Goal: Task Accomplishment & Management: Complete application form

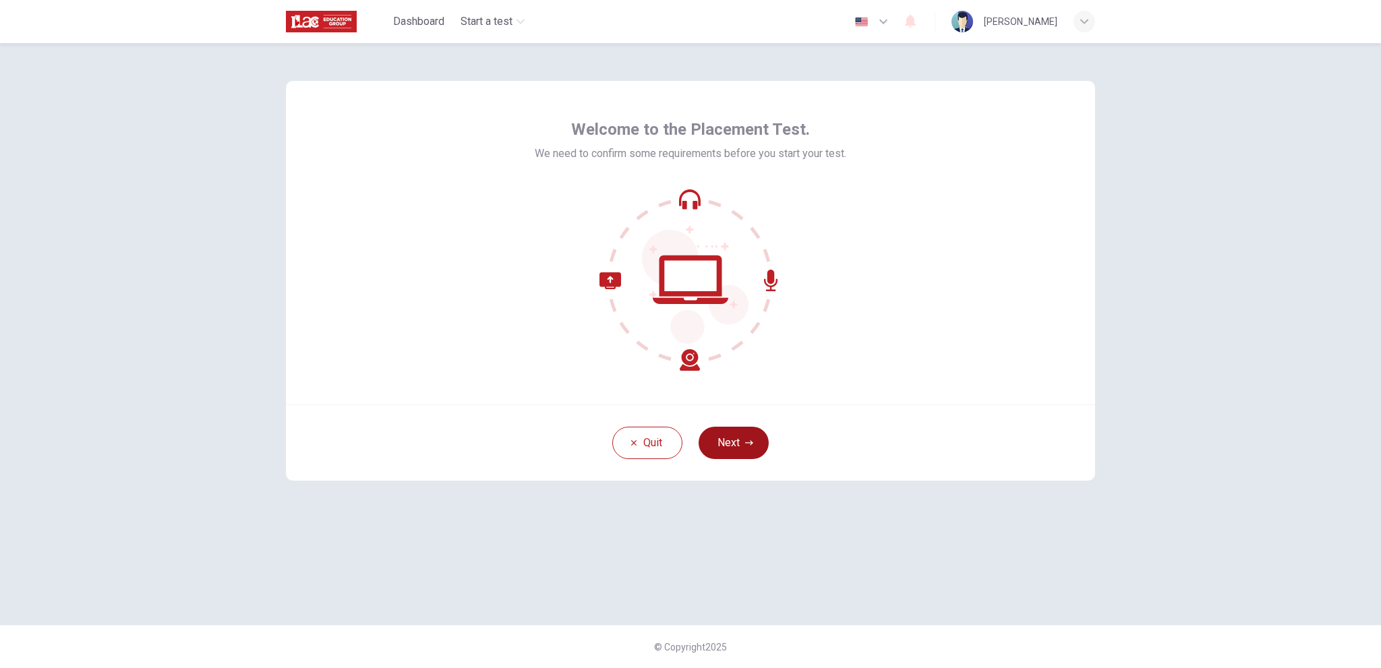
click at [752, 440] on icon "button" at bounding box center [749, 443] width 8 height 8
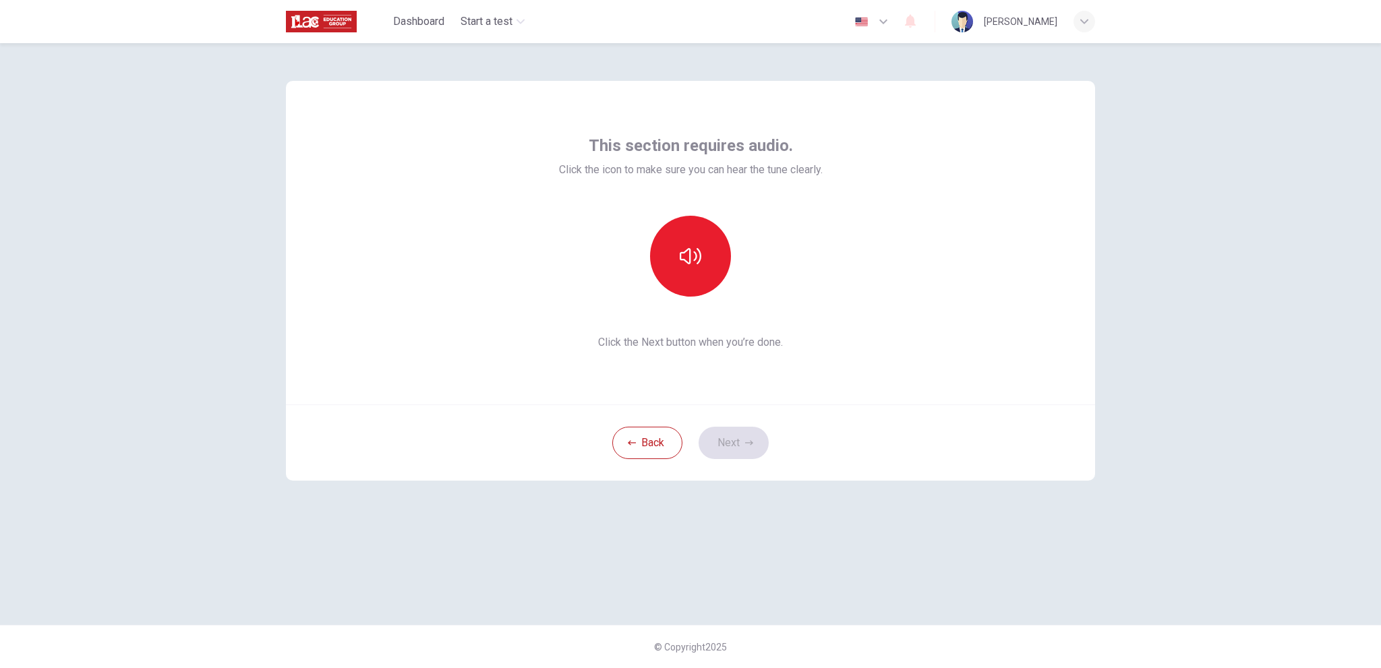
drag, startPoint x: 1225, startPoint y: 477, endPoint x: 1184, endPoint y: 463, distance: 42.6
click at [1225, 477] on div "This section requires audio. Click the icon to make sure you can hear the tune …" at bounding box center [690, 355] width 1381 height 625
click at [693, 266] on icon "button" at bounding box center [691, 256] width 22 height 22
click at [691, 263] on icon "button" at bounding box center [691, 256] width 22 height 22
click at [709, 256] on button "button" at bounding box center [690, 256] width 81 height 81
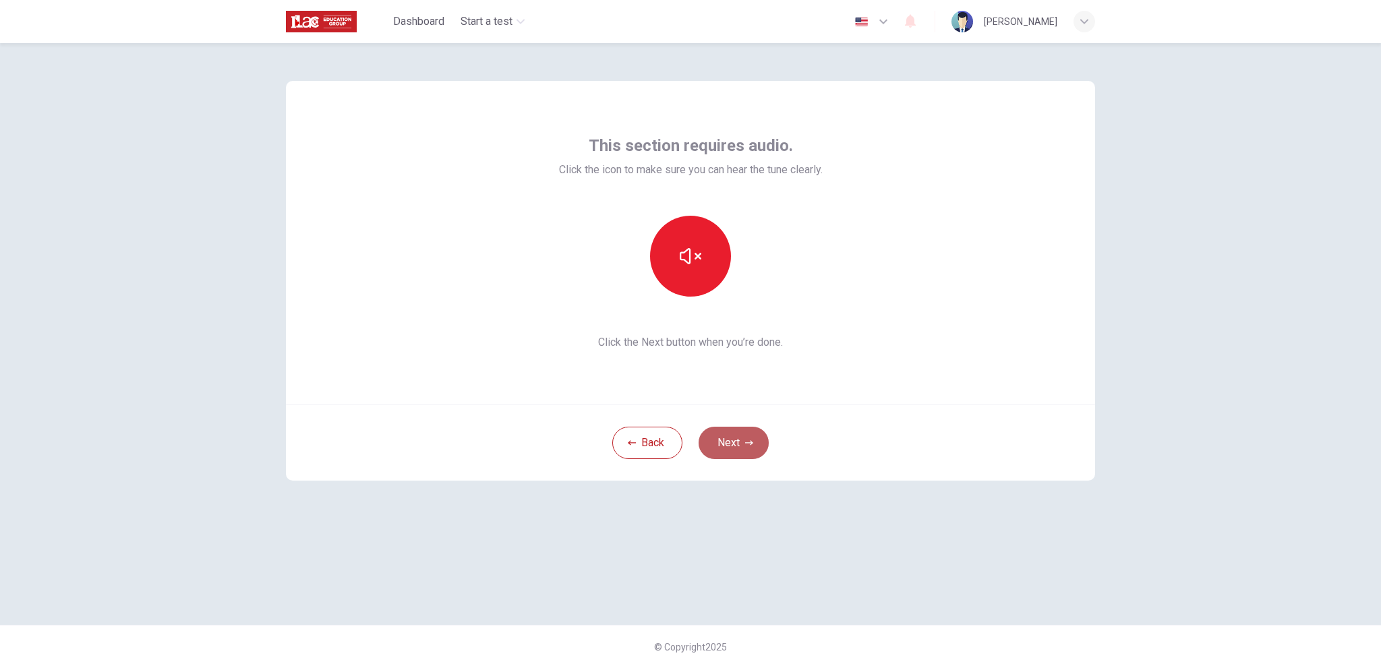
click at [740, 440] on button "Next" at bounding box center [734, 443] width 70 height 32
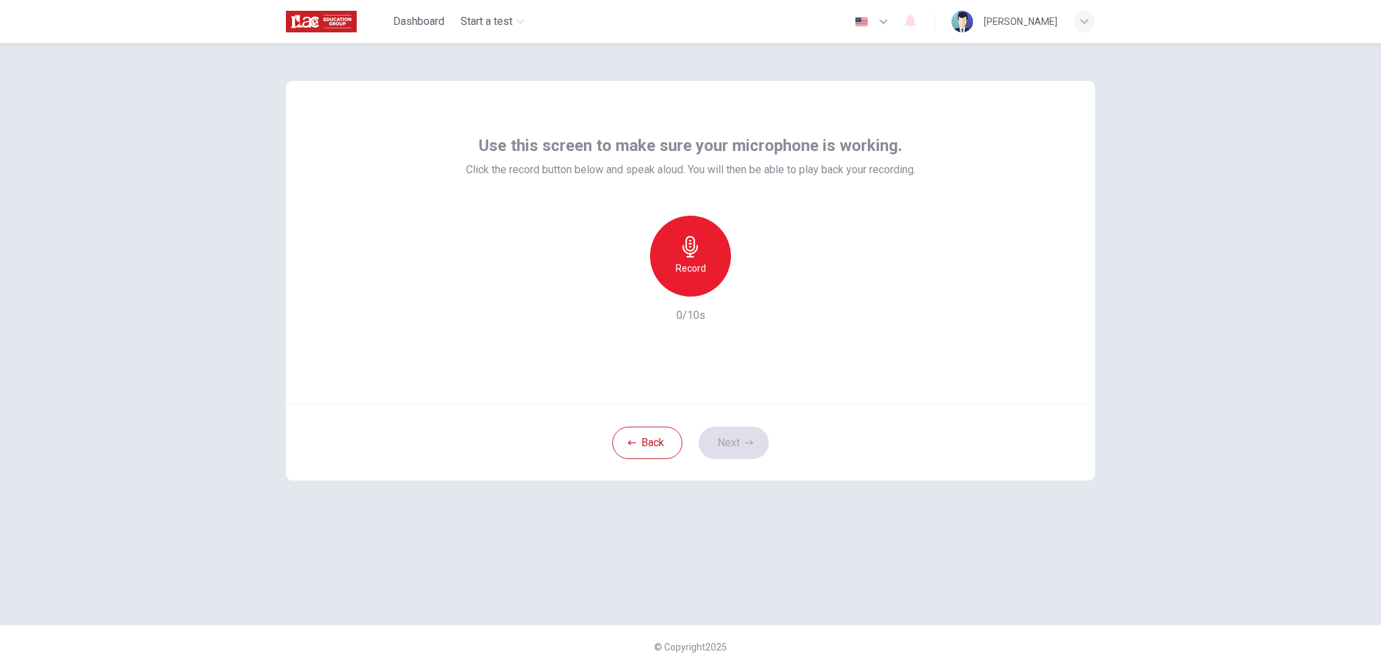
click at [699, 268] on h6 "Record" at bounding box center [691, 268] width 30 height 16
click at [747, 293] on div "button" at bounding box center [753, 286] width 22 height 22
click at [755, 291] on icon "button" at bounding box center [752, 286] width 9 height 10
click at [758, 281] on icon "button" at bounding box center [752, 285] width 13 height 13
click at [757, 289] on icon "button" at bounding box center [752, 286] width 9 height 10
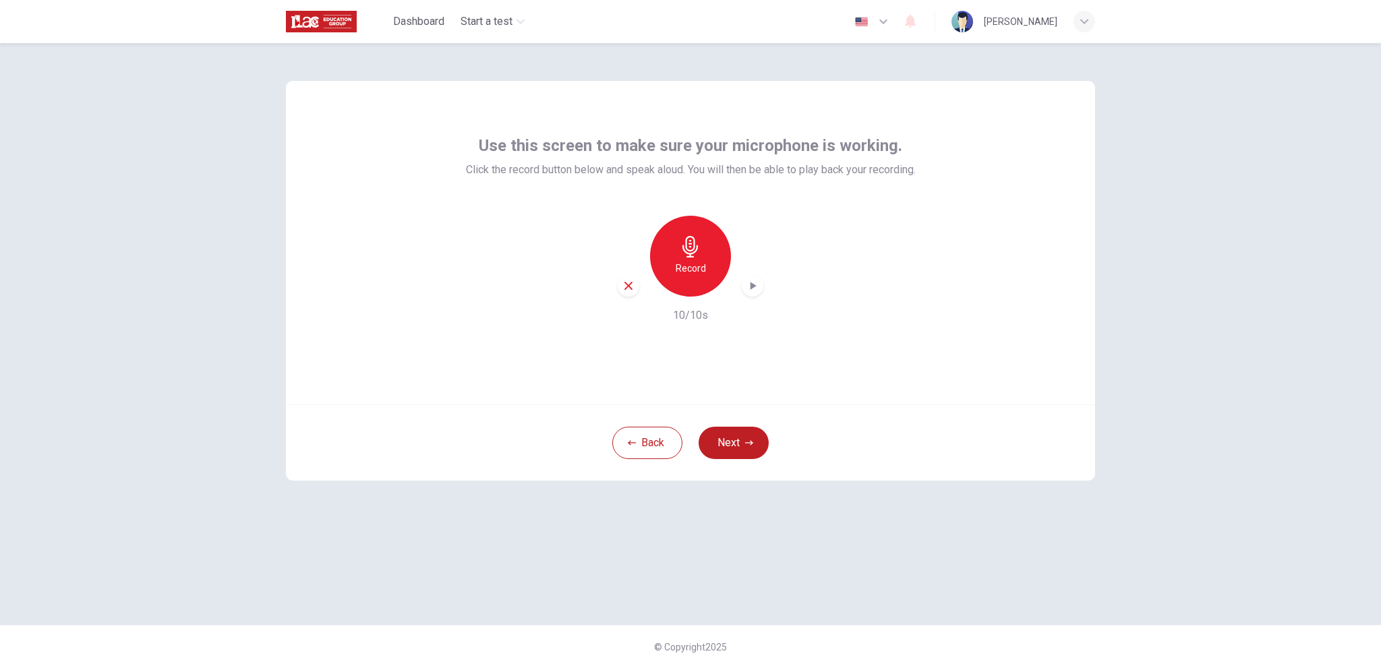
click at [694, 250] on icon "button" at bounding box center [691, 247] width 22 height 22
click at [749, 282] on icon "button" at bounding box center [752, 285] width 13 height 13
click at [749, 288] on icon "button" at bounding box center [752, 285] width 13 height 13
click at [628, 286] on icon "button" at bounding box center [628, 286] width 8 height 8
click at [686, 256] on icon "button" at bounding box center [691, 247] width 22 height 22
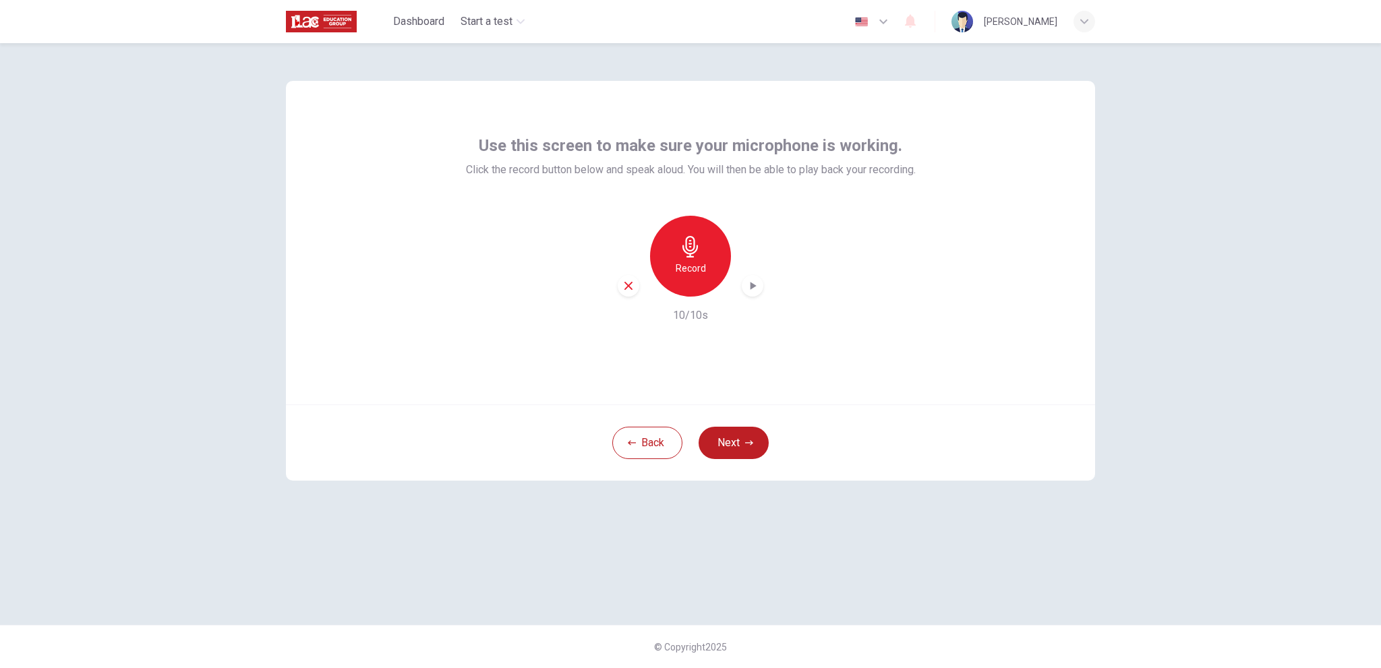
click at [747, 287] on icon "button" at bounding box center [752, 285] width 13 height 13
click at [742, 436] on button "Next" at bounding box center [734, 443] width 70 height 32
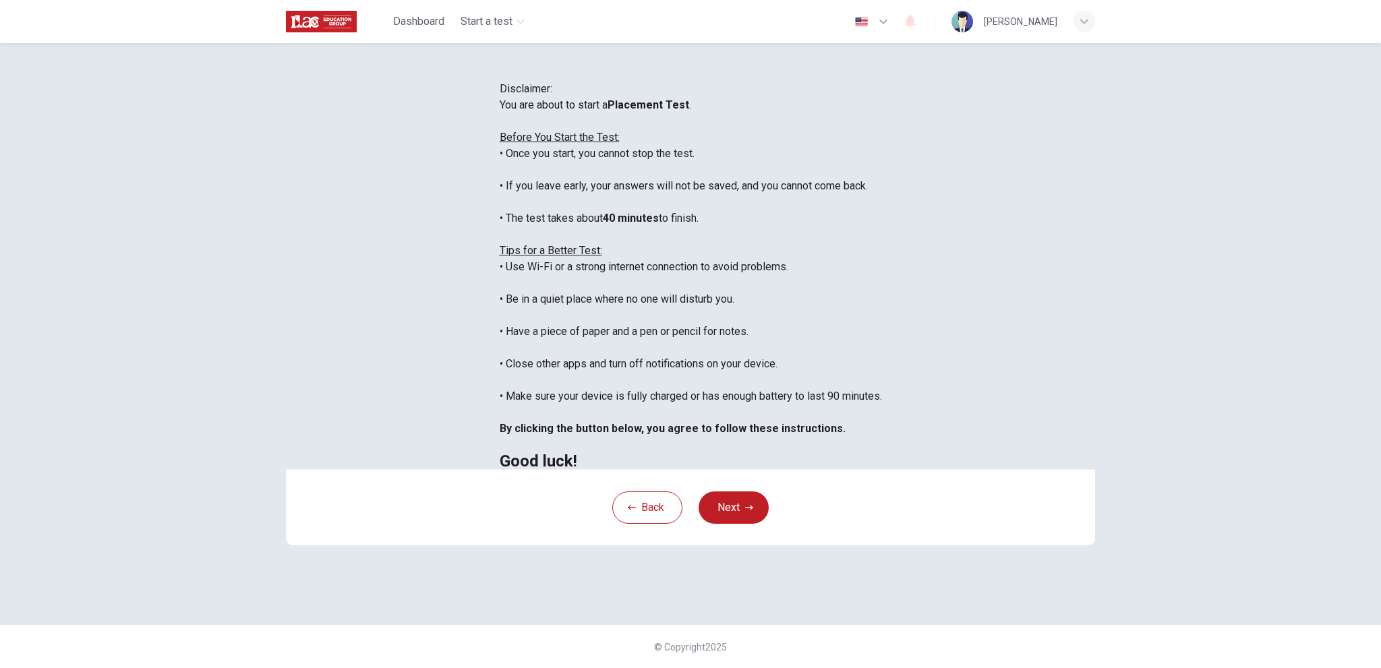
click at [726, 524] on button "Next" at bounding box center [734, 508] width 70 height 32
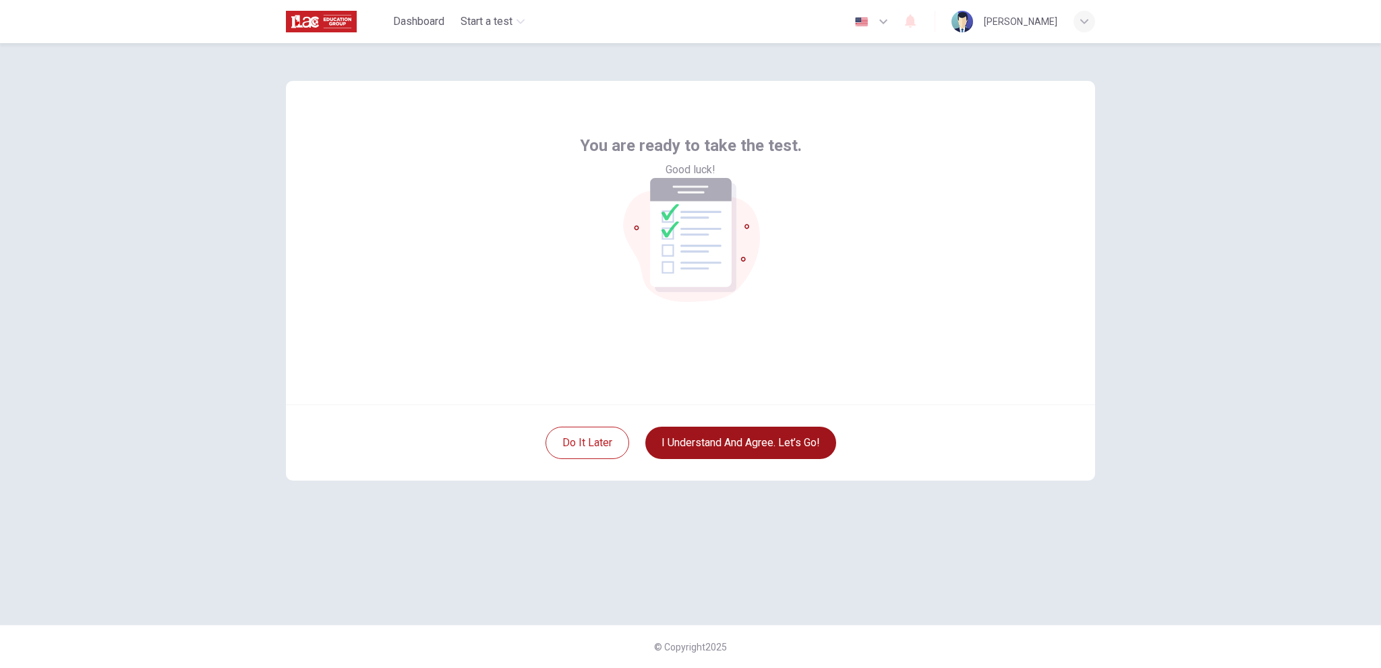
click at [763, 449] on button "I understand and agree. Let’s go!" at bounding box center [740, 443] width 191 height 32
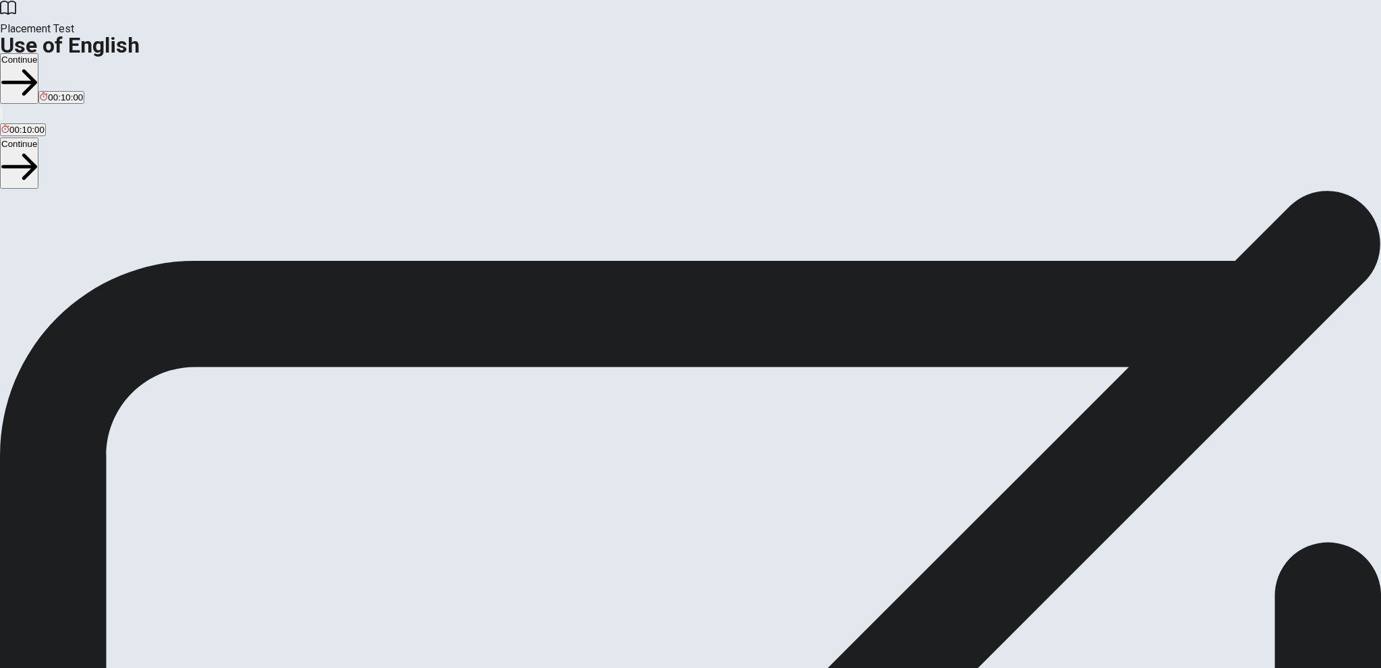
click at [38, 53] on button "Continue" at bounding box center [19, 78] width 38 height 51
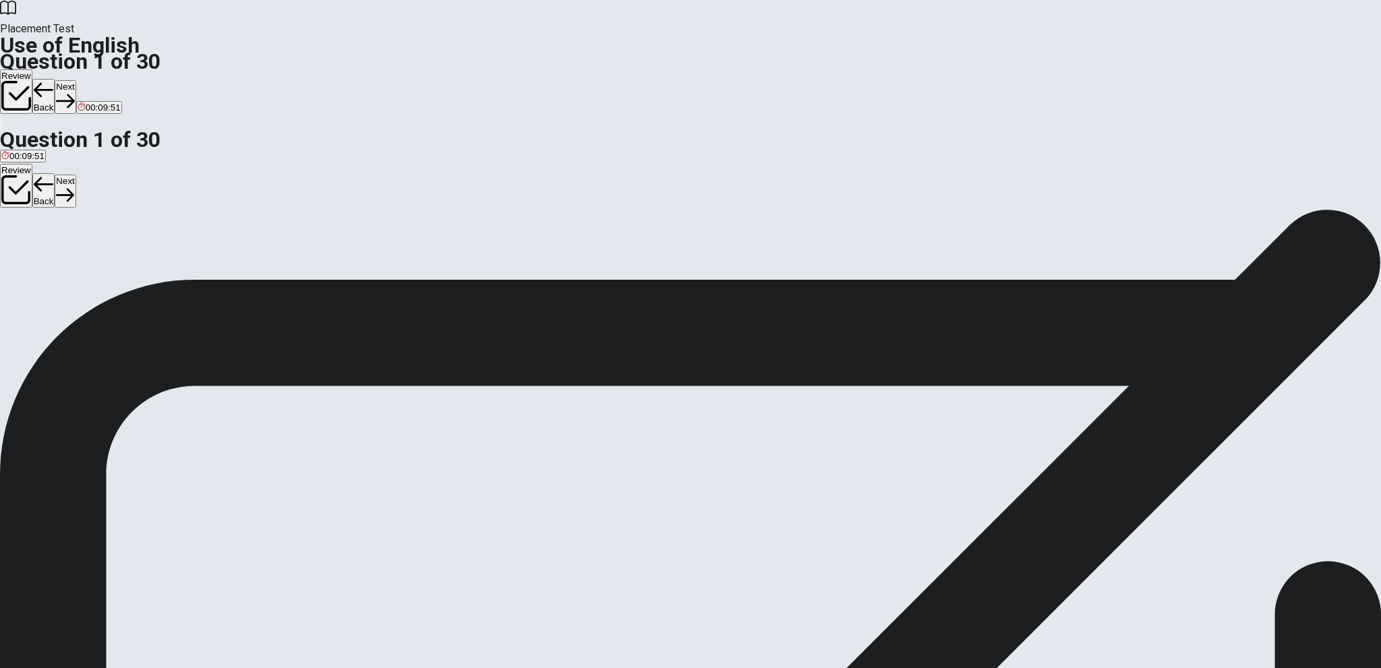
click at [109, 263] on span "will stay" at bounding box center [93, 258] width 32 height 10
click at [76, 80] on button "Next" at bounding box center [65, 96] width 21 height 33
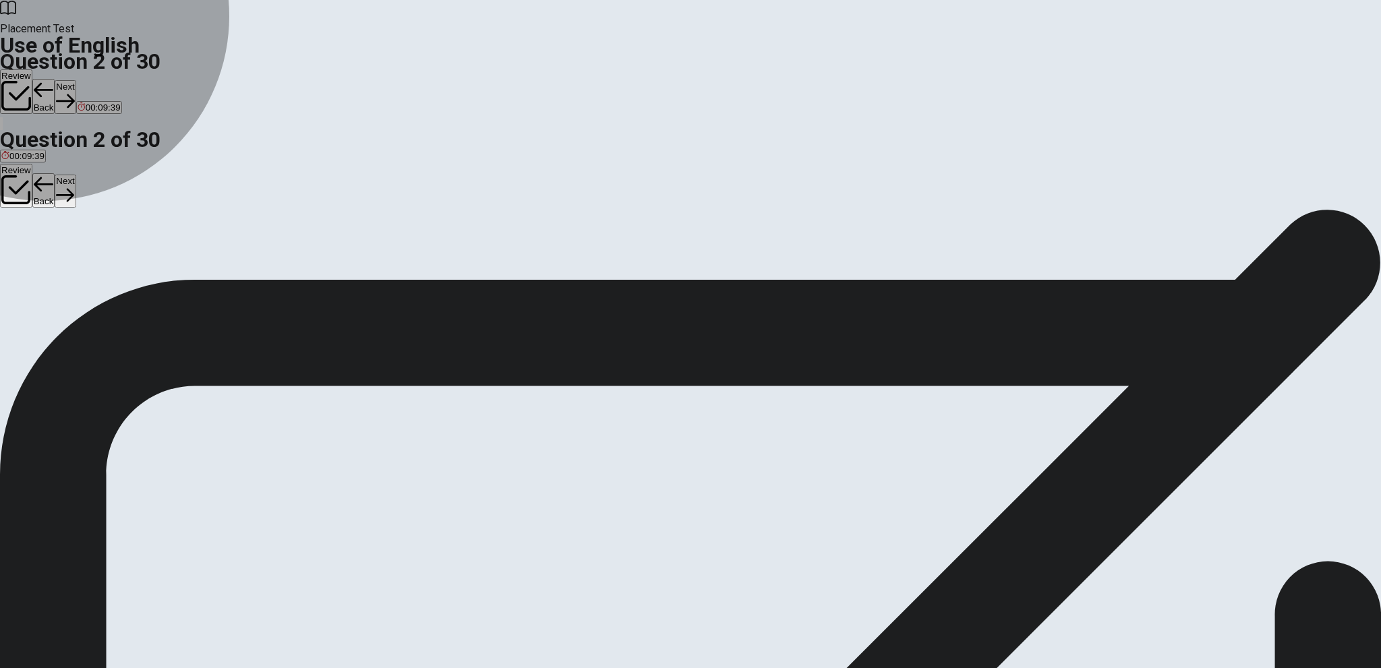
click at [42, 253] on span "have lived" at bounding box center [21, 258] width 40 height 10
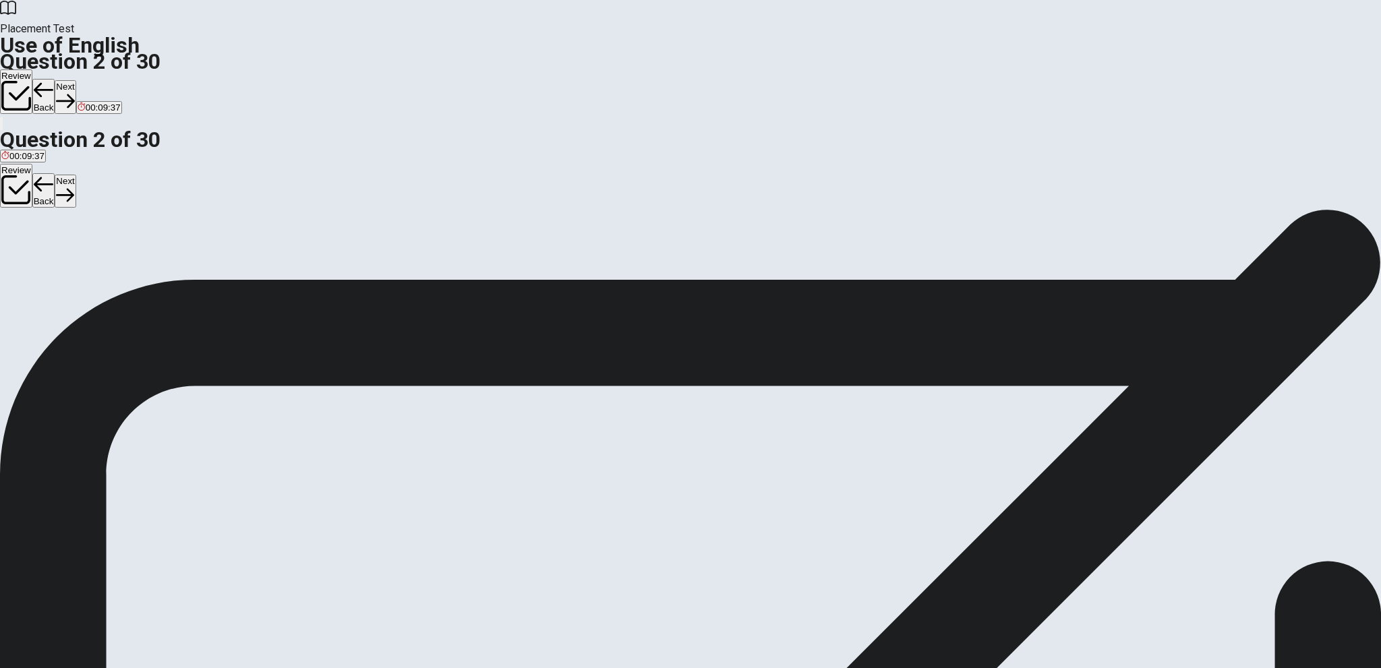
click at [76, 80] on button "Next" at bounding box center [65, 96] width 21 height 33
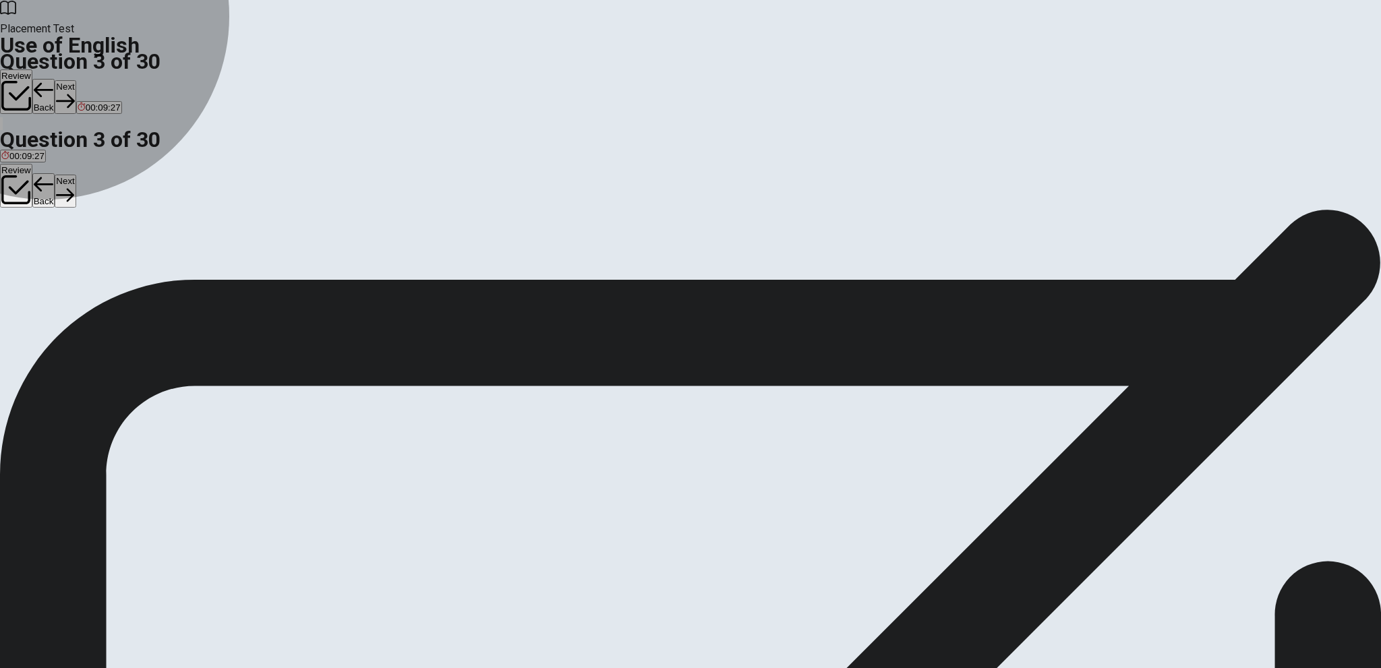
click at [21, 253] on span "have" at bounding box center [11, 258] width 20 height 10
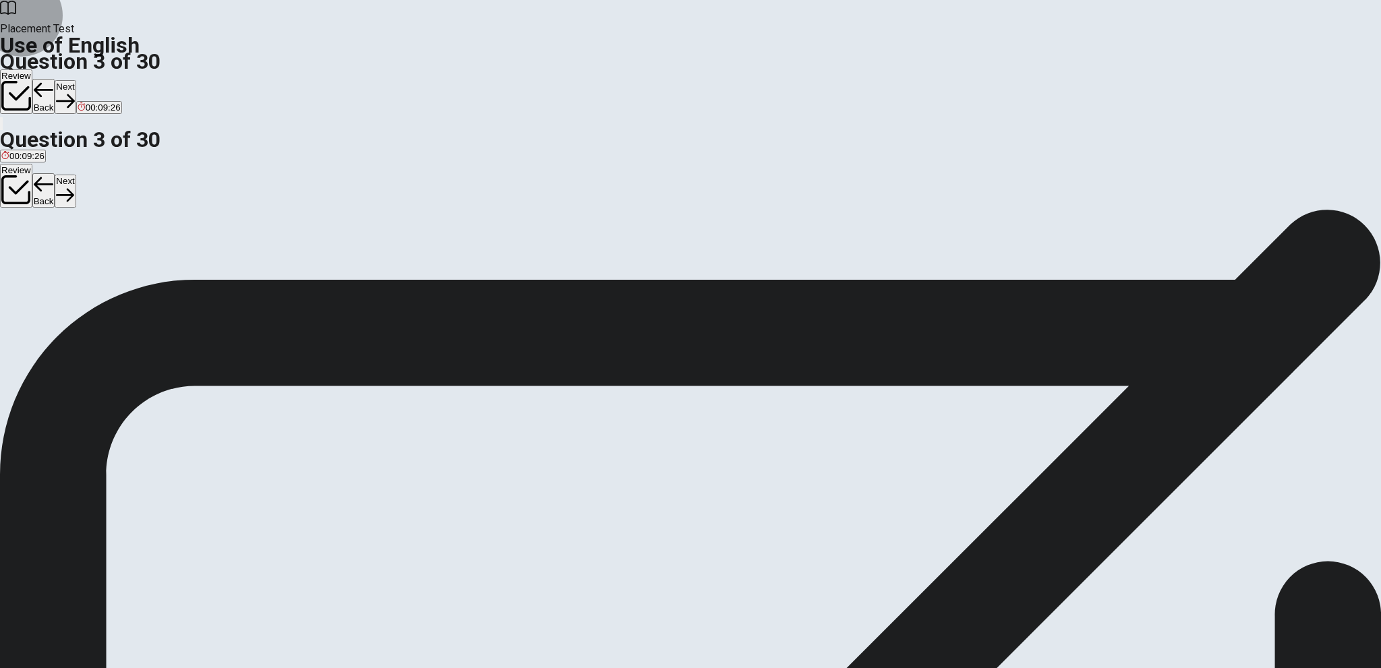
click at [76, 80] on button "Next" at bounding box center [65, 96] width 21 height 33
click at [74, 263] on span "wrote" at bounding box center [63, 258] width 22 height 10
click at [76, 80] on button "Next" at bounding box center [65, 96] width 21 height 33
click at [90, 263] on span "take" at bounding box center [81, 258] width 17 height 10
click at [76, 80] on button "Next" at bounding box center [65, 96] width 21 height 33
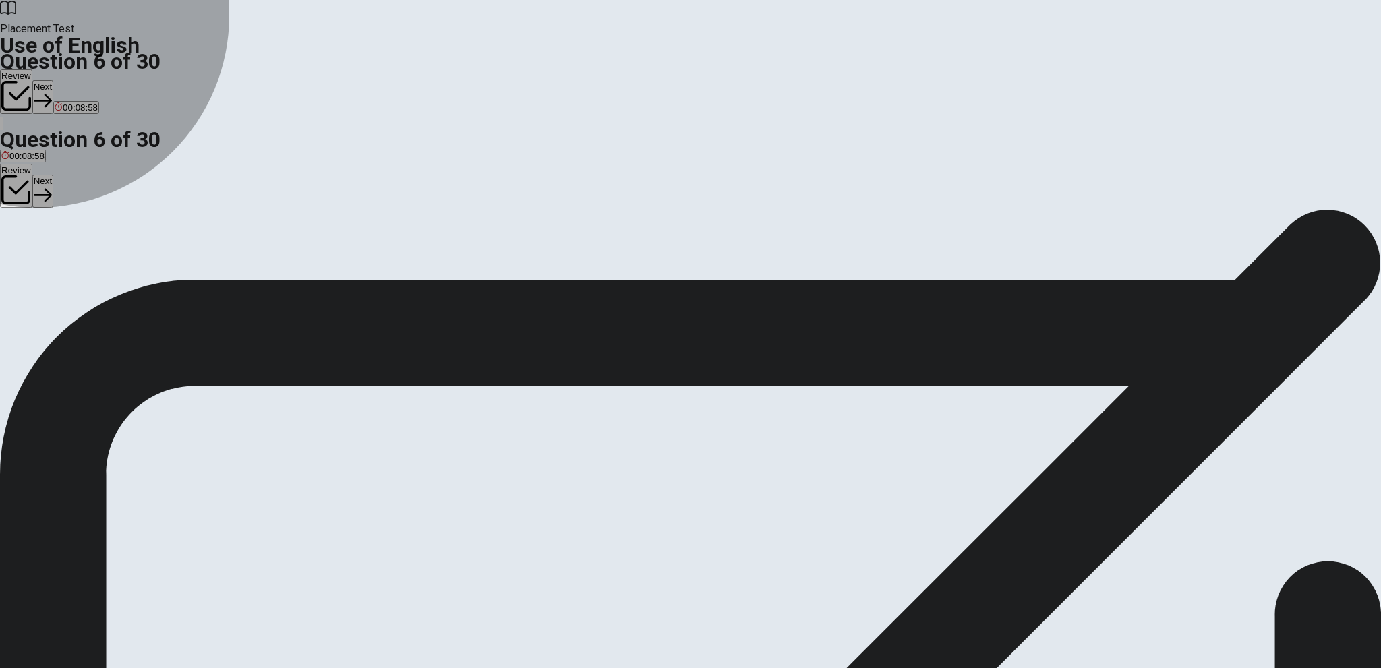
click at [35, 261] on span "table" at bounding box center [26, 258] width 20 height 10
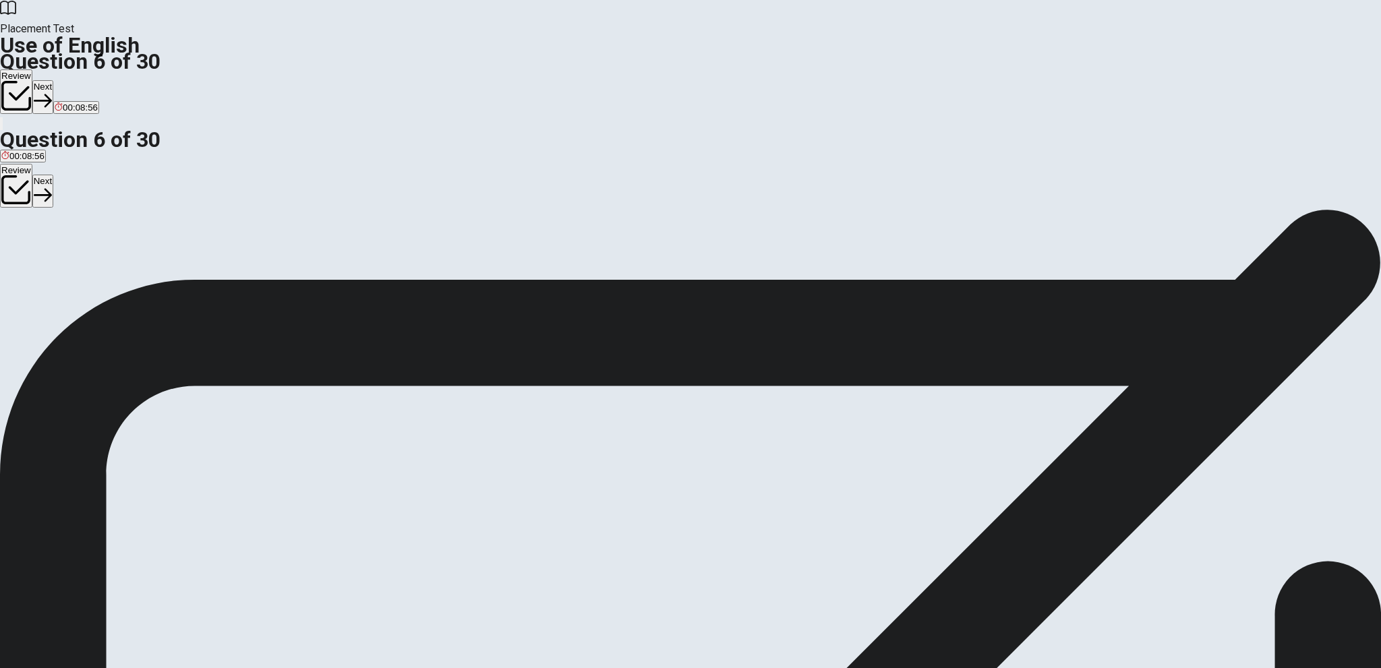
click at [53, 80] on button "Next" at bounding box center [42, 96] width 21 height 33
click at [60, 263] on span "Thin" at bounding box center [51, 258] width 18 height 10
click at [76, 80] on button "Next" at bounding box center [65, 96] width 21 height 33
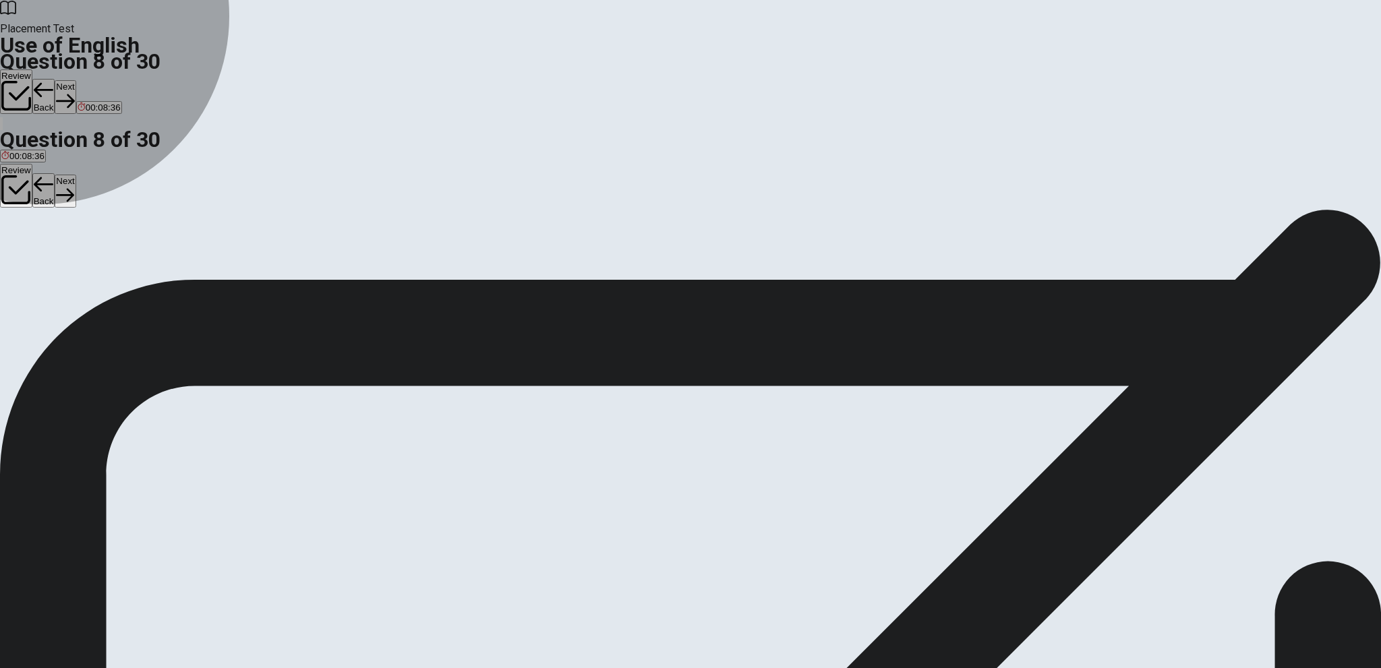
click at [14, 253] on span "eat" at bounding box center [7, 258] width 13 height 10
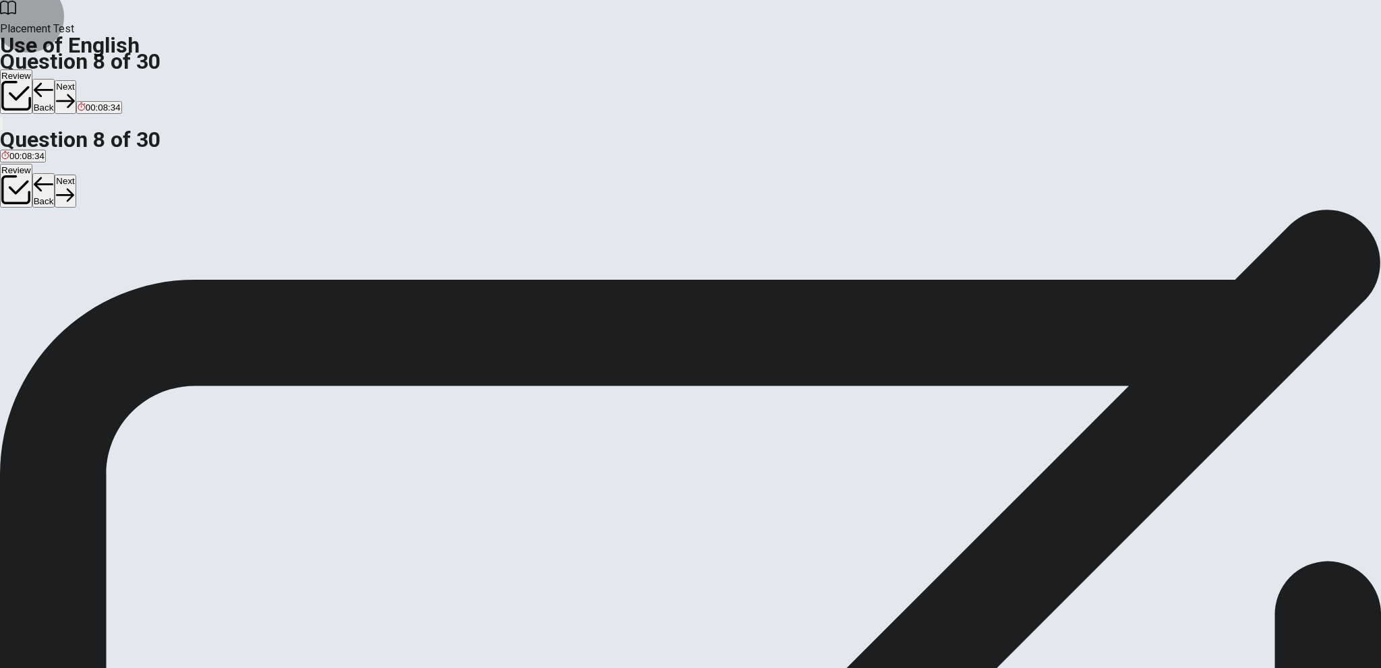
click at [76, 80] on button "Next" at bounding box center [65, 96] width 21 height 33
click at [13, 253] on span "Off" at bounding box center [7, 258] width 12 height 10
click at [76, 80] on button "Next" at bounding box center [65, 96] width 21 height 33
click at [30, 253] on span "studied" at bounding box center [15, 258] width 29 height 10
click at [76, 80] on button "Next" at bounding box center [65, 96] width 21 height 33
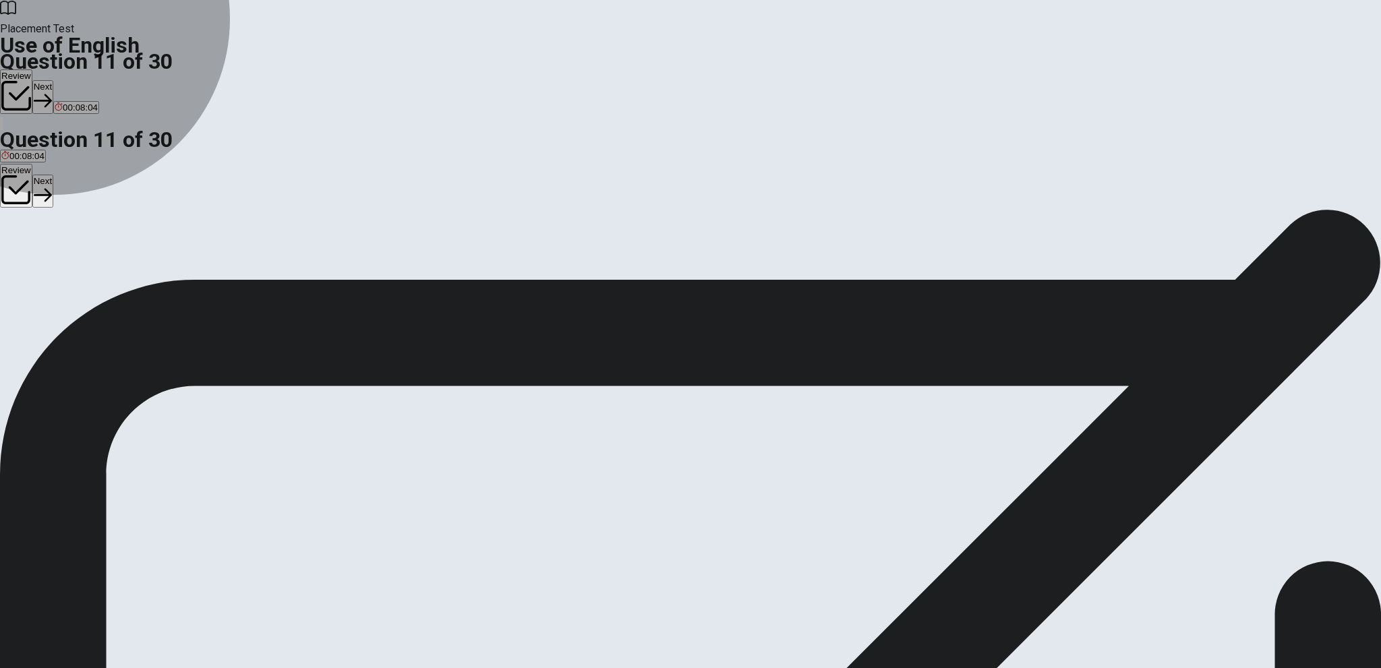
click at [32, 253] on span "finished" at bounding box center [16, 258] width 31 height 10
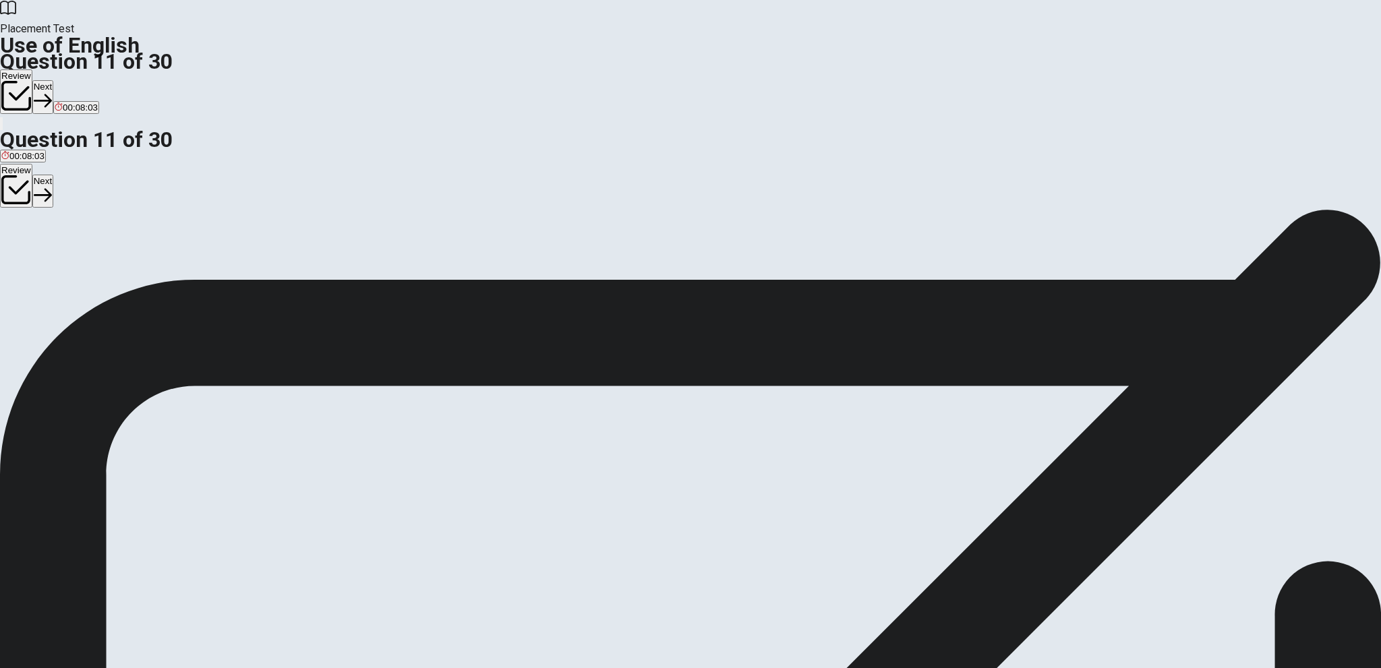
click at [53, 80] on button "Next" at bounding box center [42, 96] width 21 height 33
click at [74, 263] on span "will call" at bounding box center [60, 258] width 28 height 10
click at [76, 80] on button "Next" at bounding box center [65, 96] width 21 height 33
click at [36, 263] on span "lived" at bounding box center [27, 258] width 18 height 10
click at [76, 80] on button "Next" at bounding box center [65, 96] width 21 height 33
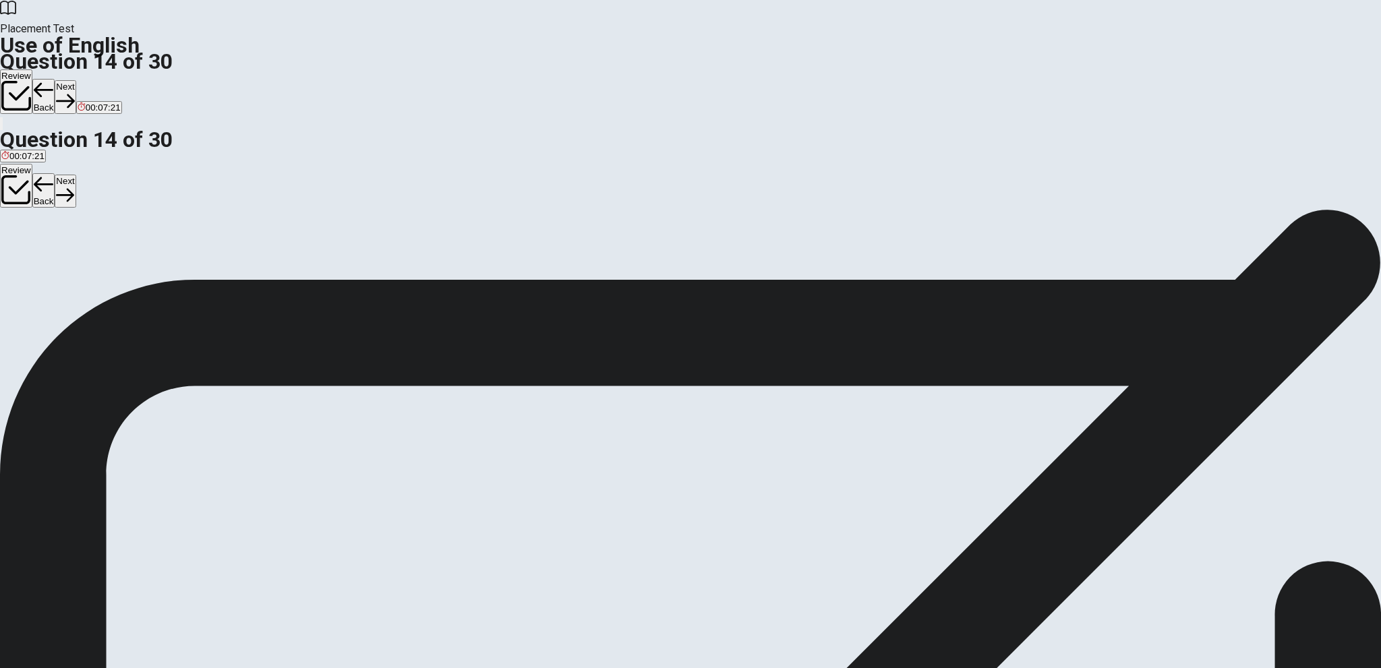
click at [67, 263] on span "is being" at bounding box center [51, 258] width 31 height 10
click at [76, 80] on button "Next" at bounding box center [65, 96] width 21 height 33
click at [16, 253] on span "Cut" at bounding box center [8, 258] width 14 height 10
click at [76, 80] on button "Next" at bounding box center [65, 96] width 21 height 33
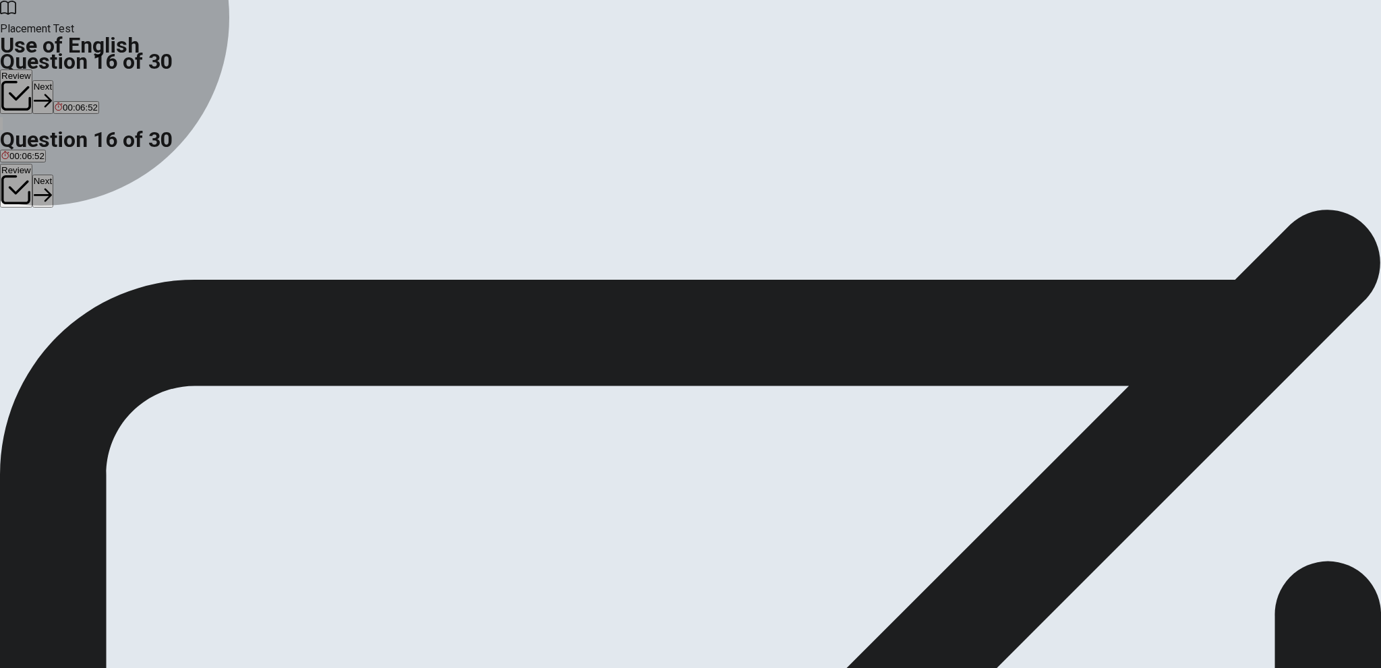
click at [82, 263] on span "dry" at bounding box center [75, 258] width 13 height 10
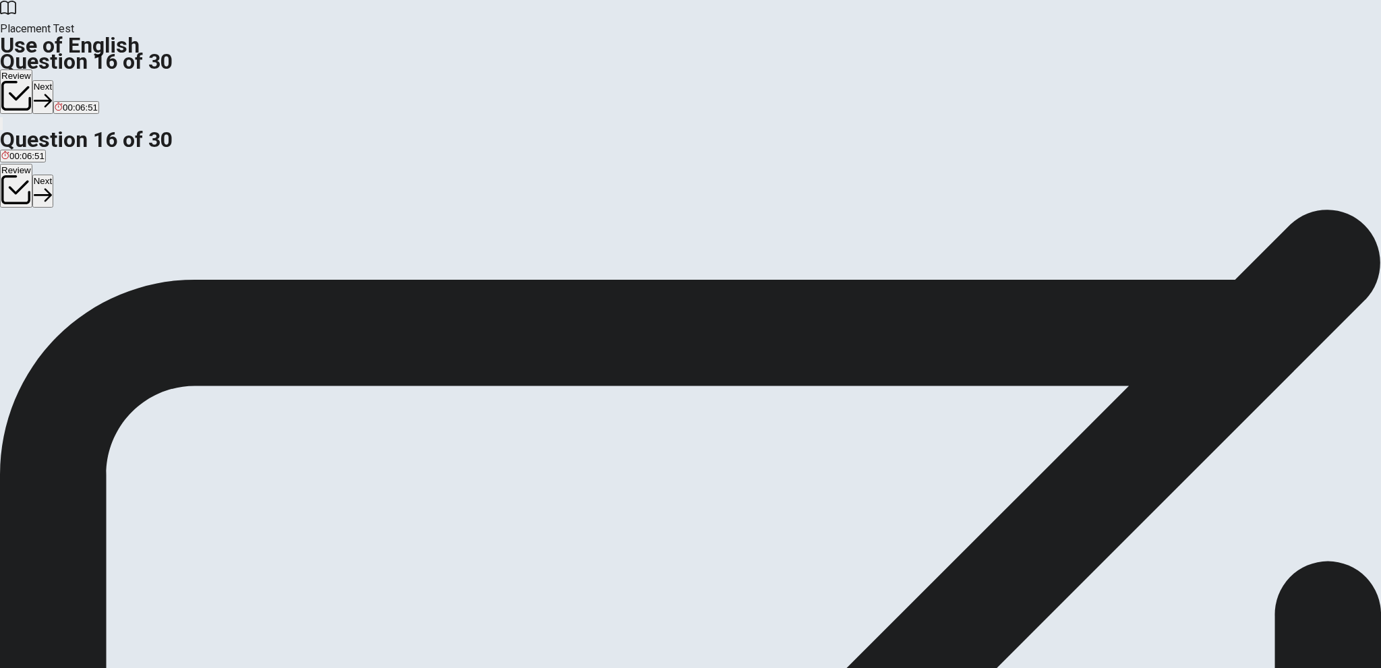
click at [53, 80] on button "Next" at bounding box center [42, 96] width 21 height 33
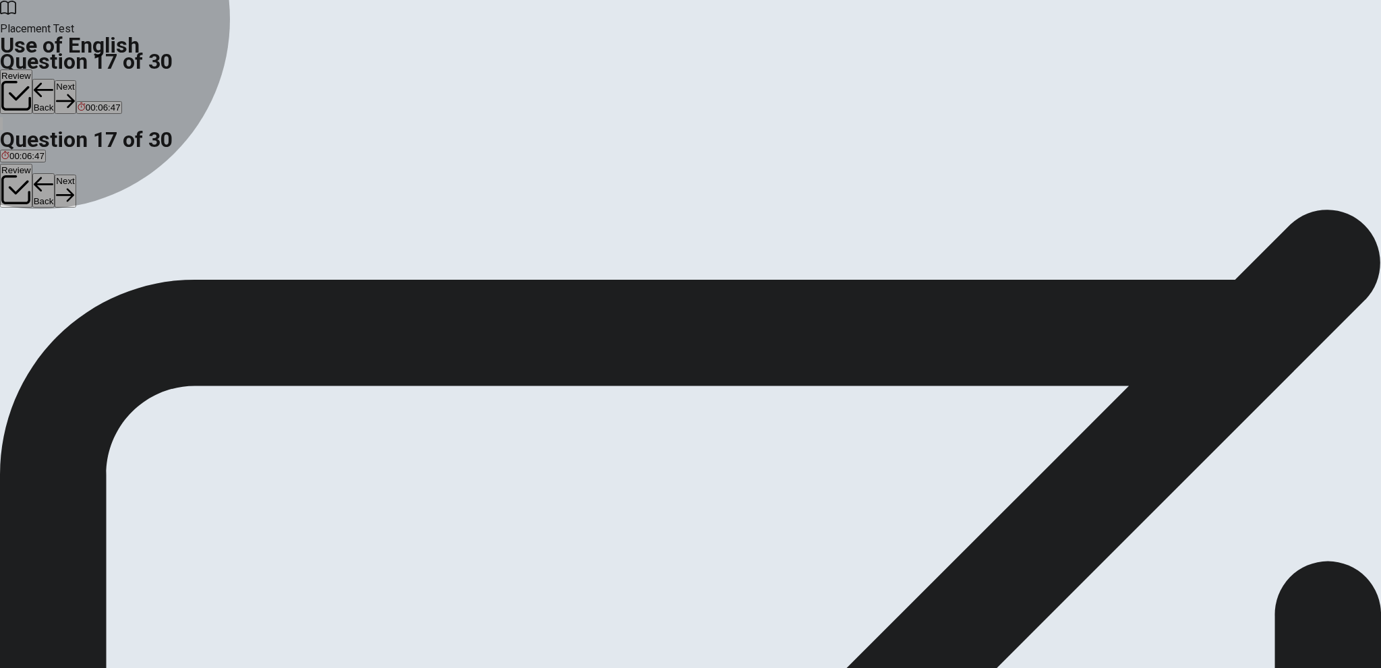
click at [78, 263] on span "pull" at bounding box center [70, 258] width 14 height 10
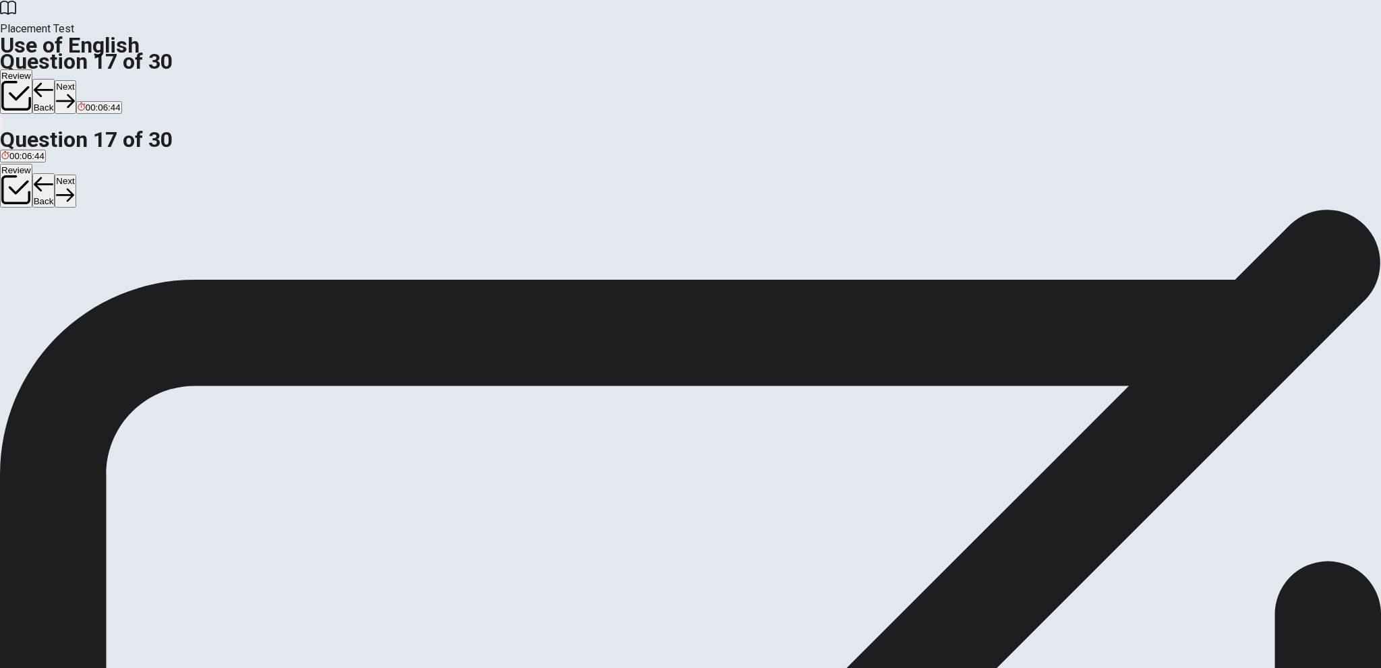
click at [76, 80] on button "Next" at bounding box center [65, 96] width 21 height 33
click at [50, 253] on span "temperature" at bounding box center [25, 258] width 49 height 10
click at [76, 80] on button "Next" at bounding box center [65, 96] width 21 height 33
click at [74, 263] on span "hard" at bounding box center [64, 258] width 18 height 10
click at [76, 80] on button "Next" at bounding box center [65, 96] width 21 height 33
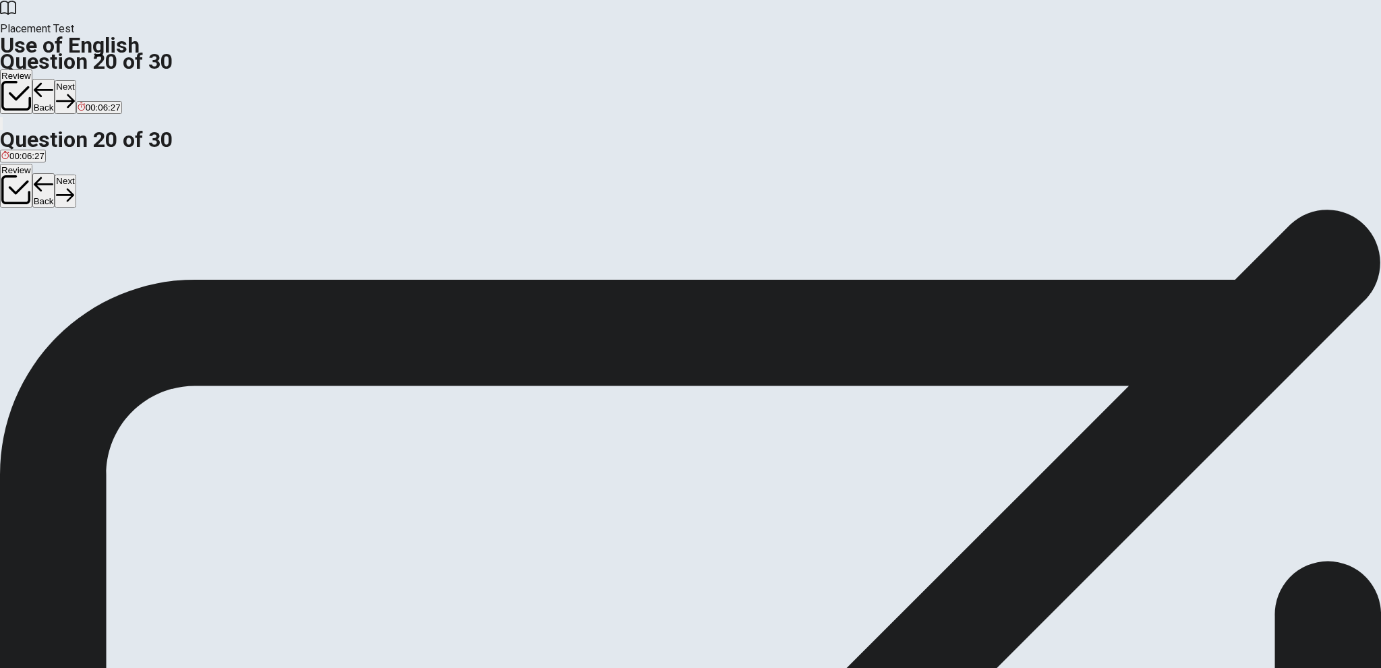
click at [34, 250] on button "B Will" at bounding box center [25, 252] width 17 height 23
click at [74, 92] on icon "button" at bounding box center [65, 101] width 18 height 18
click at [52, 260] on span "leave" at bounding box center [41, 258] width 22 height 10
click at [53, 80] on button "Next" at bounding box center [42, 96] width 21 height 33
click at [157, 263] on span "where is she living" at bounding box center [121, 258] width 74 height 10
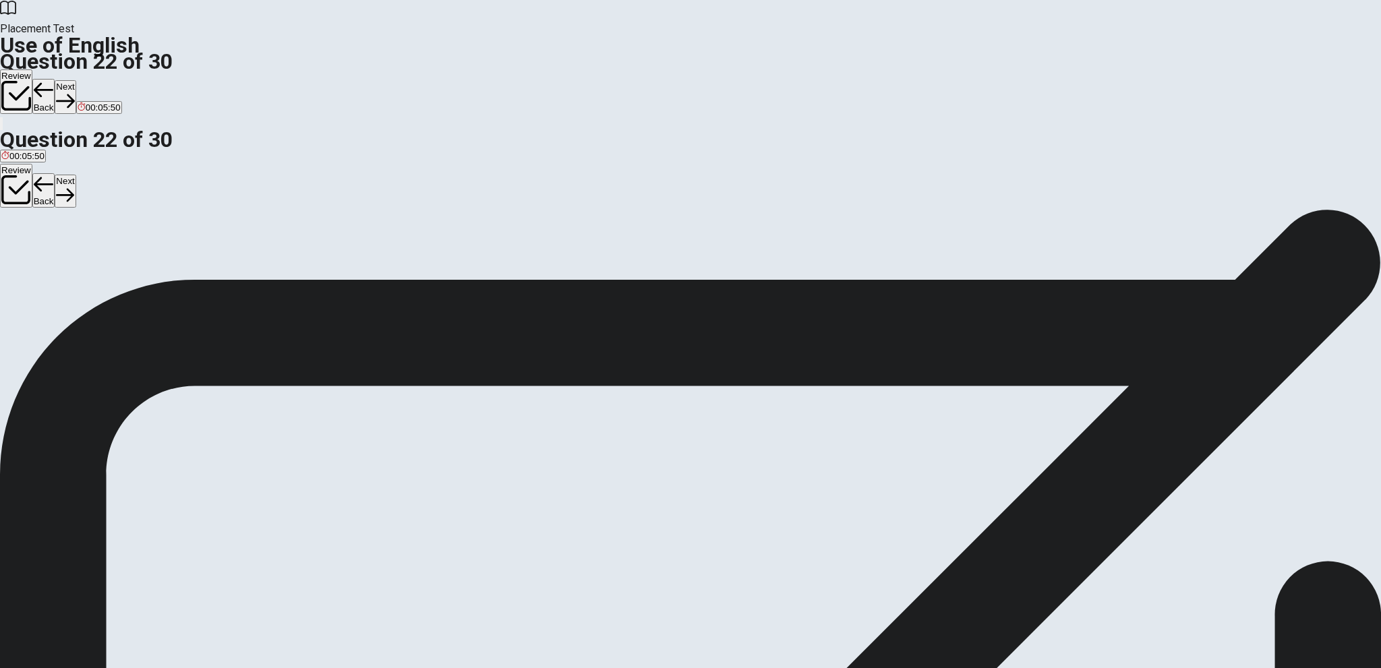
click at [76, 80] on button "Next" at bounding box center [65, 96] width 21 height 33
drag, startPoint x: 709, startPoint y: 167, endPoint x: 793, endPoint y: 163, distance: 83.8
click at [187, 227] on span "We ___ dinner when the lights went out." at bounding box center [93, 233] width 187 height 13
click at [119, 263] on span "were having" at bounding box center [94, 258] width 49 height 10
click at [76, 80] on button "Next" at bounding box center [65, 96] width 21 height 33
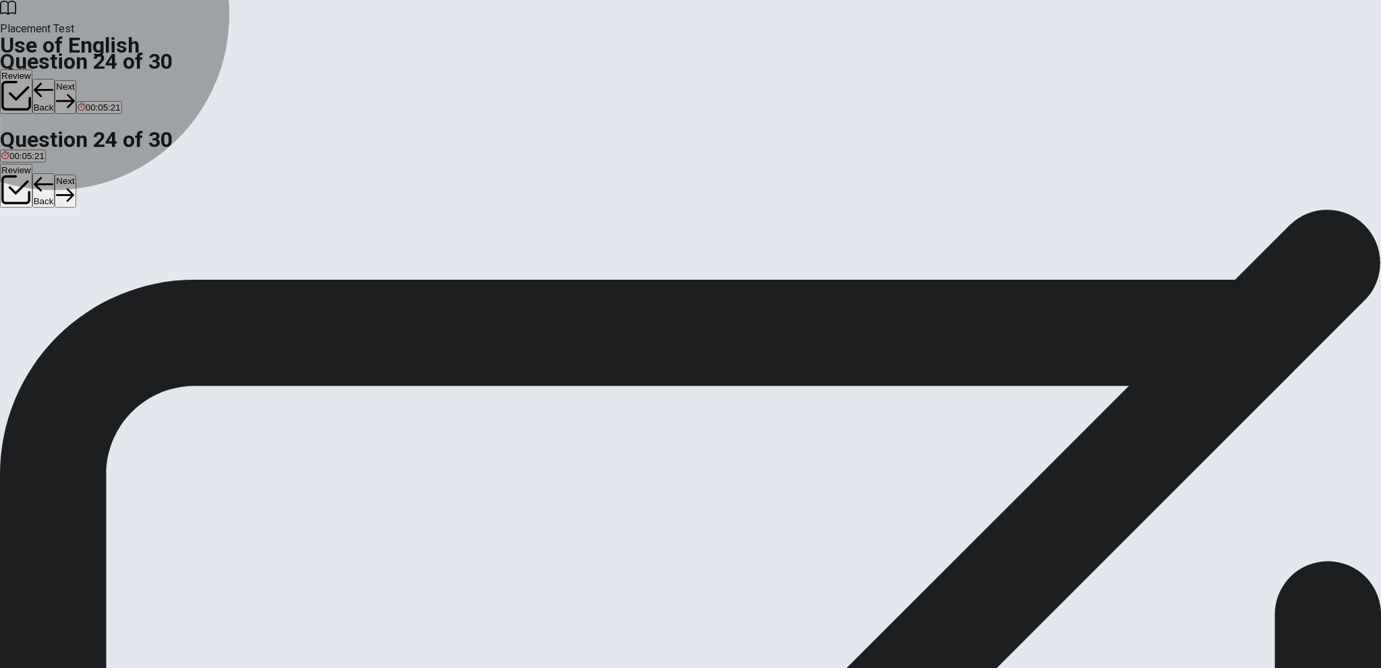
click at [33, 253] on span "will take" at bounding box center [17, 258] width 32 height 10
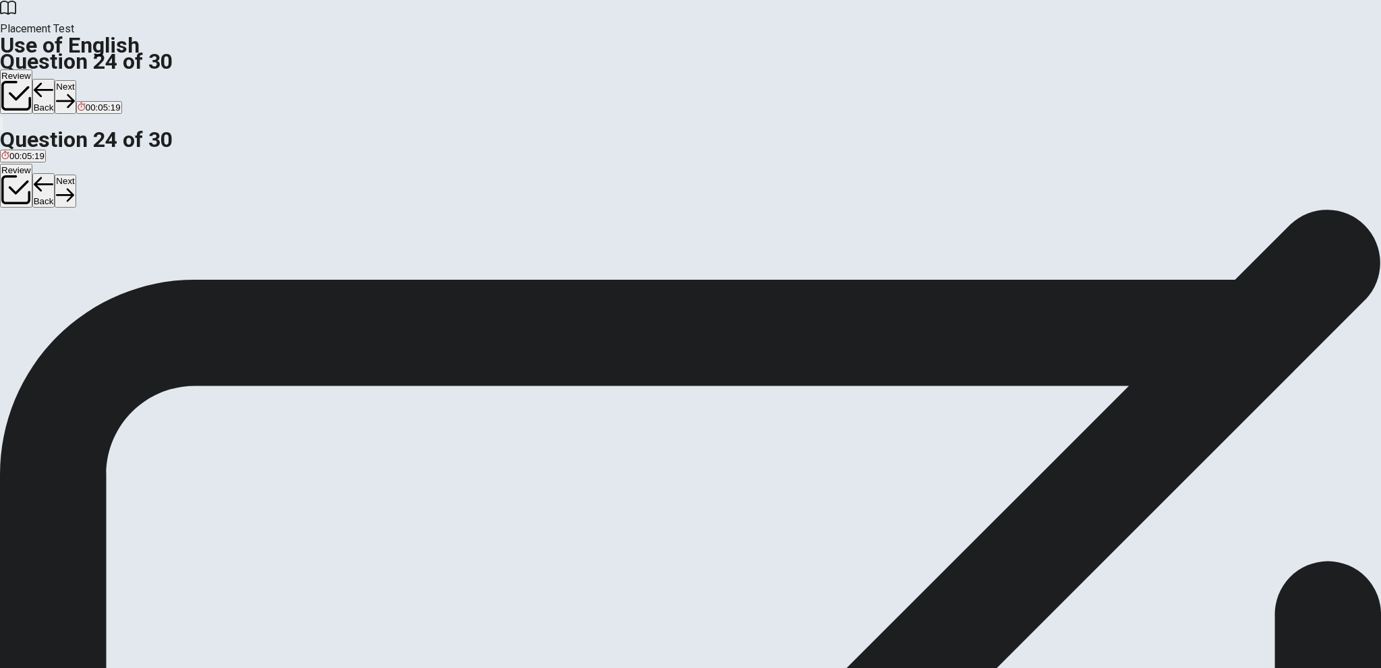
click at [76, 80] on button "Next" at bounding box center [65, 96] width 21 height 33
click at [314, 263] on span "enter or use something" at bounding box center [268, 258] width 92 height 10
click at [76, 80] on button "Next" at bounding box center [65, 96] width 21 height 33
click at [187, 263] on span "found in many places" at bounding box center [145, 258] width 85 height 10
click at [53, 80] on button "Next" at bounding box center [42, 96] width 21 height 33
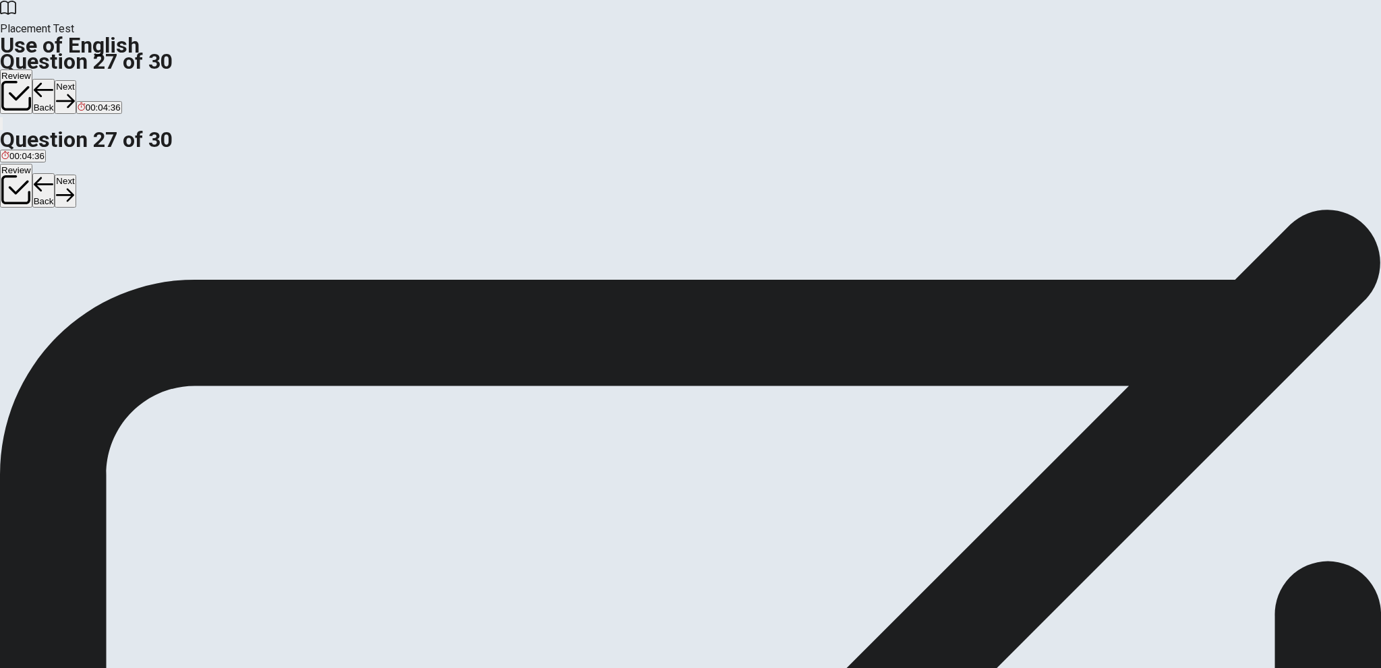
click at [80, 262] on span "failure" at bounding box center [67, 258] width 24 height 10
click at [76, 80] on button "Next" at bounding box center [65, 96] width 21 height 33
drag, startPoint x: 653, startPoint y: 170, endPoint x: 676, endPoint y: 175, distance: 24.1
click at [178, 227] on span "If something is “ambiguous,” it is ___." at bounding box center [89, 233] width 178 height 13
click at [96, 263] on span "confusing" at bounding box center [77, 258] width 38 height 10
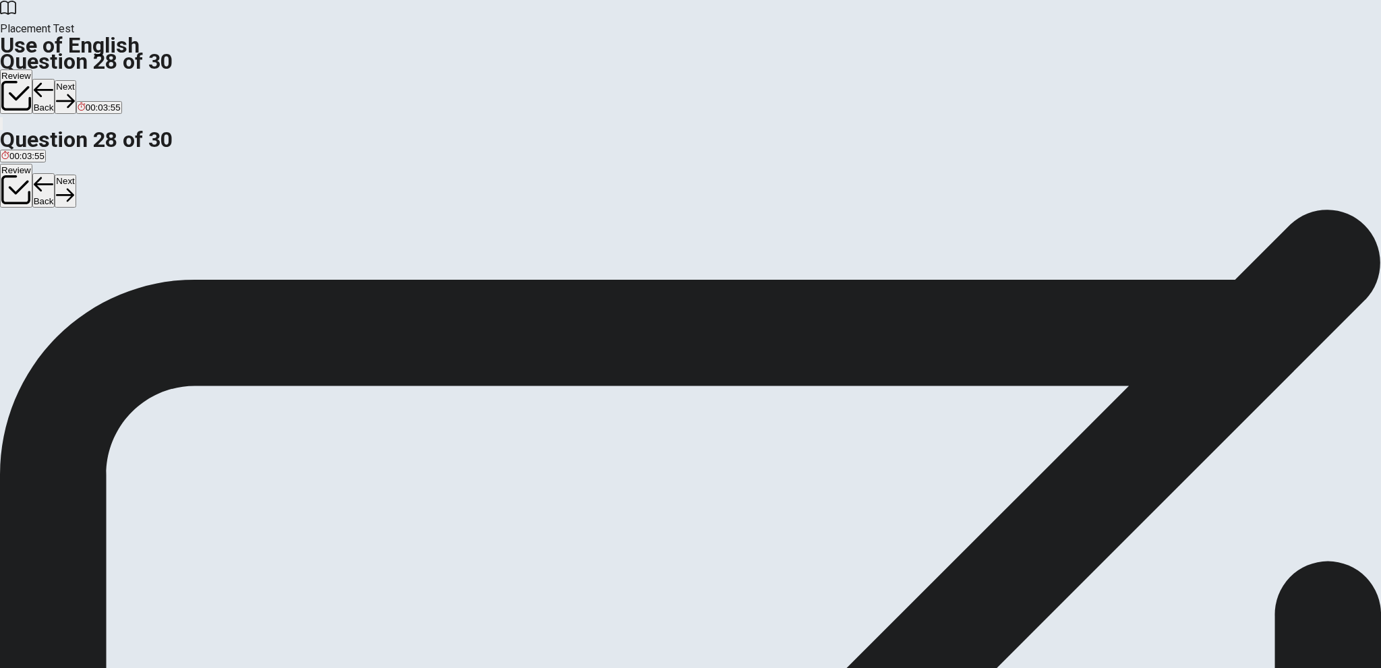
click at [76, 80] on button "Next" at bounding box center [65, 96] width 21 height 33
click at [136, 263] on span "helps you" at bounding box center [117, 258] width 38 height 10
click at [76, 80] on button "Next" at bounding box center [65, 96] width 21 height 33
drag, startPoint x: 686, startPoint y: 167, endPoint x: 735, endPoint y: 167, distance: 49.2
click at [241, 227] on span "They ___ to visit if they had known about the event." at bounding box center [120, 233] width 241 height 13
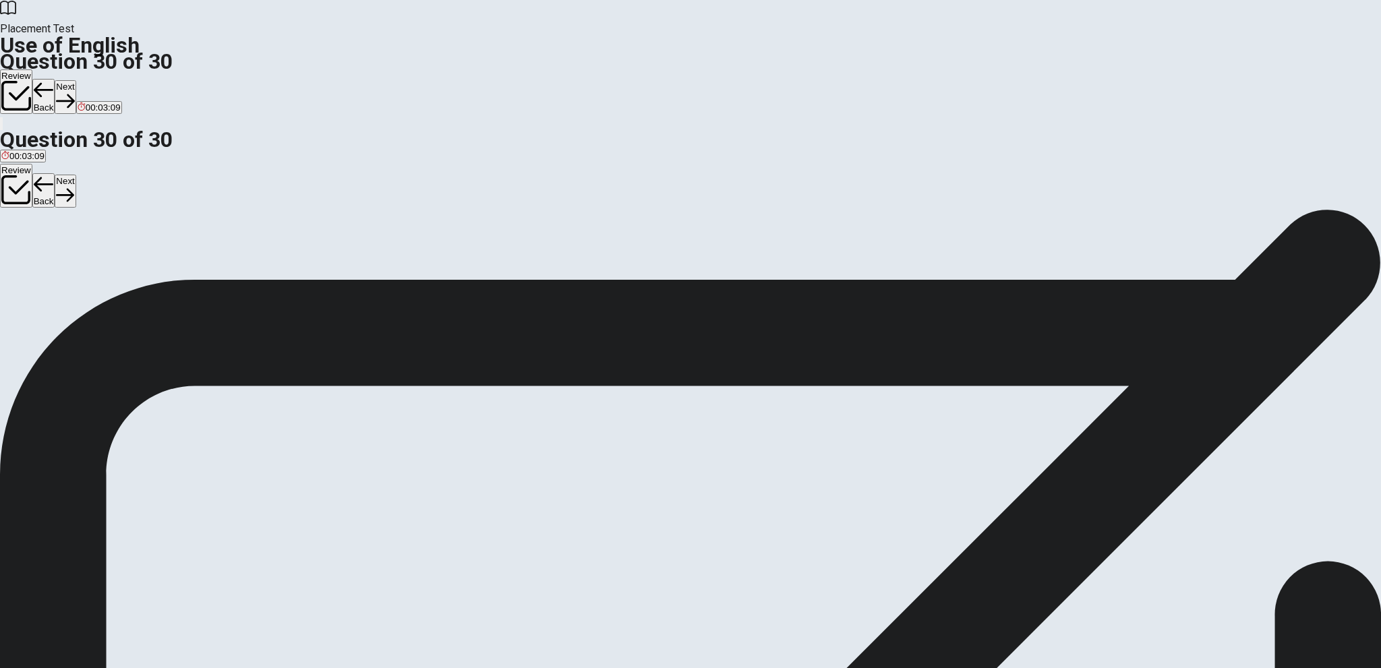
click at [125, 263] on span "would have come" at bounding box center [90, 258] width 70 height 10
click at [76, 80] on button "Next" at bounding box center [65, 96] width 21 height 33
click at [32, 69] on button "Review" at bounding box center [16, 91] width 32 height 45
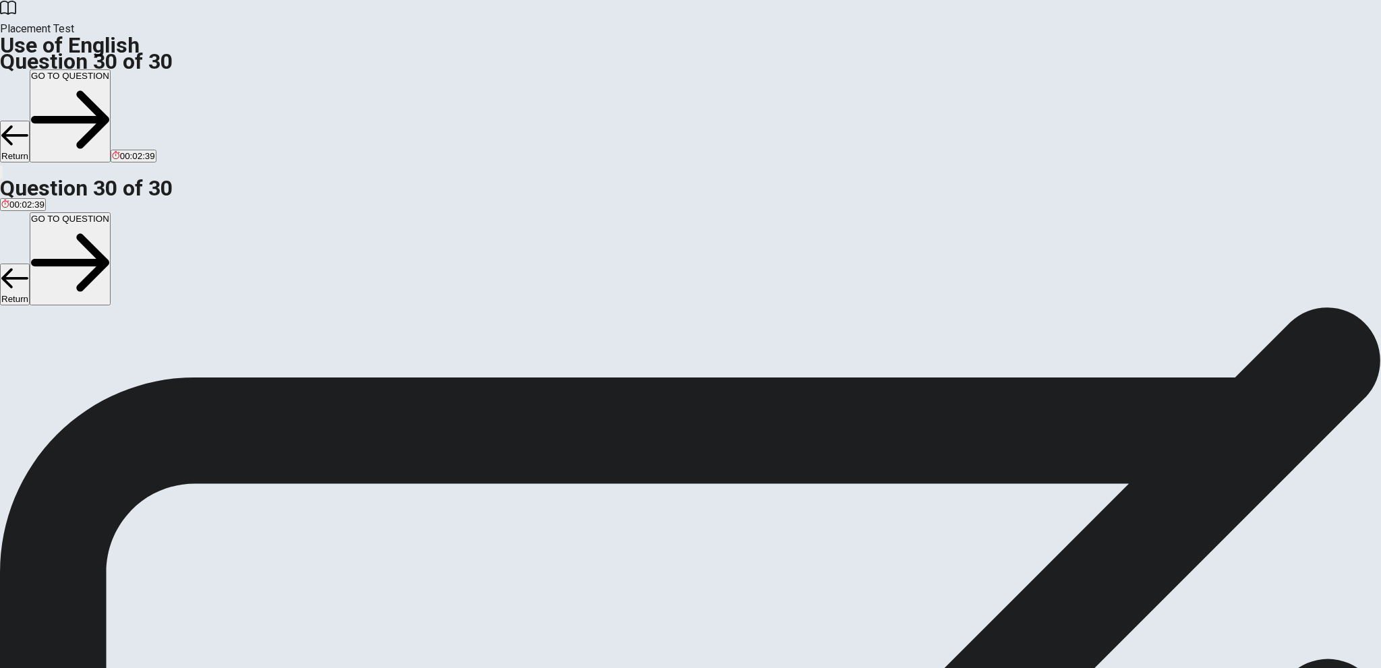
scroll to position [691, 0]
click at [111, 69] on button "GO TO QUESTION" at bounding box center [70, 115] width 81 height 93
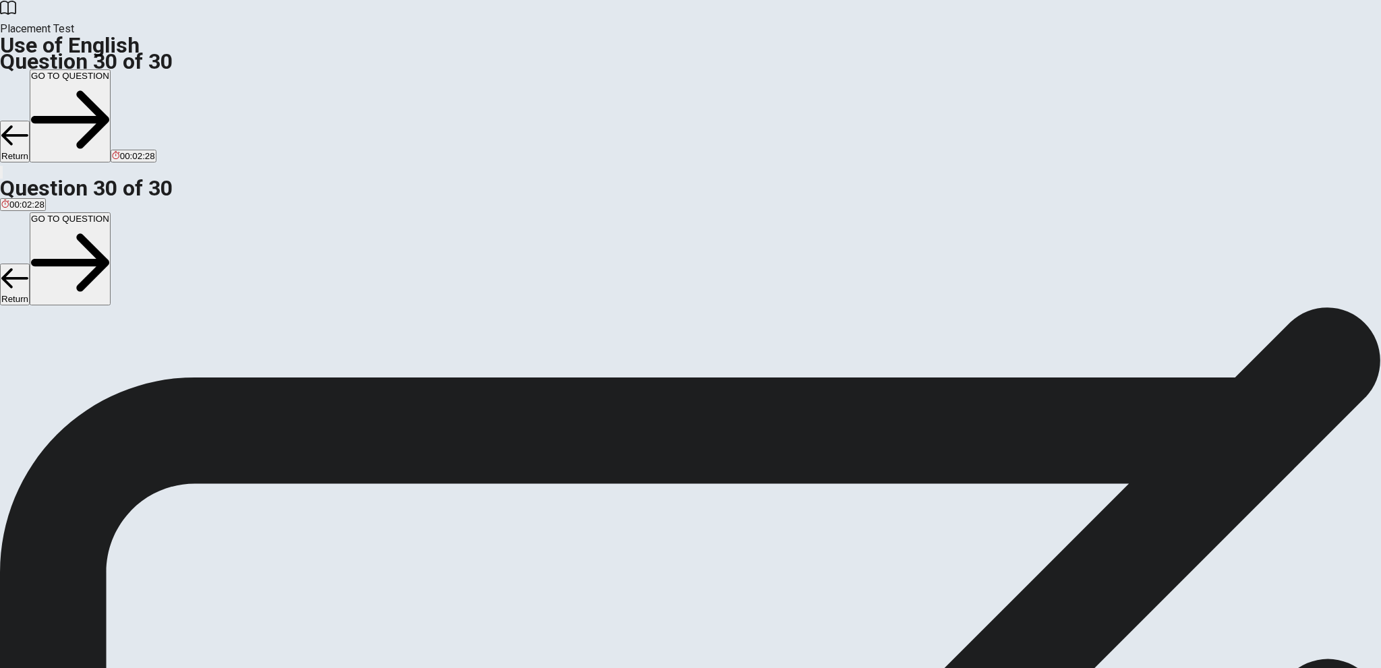
scroll to position [0, 0]
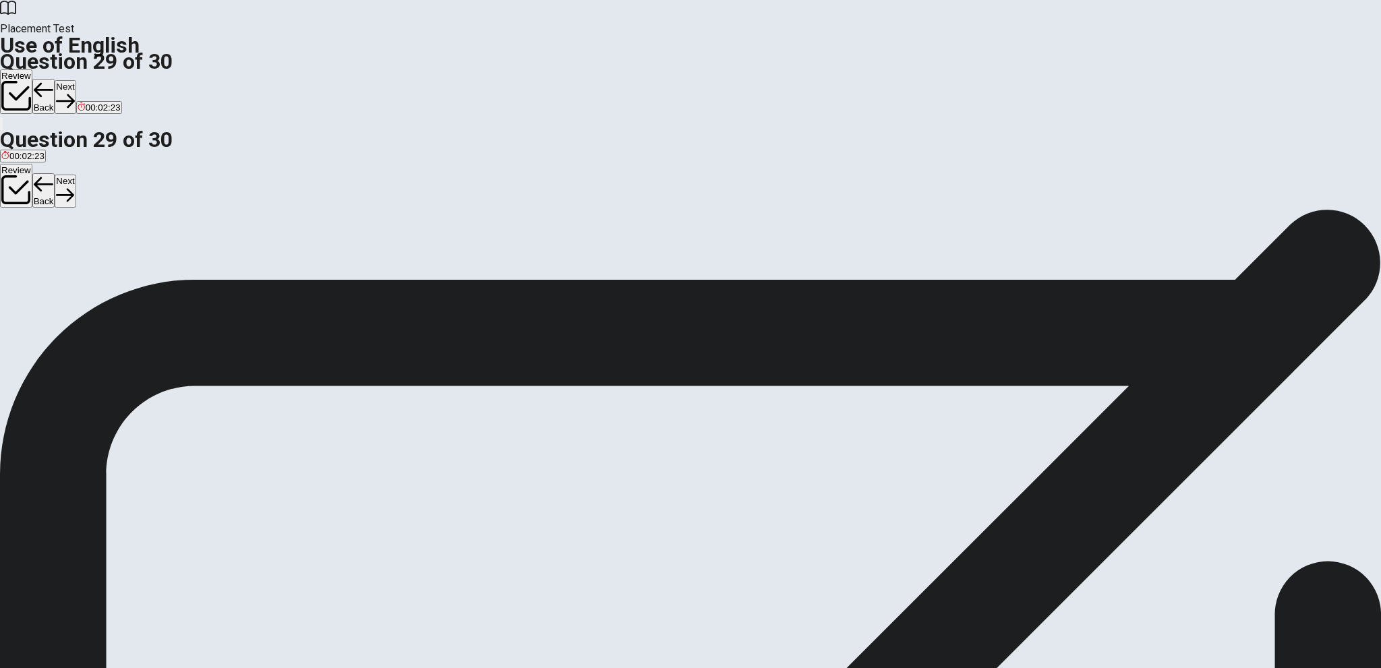
drag, startPoint x: 596, startPoint y: 171, endPoint x: 643, endPoint y: 169, distance: 47.2
click at [178, 227] on span "An “advantage” is something that ___." at bounding box center [89, 233] width 178 height 13
click at [32, 69] on button "Review" at bounding box center [16, 91] width 32 height 45
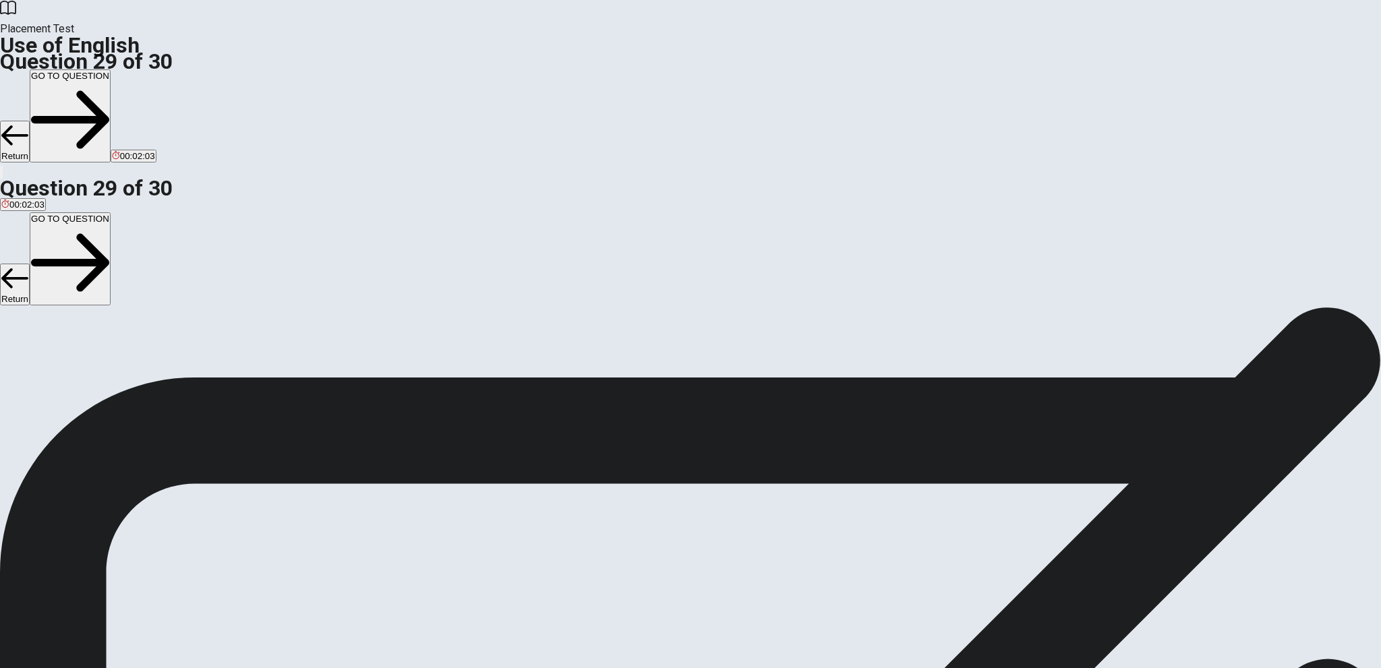
scroll to position [624, 0]
click at [111, 69] on button "GO TO QUESTION" at bounding box center [70, 115] width 81 height 93
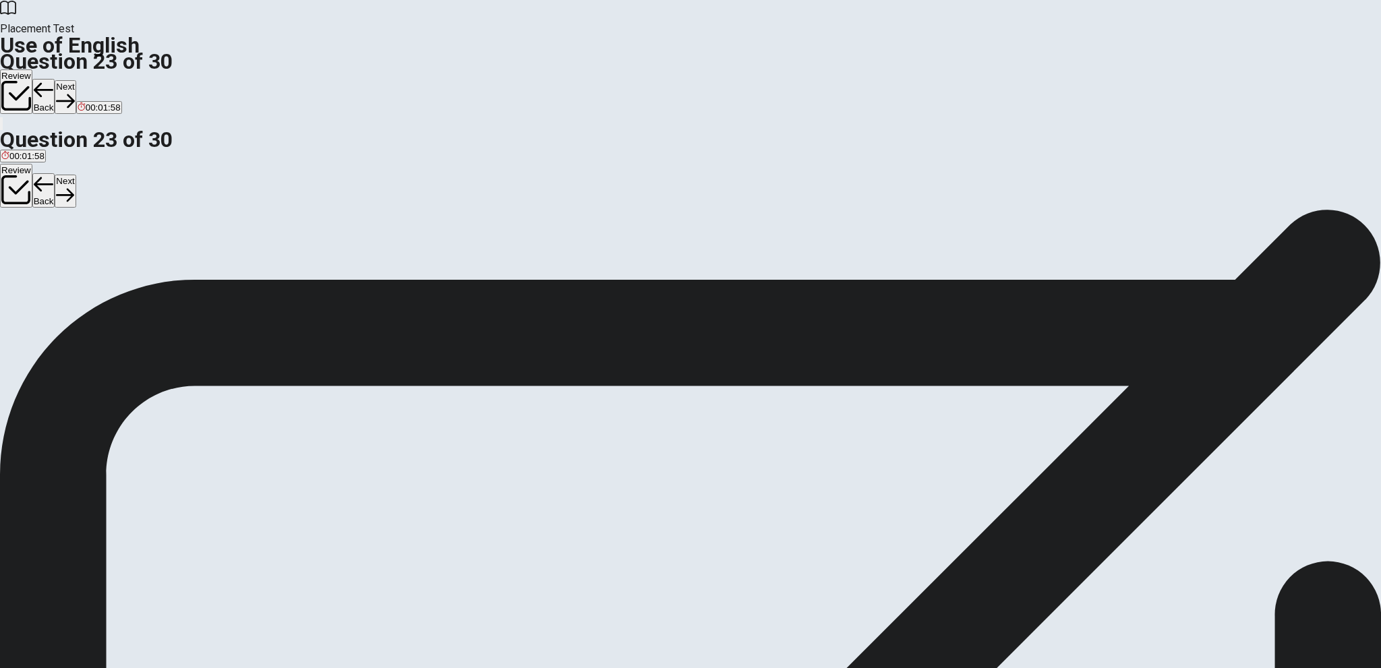
scroll to position [0, 0]
click at [31, 81] on icon "button" at bounding box center [16, 96] width 30 height 30
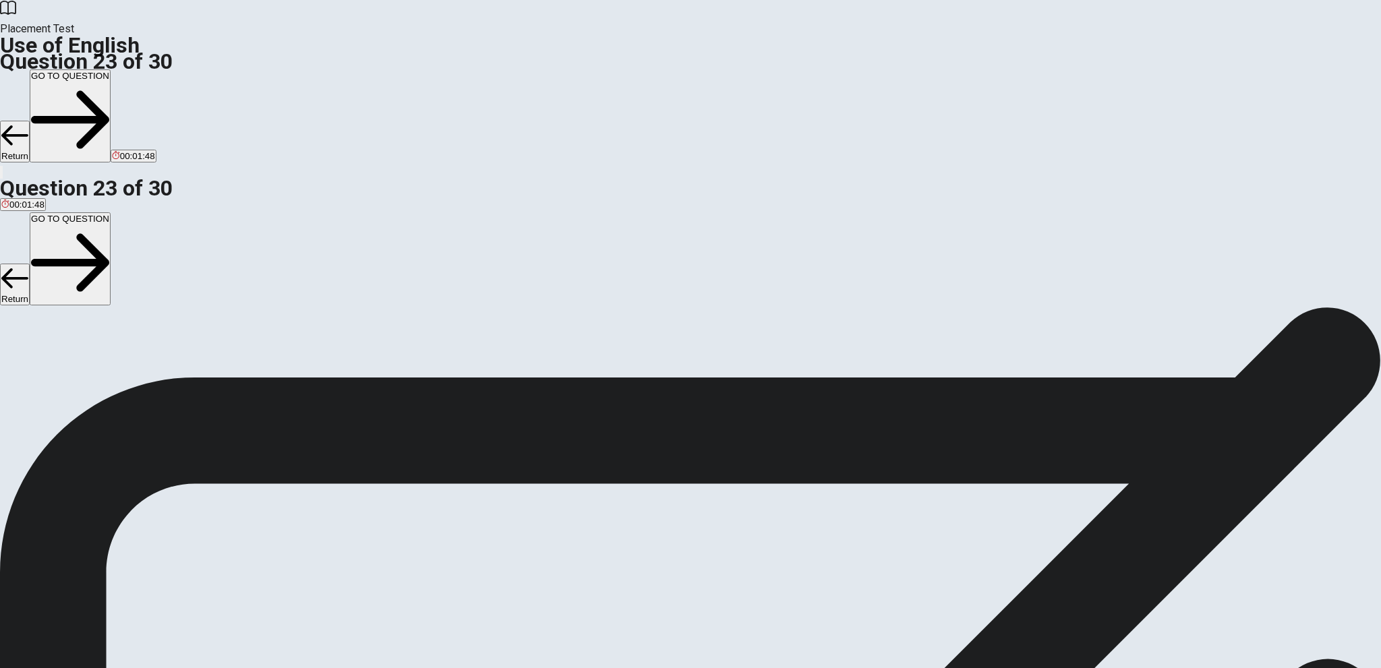
scroll to position [691, 0]
click at [111, 69] on button "GO TO QUESTION" at bounding box center [70, 115] width 81 height 93
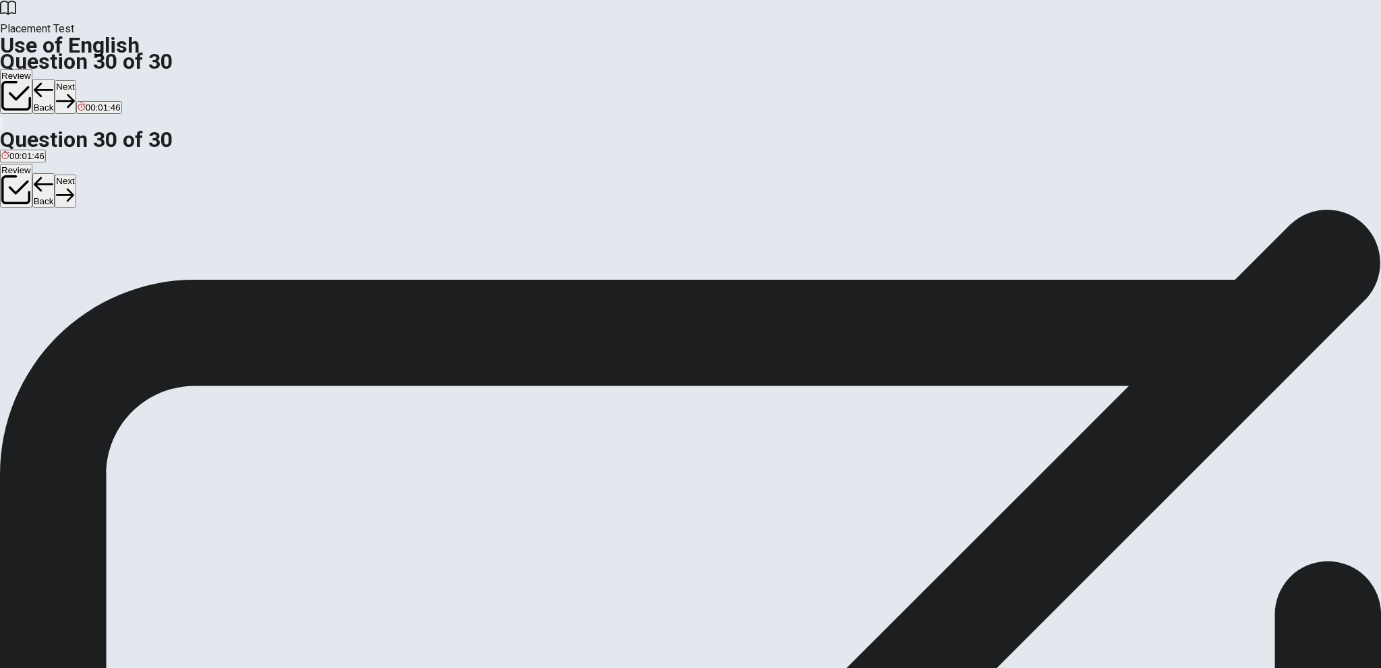
scroll to position [0, 0]
click at [32, 69] on button "Review" at bounding box center [16, 91] width 32 height 45
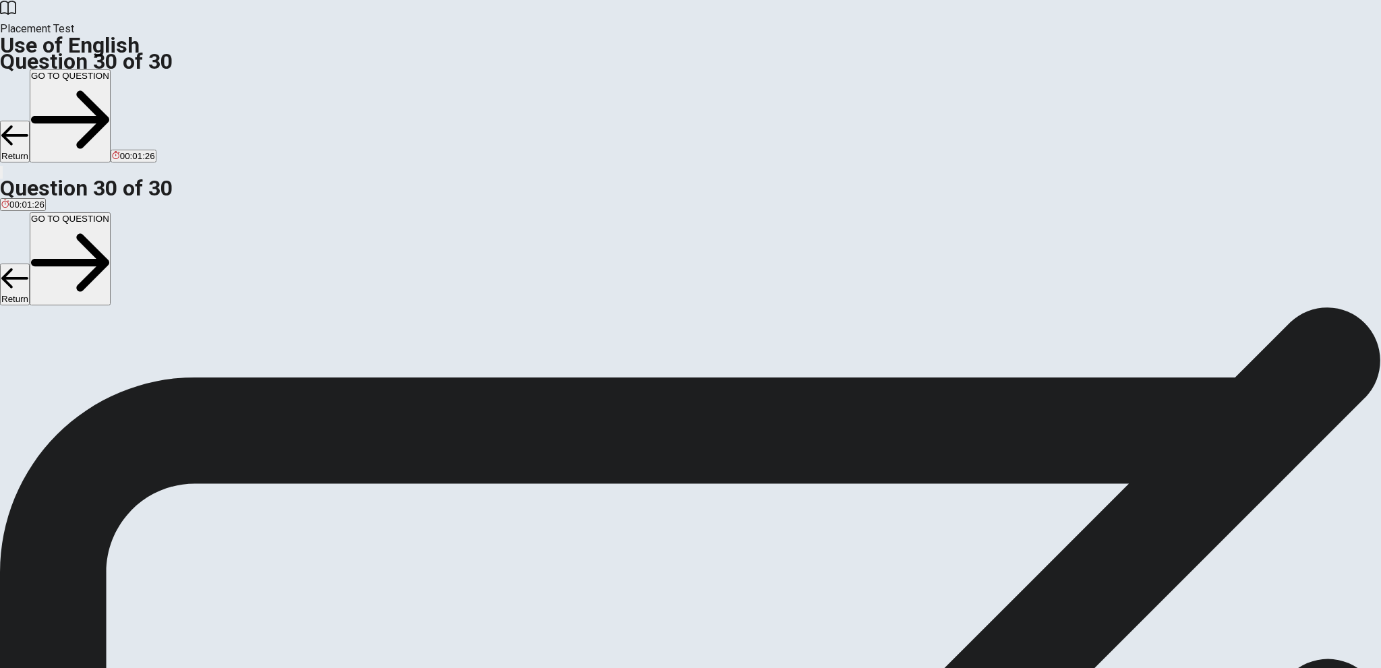
click at [111, 69] on button "GO TO QUESTION" at bounding box center [70, 115] width 81 height 93
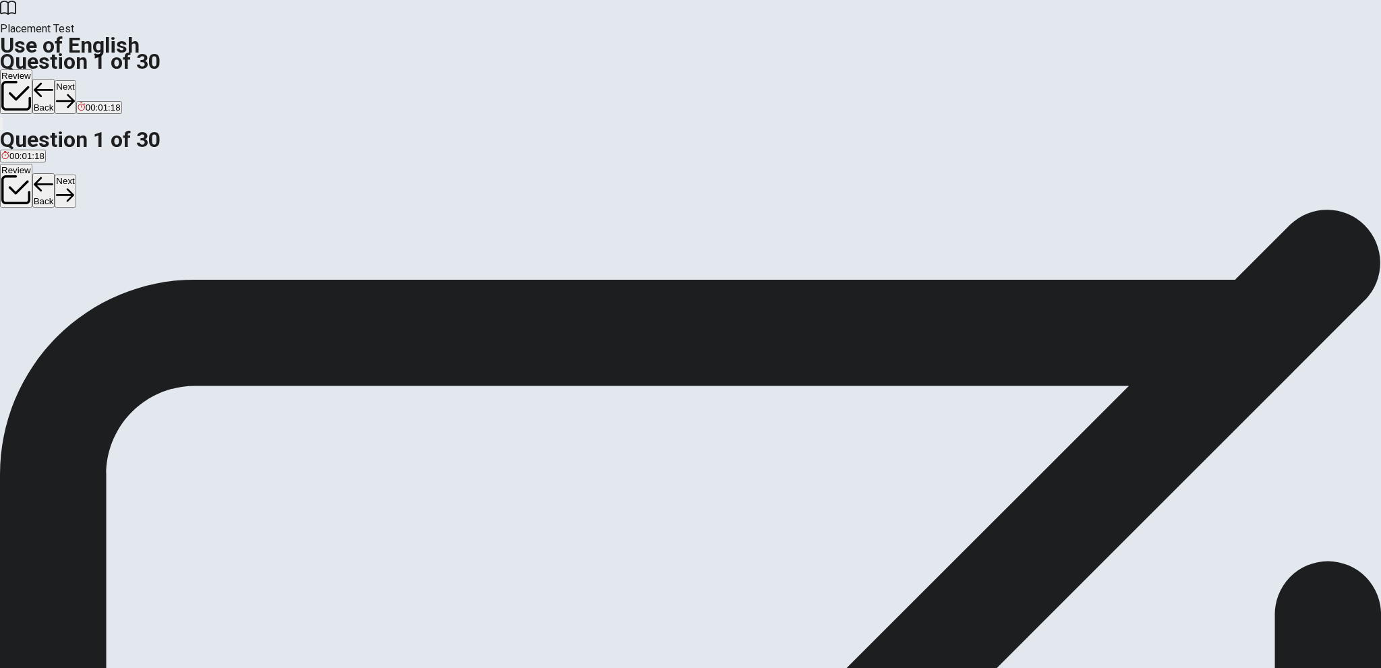
click at [32, 69] on button "Review" at bounding box center [16, 91] width 32 height 45
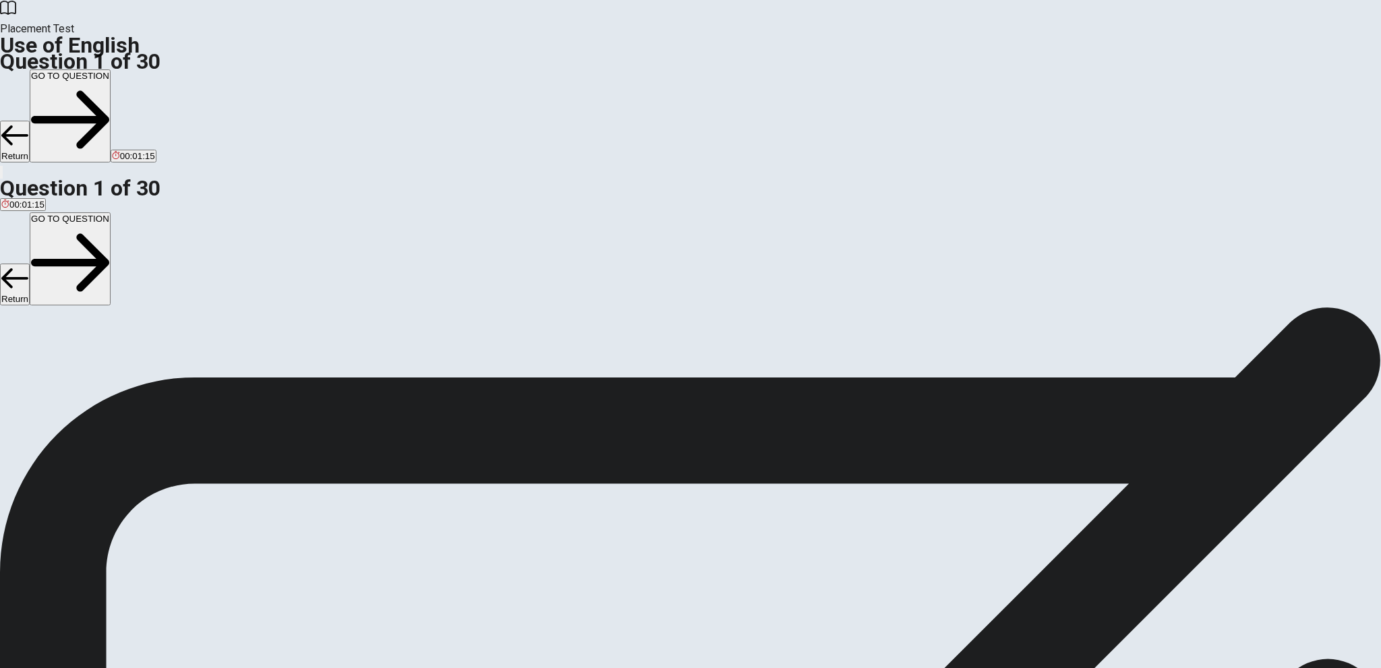
scroll to position [67, 0]
click at [111, 69] on button "GO TO QUESTION" at bounding box center [70, 115] width 81 height 93
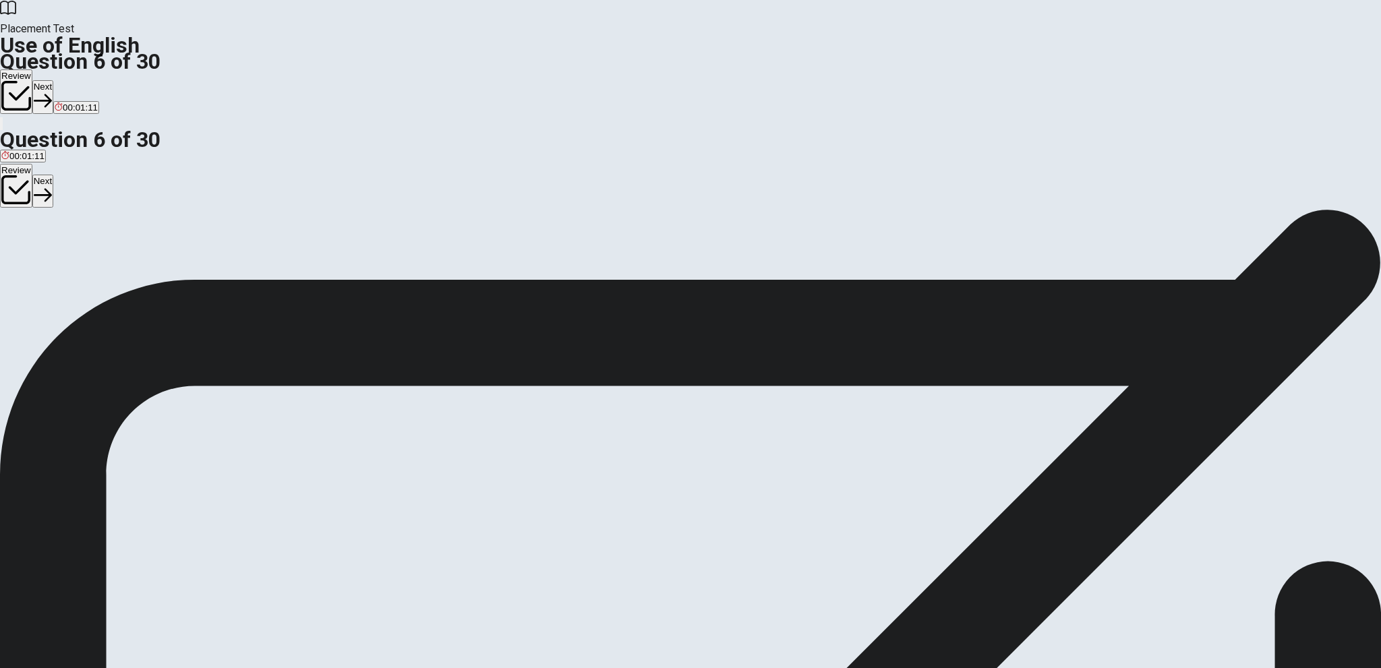
click at [32, 69] on button "Review" at bounding box center [16, 91] width 32 height 45
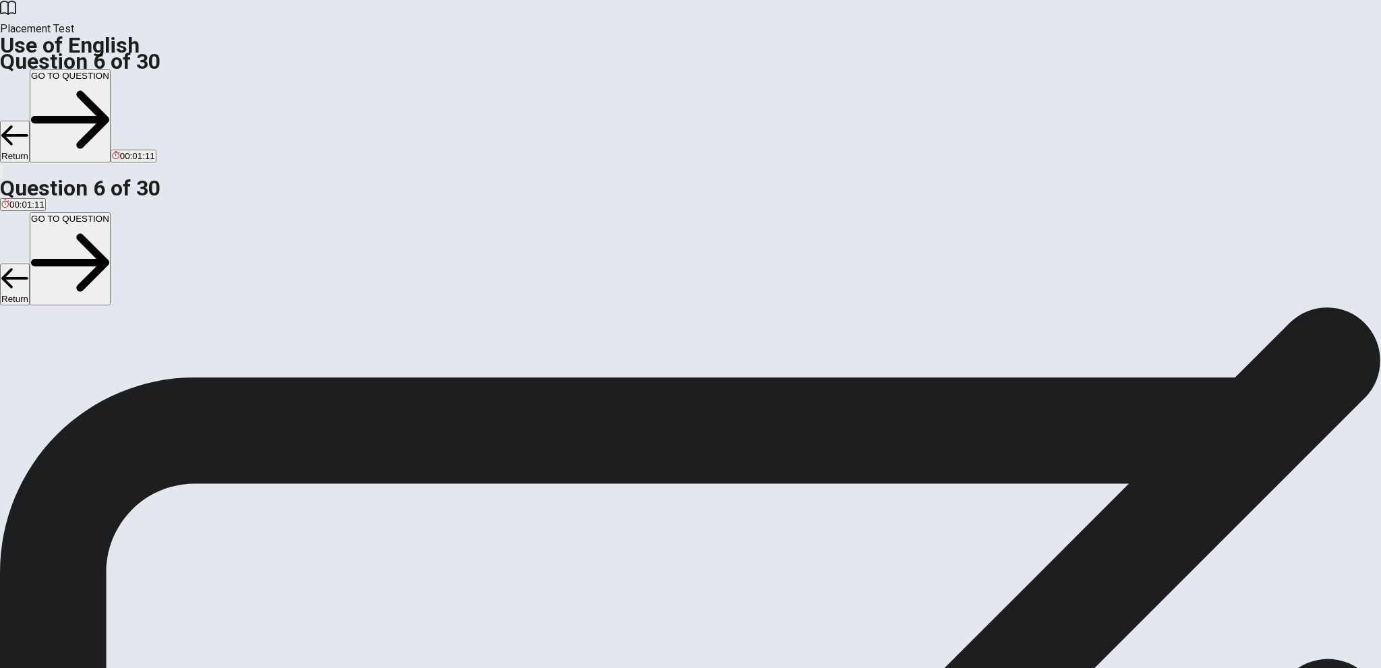
scroll to position [164, 0]
click at [111, 69] on button "GO TO QUESTION" at bounding box center [70, 115] width 81 height 93
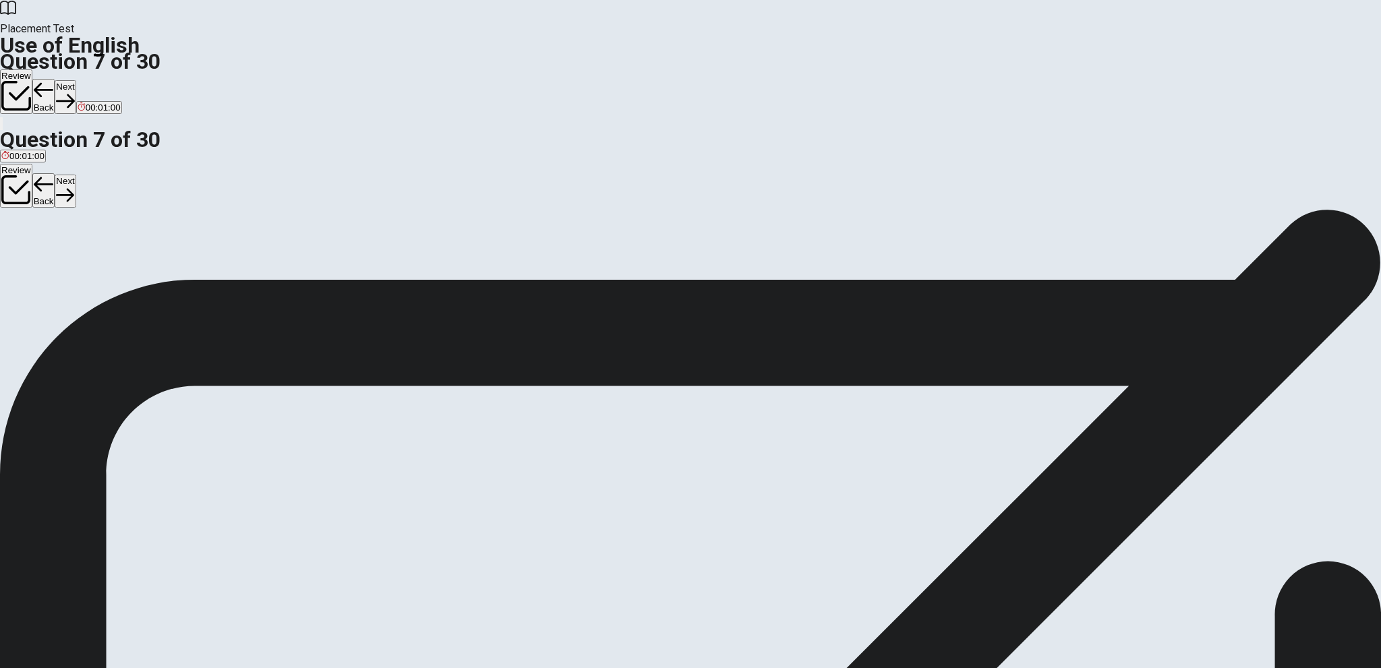
click at [31, 81] on icon "button" at bounding box center [16, 96] width 30 height 30
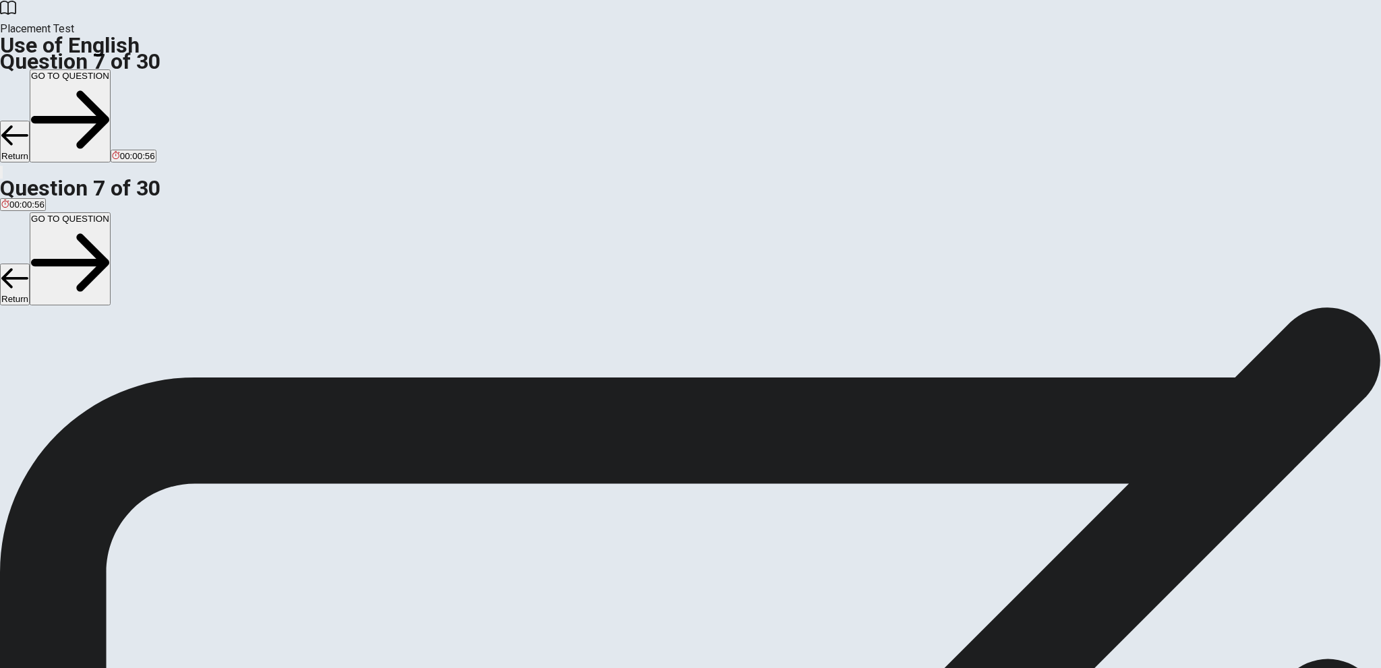
scroll to position [264, 0]
click at [111, 69] on button "GO TO QUESTION" at bounding box center [70, 115] width 81 height 93
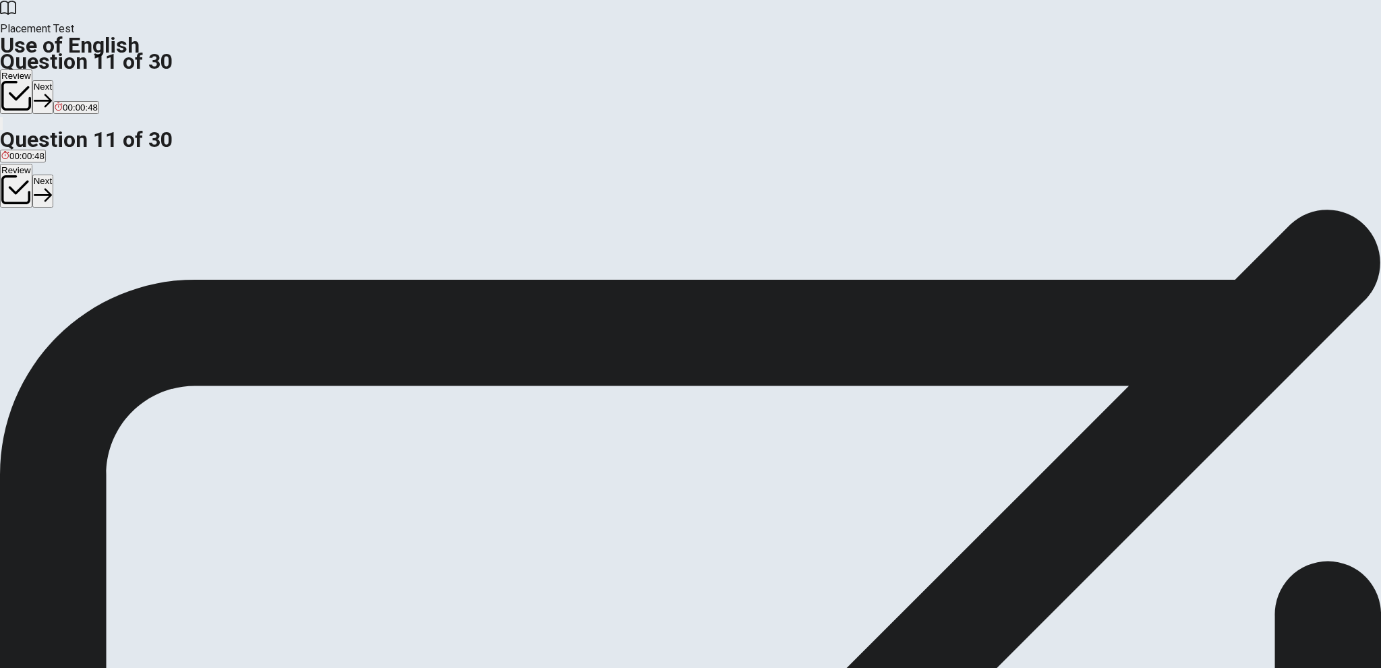
click at [32, 69] on button "Review" at bounding box center [16, 91] width 32 height 45
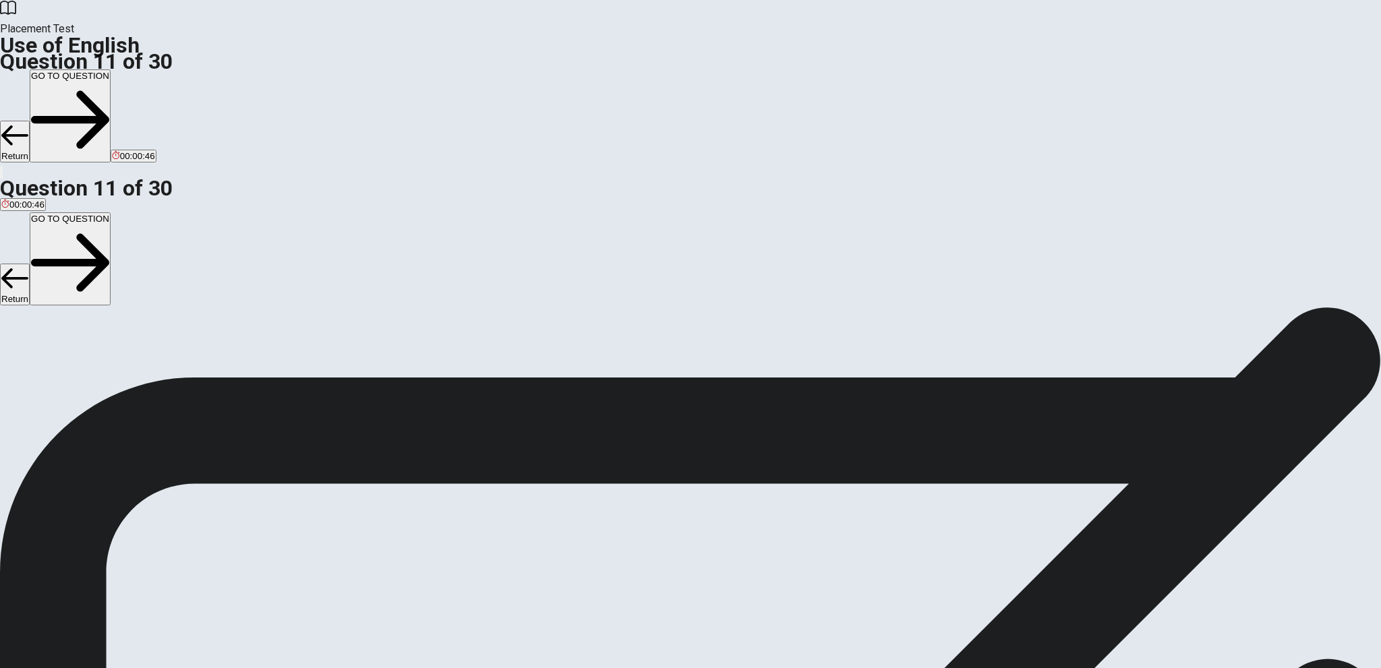
scroll to position [396, 0]
click at [111, 69] on button "GO TO QUESTION" at bounding box center [70, 115] width 81 height 93
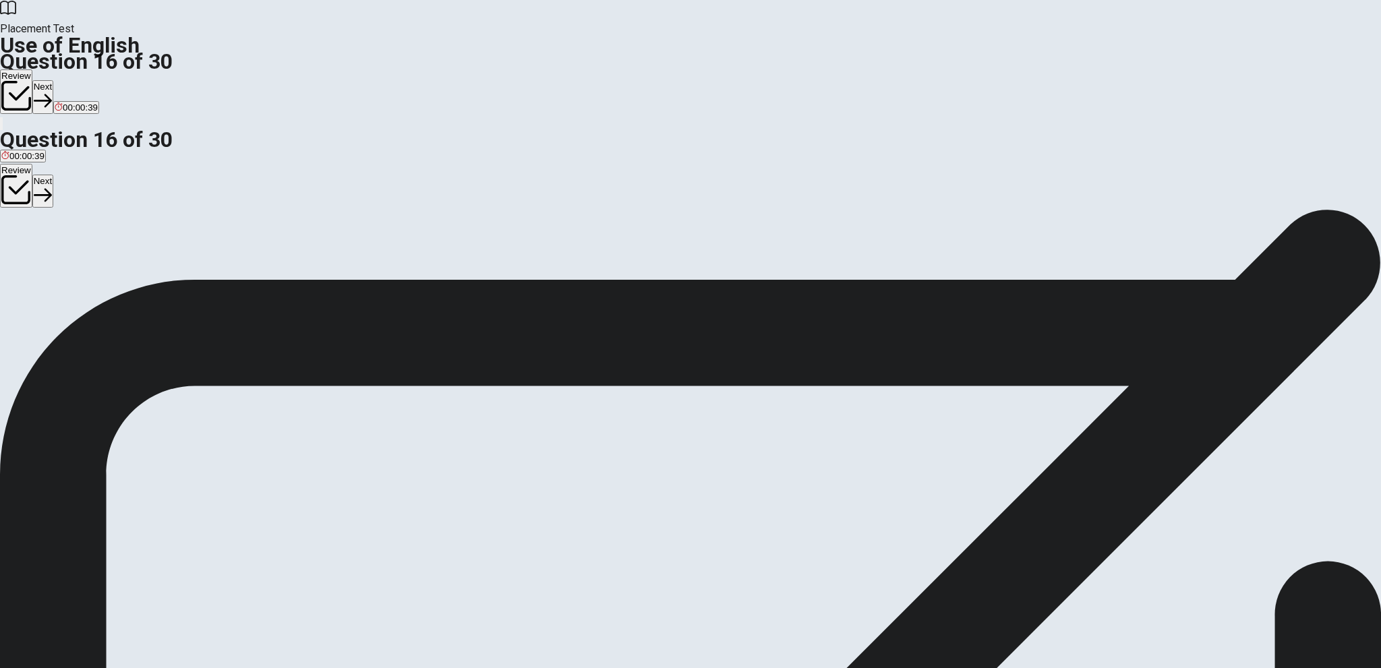
scroll to position [0, 0]
click at [32, 69] on button "Review" at bounding box center [16, 91] width 32 height 45
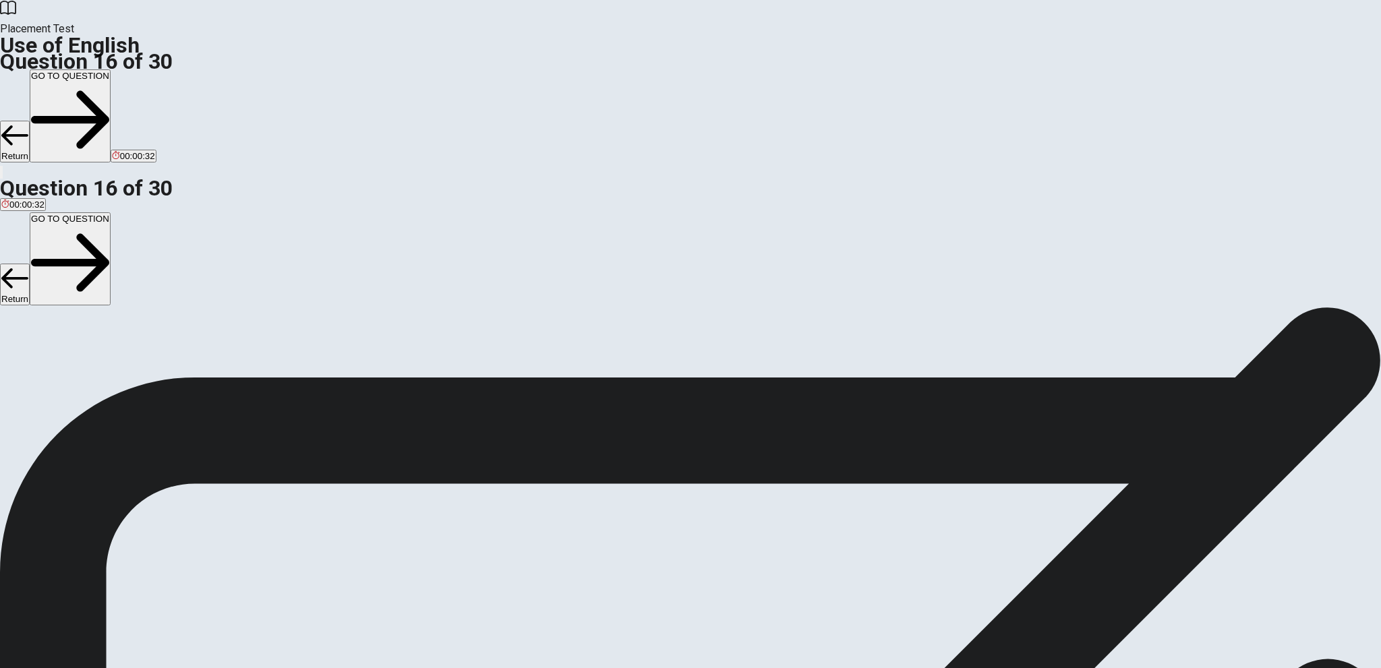
scroll to position [628, 0]
click at [111, 69] on button "GO TO QUESTION" at bounding box center [70, 115] width 81 height 93
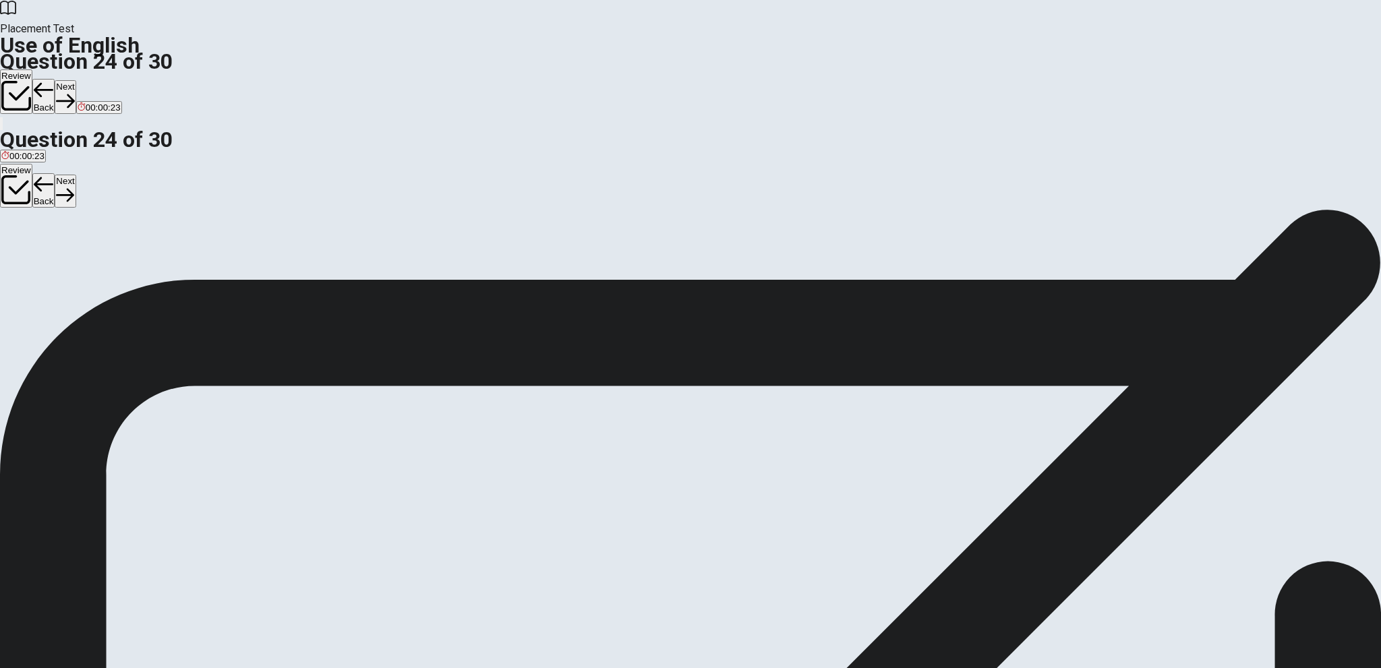
click at [32, 69] on button "Review" at bounding box center [16, 91] width 32 height 45
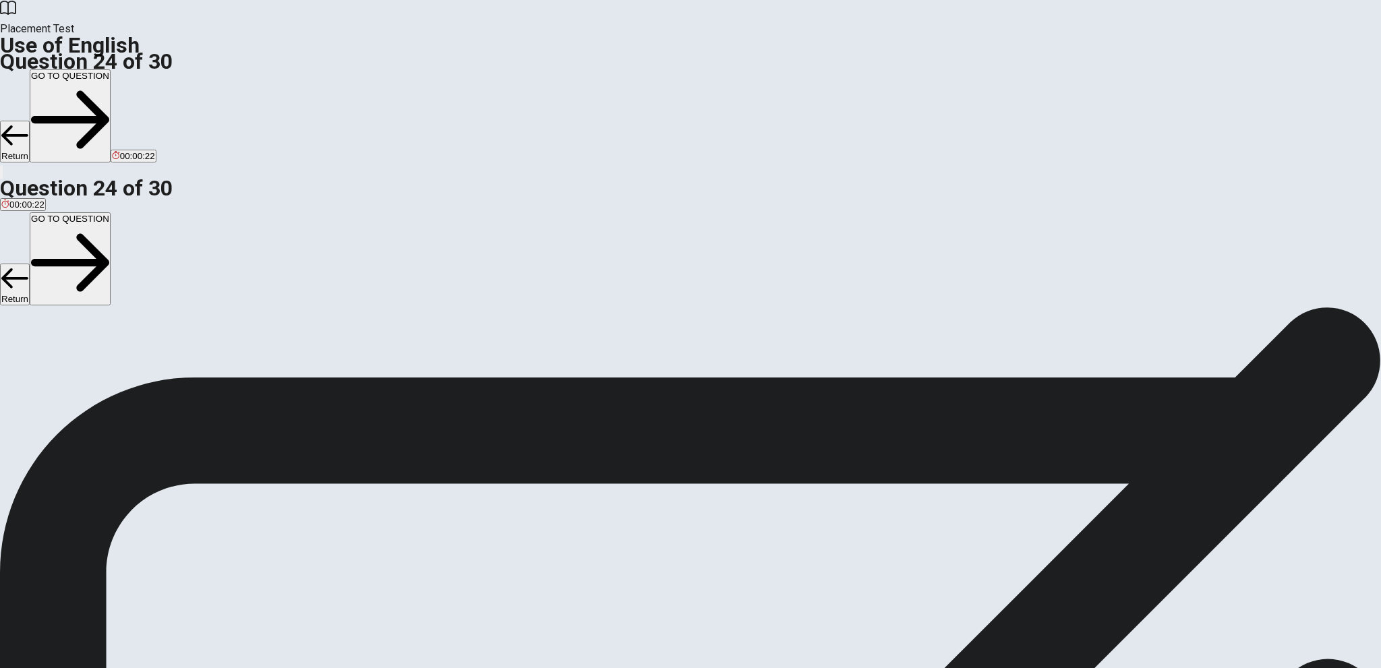
scroll to position [691, 0]
click at [111, 69] on button "GO TO QUESTION" at bounding box center [70, 115] width 81 height 93
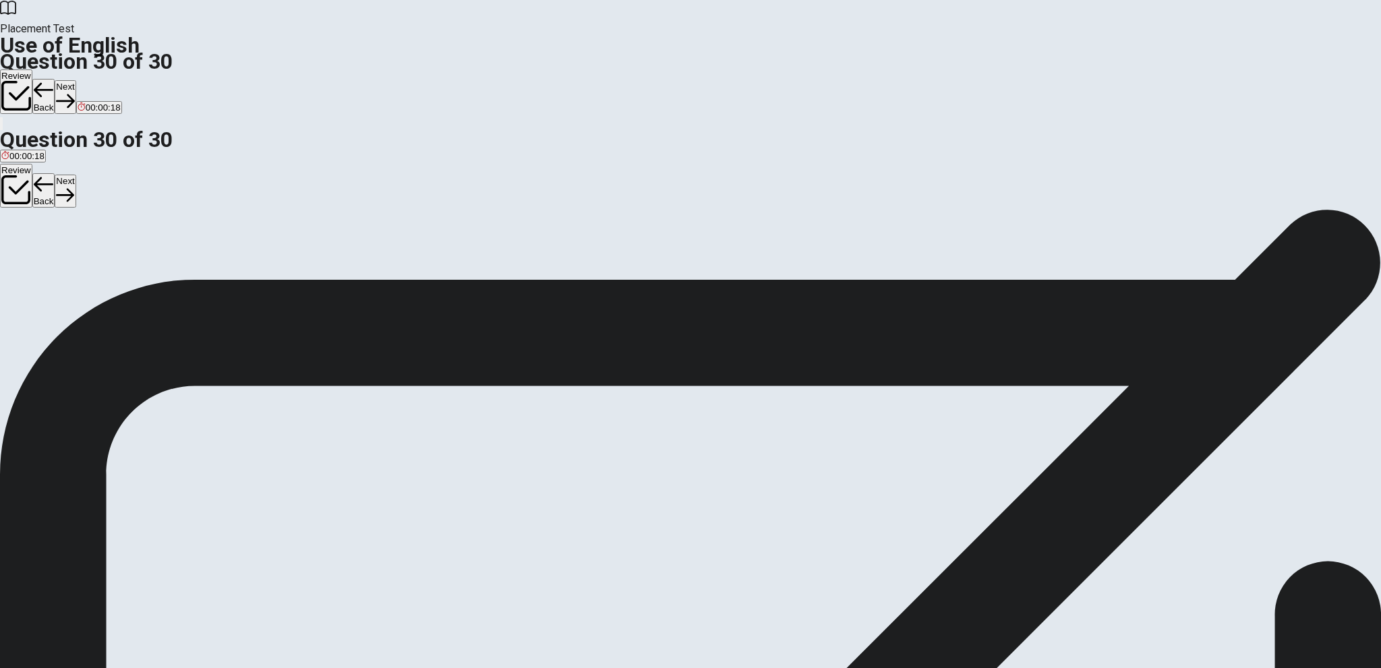
click at [32, 69] on button "Review" at bounding box center [16, 91] width 32 height 45
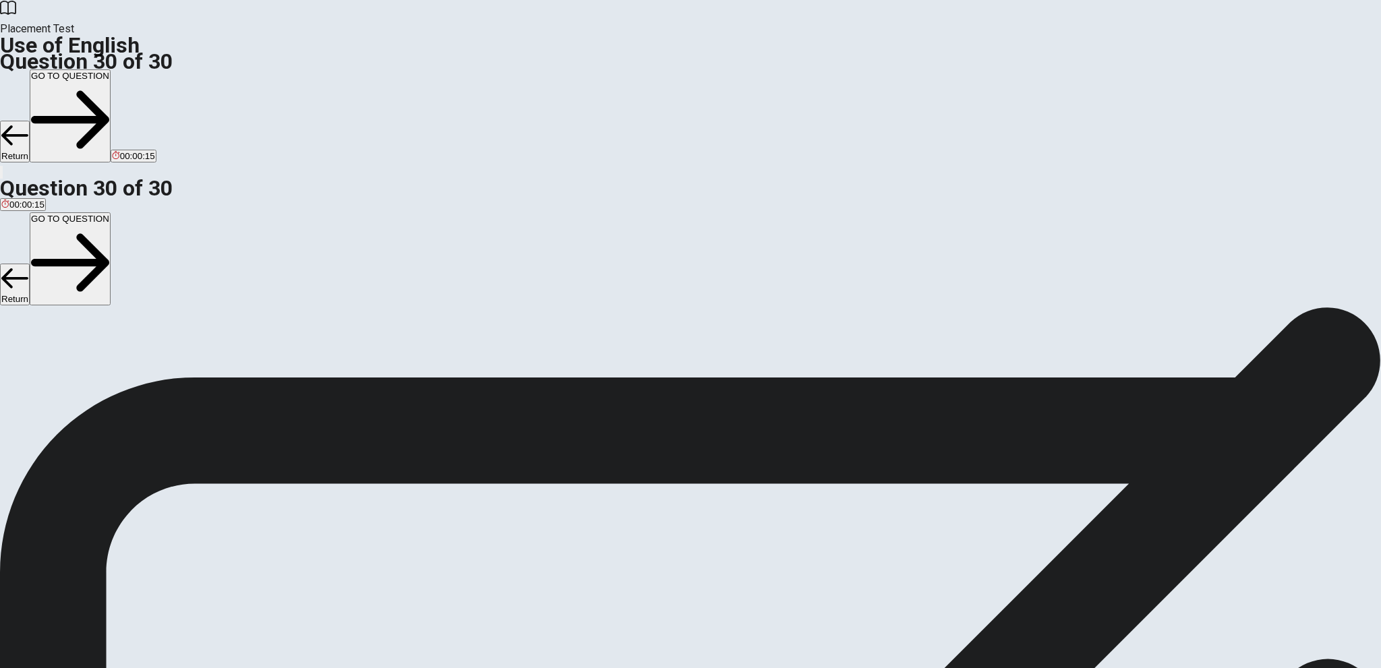
scroll to position [691, 0]
click at [111, 69] on button "GO TO QUESTION" at bounding box center [70, 115] width 81 height 93
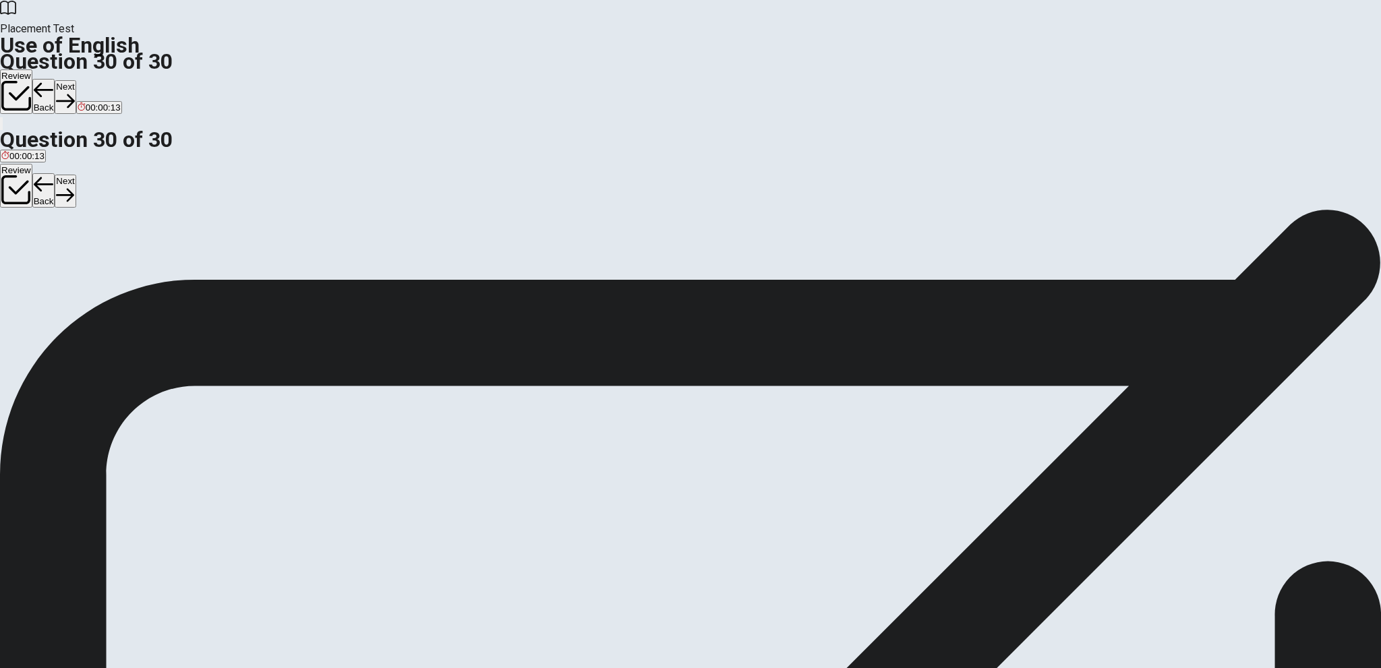
click at [76, 80] on button "Next" at bounding box center [65, 96] width 21 height 33
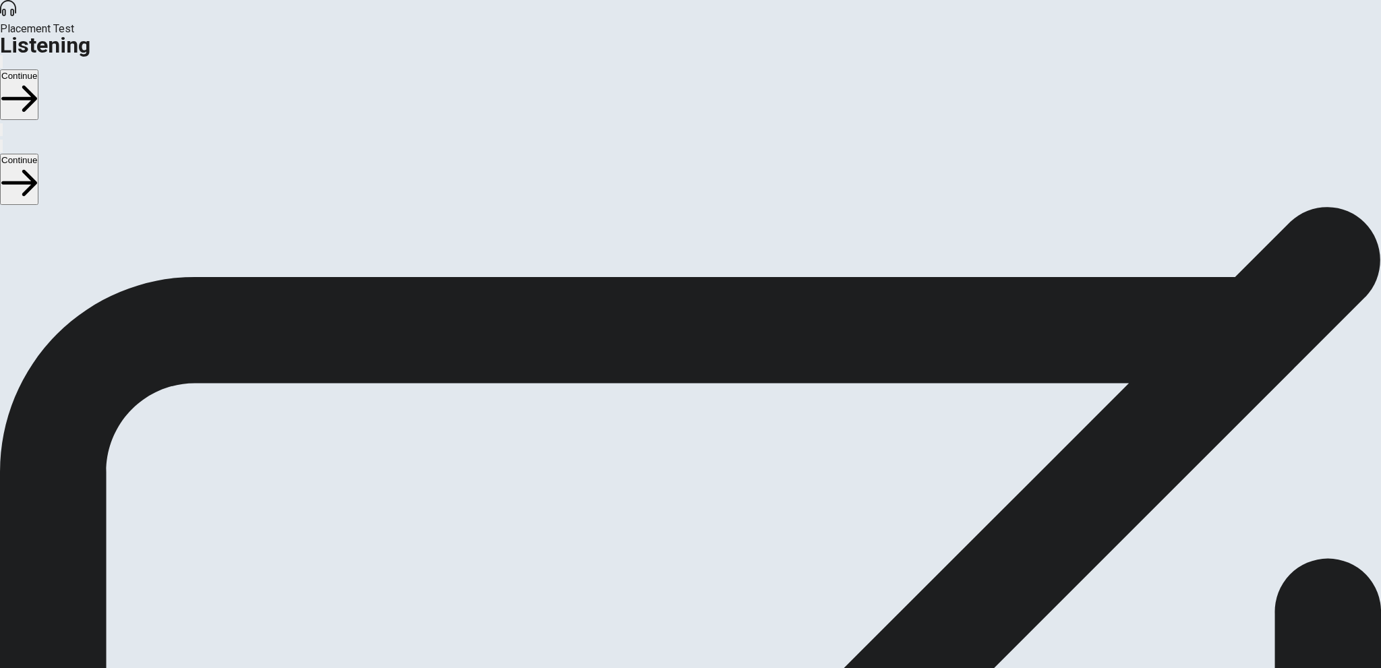
drag, startPoint x: 324, startPoint y: 168, endPoint x: 384, endPoint y: 171, distance: 60.1
click at [380, 208] on span "There are 3 audio clips in this section. Each clip has 5 questions. Before each…" at bounding box center [325, 311] width 651 height 207
click at [38, 69] on button "Continue" at bounding box center [19, 94] width 38 height 51
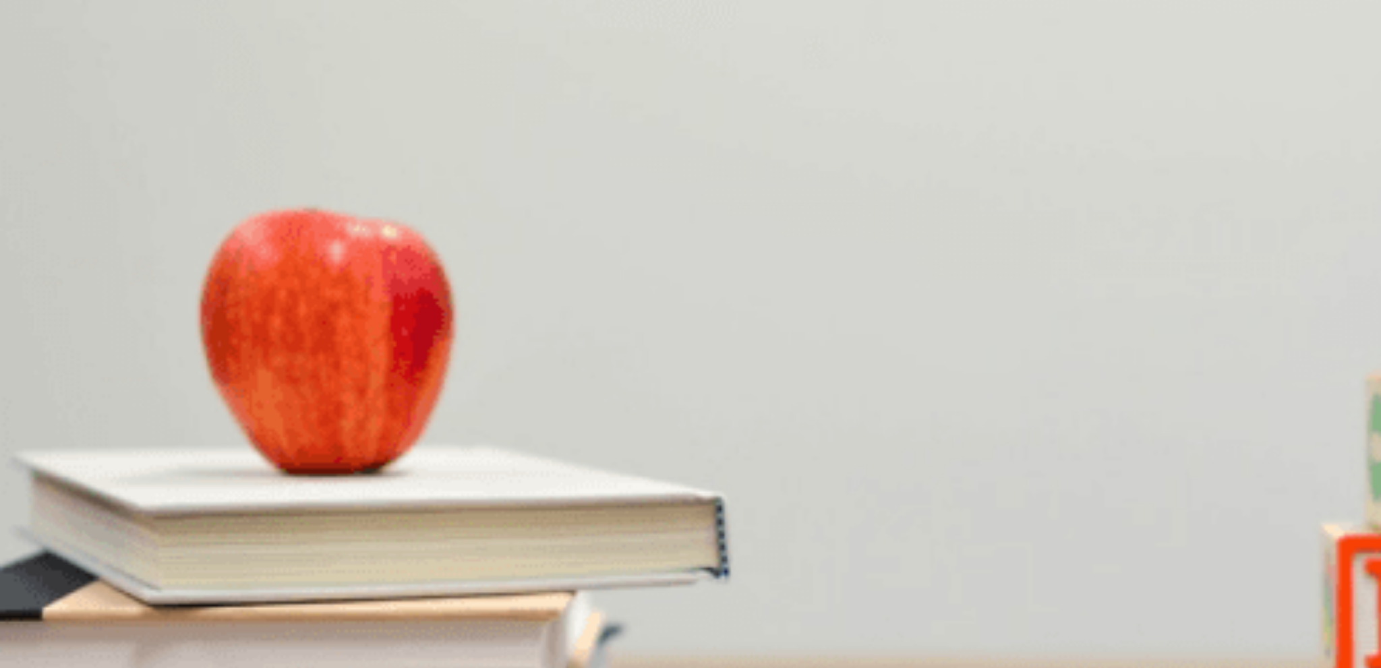
scroll to position [202, 0]
click at [176, 333] on span "Layout changes and a color scheme update" at bounding box center [88, 328] width 175 height 10
click at [300, 266] on span "Due to the client’s many small requests" at bounding box center [222, 271] width 156 height 10
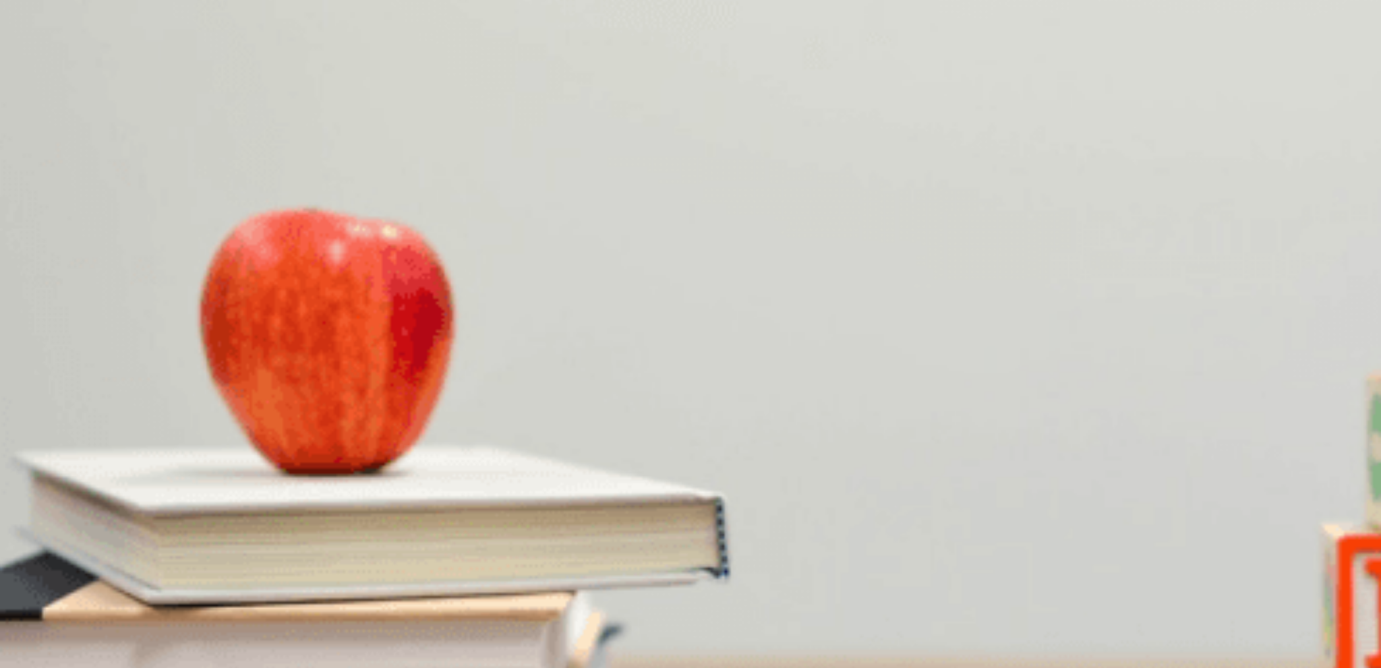
click at [155, 380] on span "Additional resources" at bounding box center [115, 385] width 82 height 10
click at [187, 436] on span "The client" at bounding box center [167, 441] width 39 height 10
click at [227, 503] on span "Confident" at bounding box center [207, 498] width 38 height 10
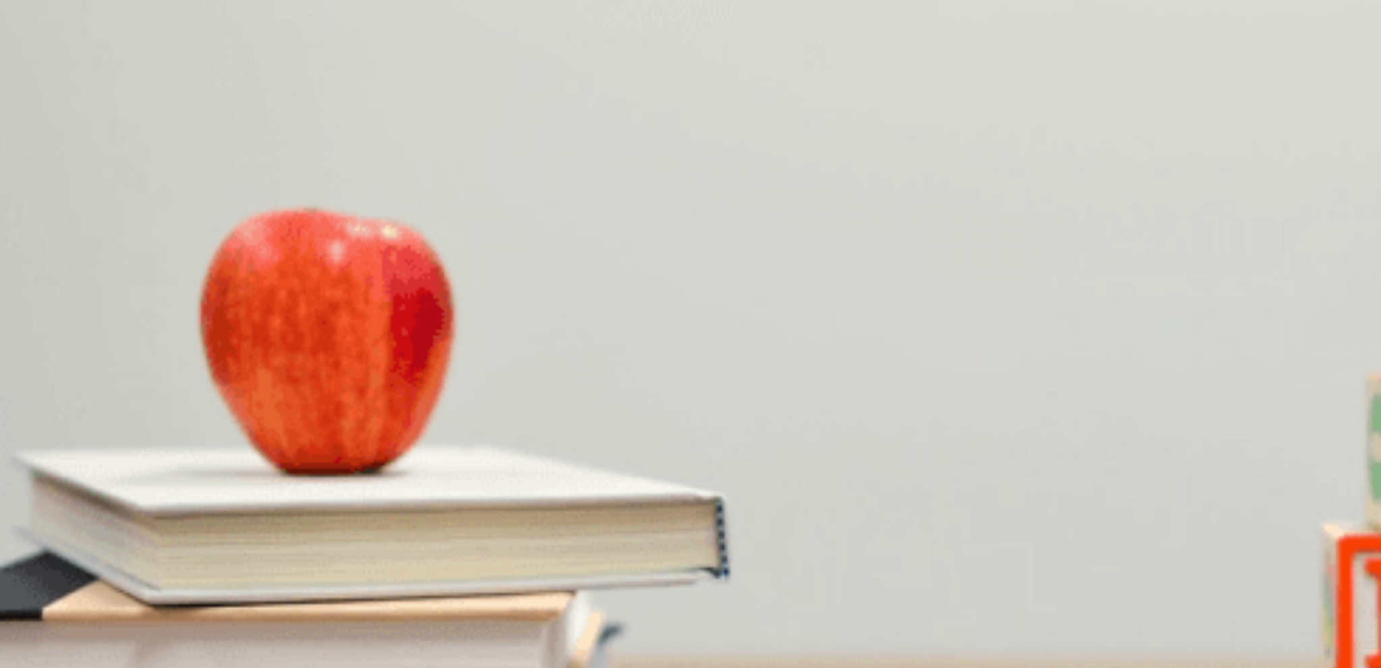
scroll to position [877, 0]
click at [68, 436] on span "The design team" at bounding box center [34, 441] width 67 height 10
click at [185, 493] on span "He’s facing challenges" at bounding box center [140, 498] width 90 height 10
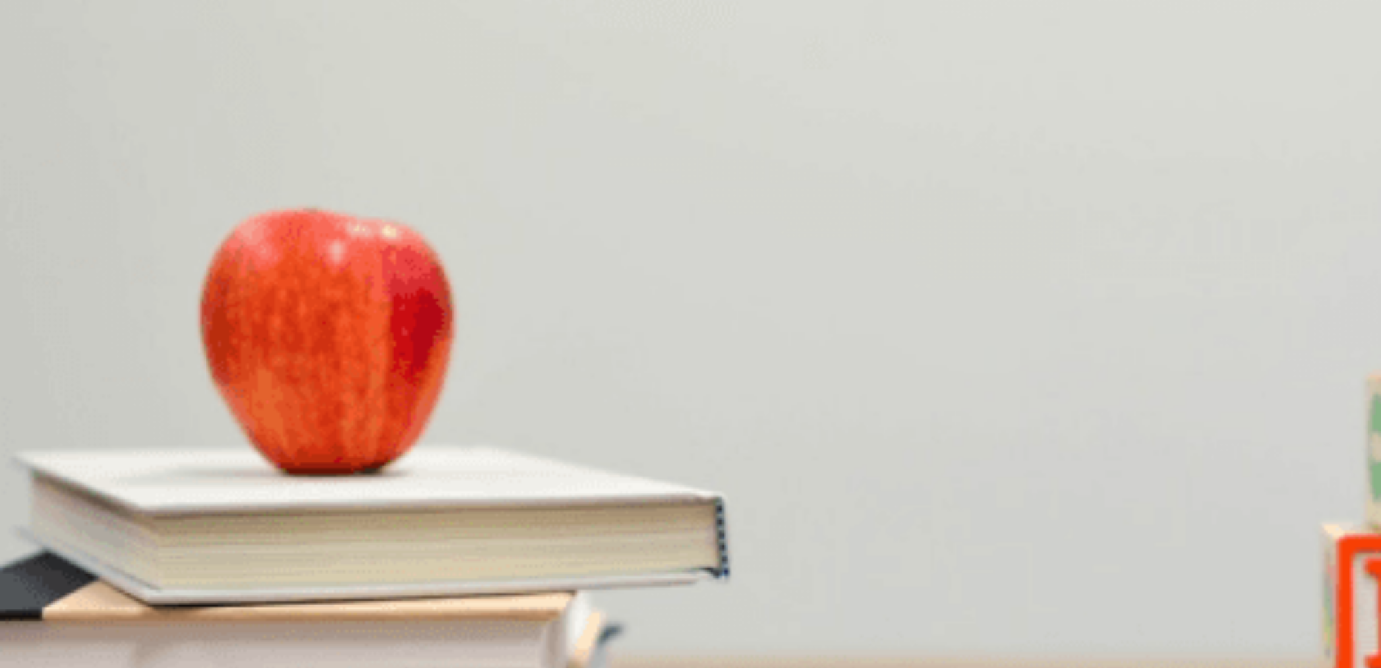
click at [38, 69] on button "Continue" at bounding box center [19, 94] width 38 height 51
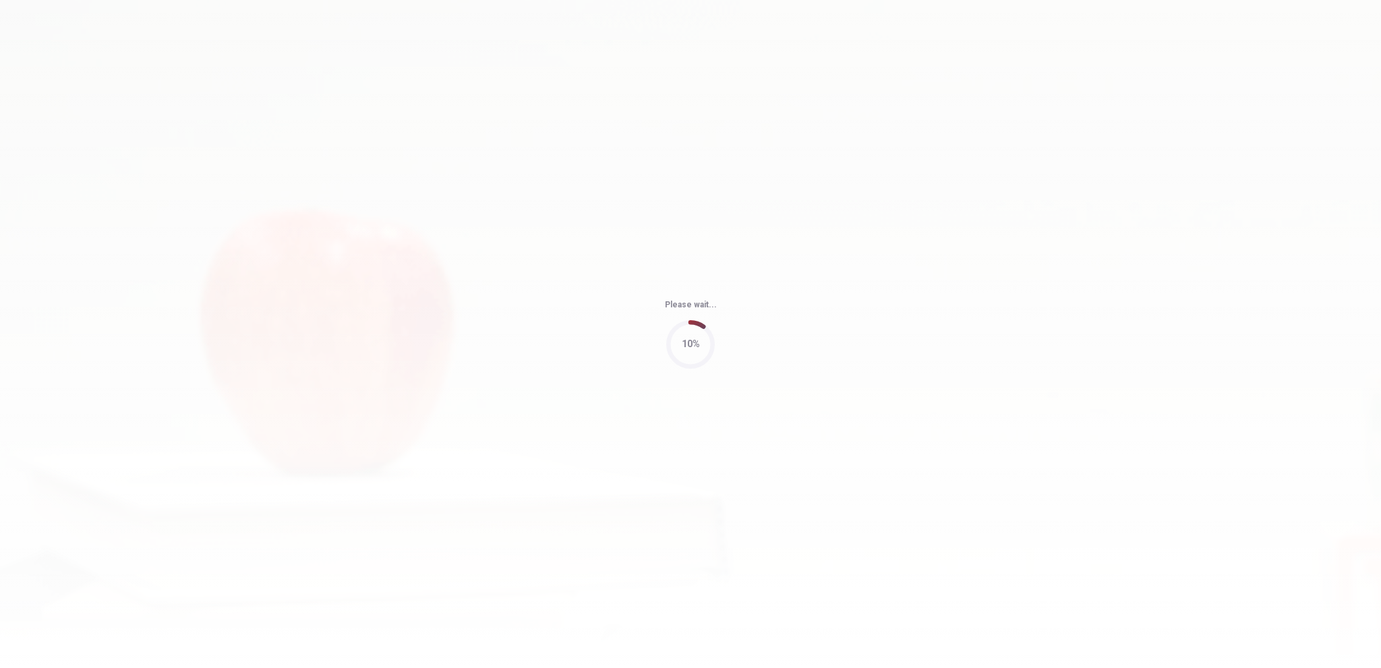
type input "94"
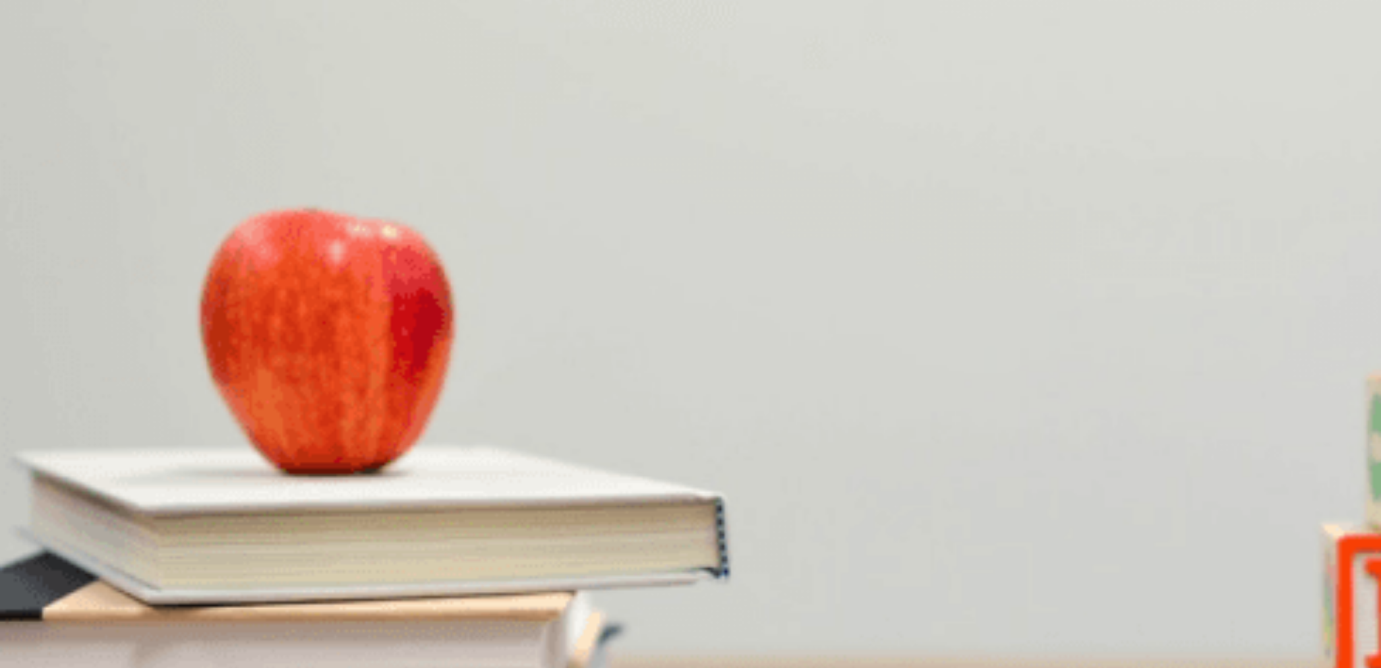
scroll to position [1252, 0]
click at [113, 493] on span "A hiking trip or ropes course" at bounding box center [56, 498] width 111 height 10
click at [142, 380] on span "Transportation and cost" at bounding box center [94, 385] width 94 height 10
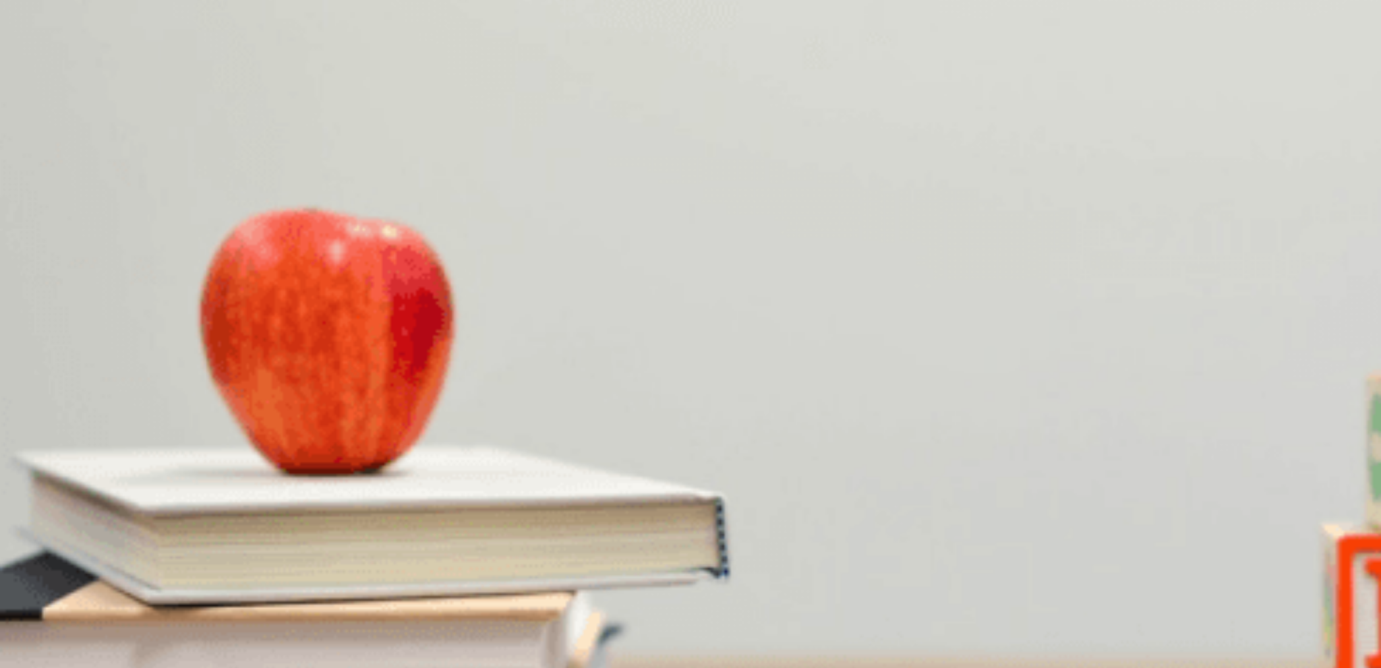
click at [365, 333] on span "A cooking class or escape room" at bounding box center [301, 328] width 127 height 10
click at [394, 276] on span "It depends on the weather" at bounding box center [343, 271] width 104 height 10
click at [203, 442] on button "D Next week" at bounding box center [180, 436] width 45 height 23
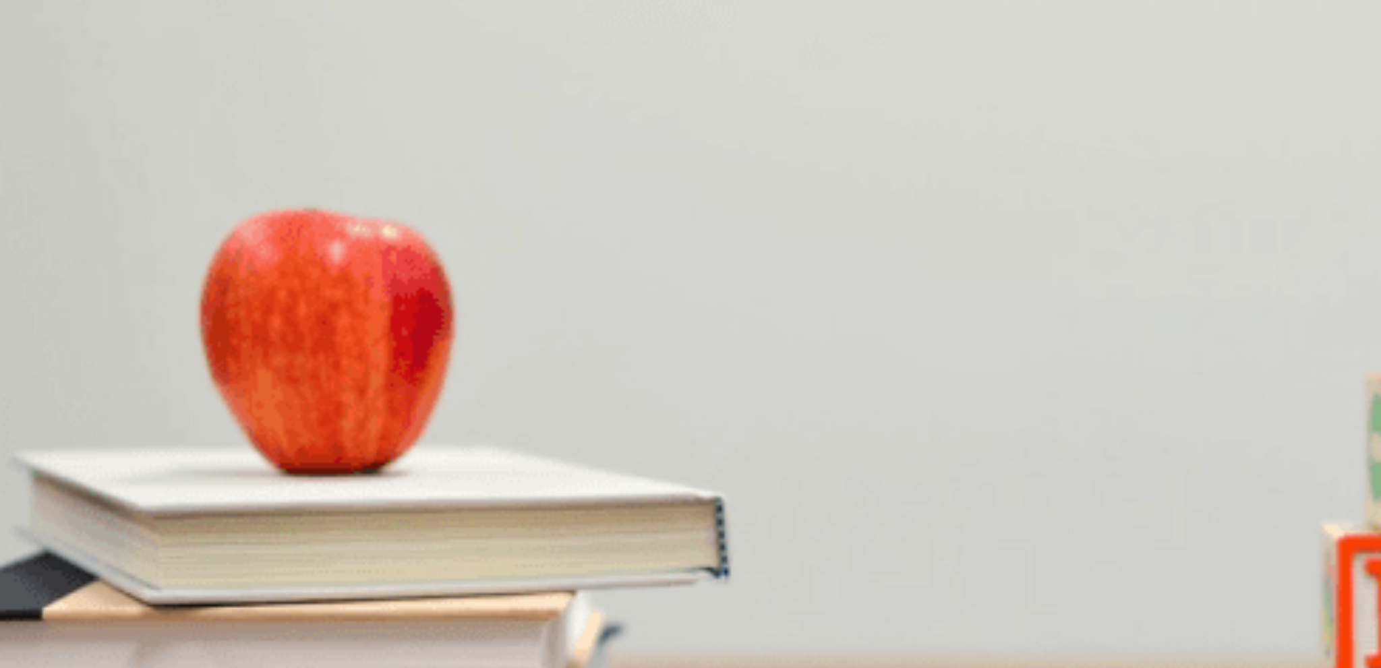
scroll to position [0, 0]
click at [38, 69] on button "Continue" at bounding box center [19, 94] width 38 height 51
drag, startPoint x: 607, startPoint y: 450, endPoint x: 597, endPoint y: 452, distance: 9.8
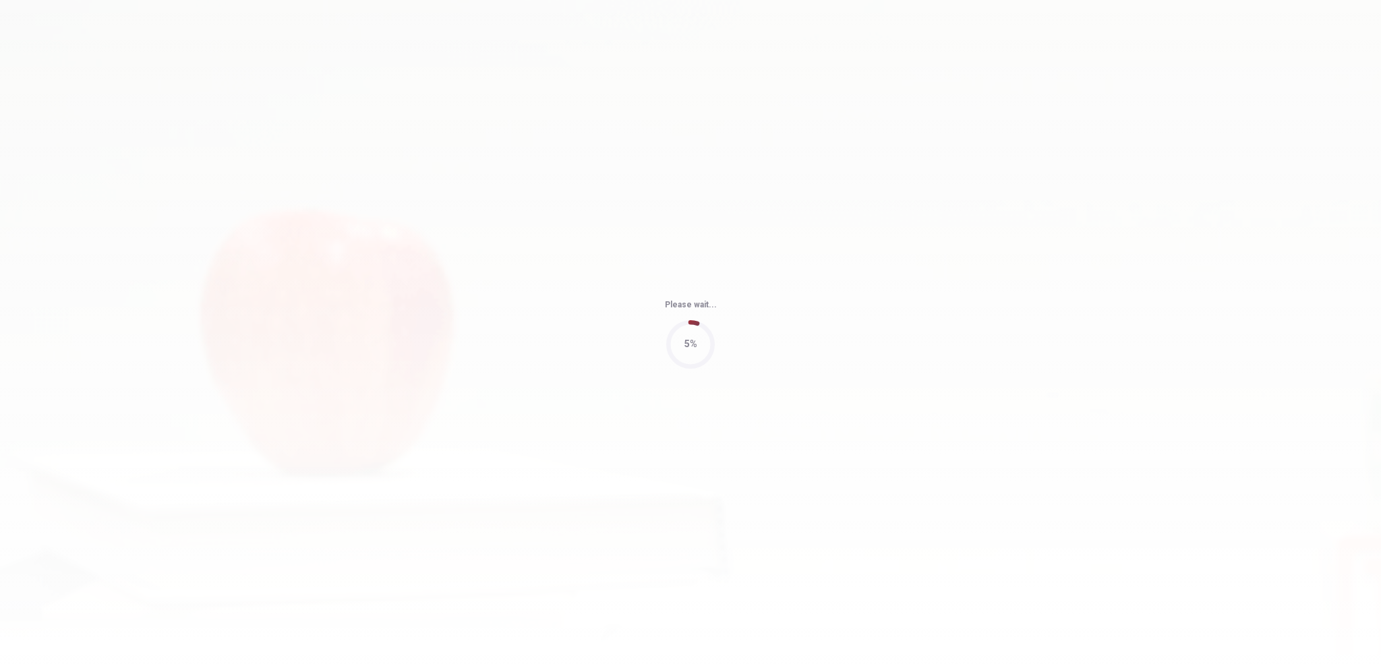
type input "93"
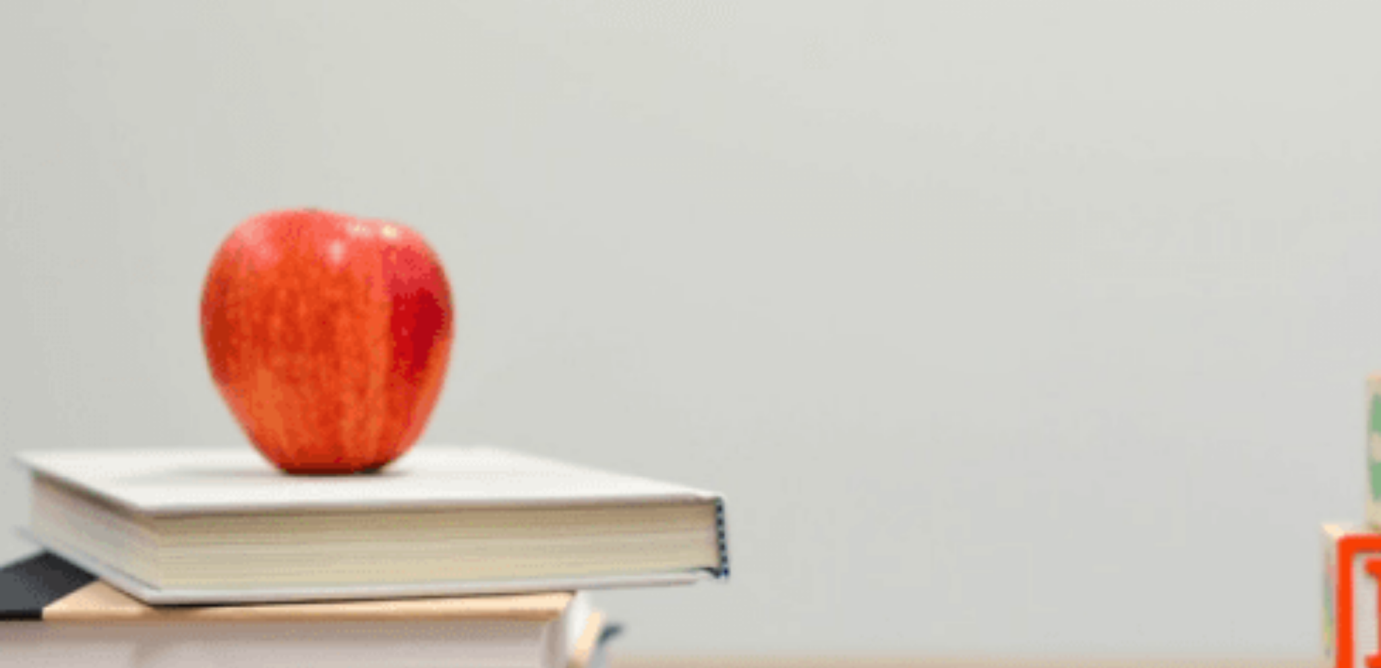
click at [158, 266] on span "A mix of local and international cuisines" at bounding box center [79, 271] width 157 height 10
click at [316, 380] on span "On social media and local radio stations" at bounding box center [236, 385] width 159 height 10
click at [496, 333] on span "Setting up covered areas and renting tents" at bounding box center [410, 328] width 169 height 10
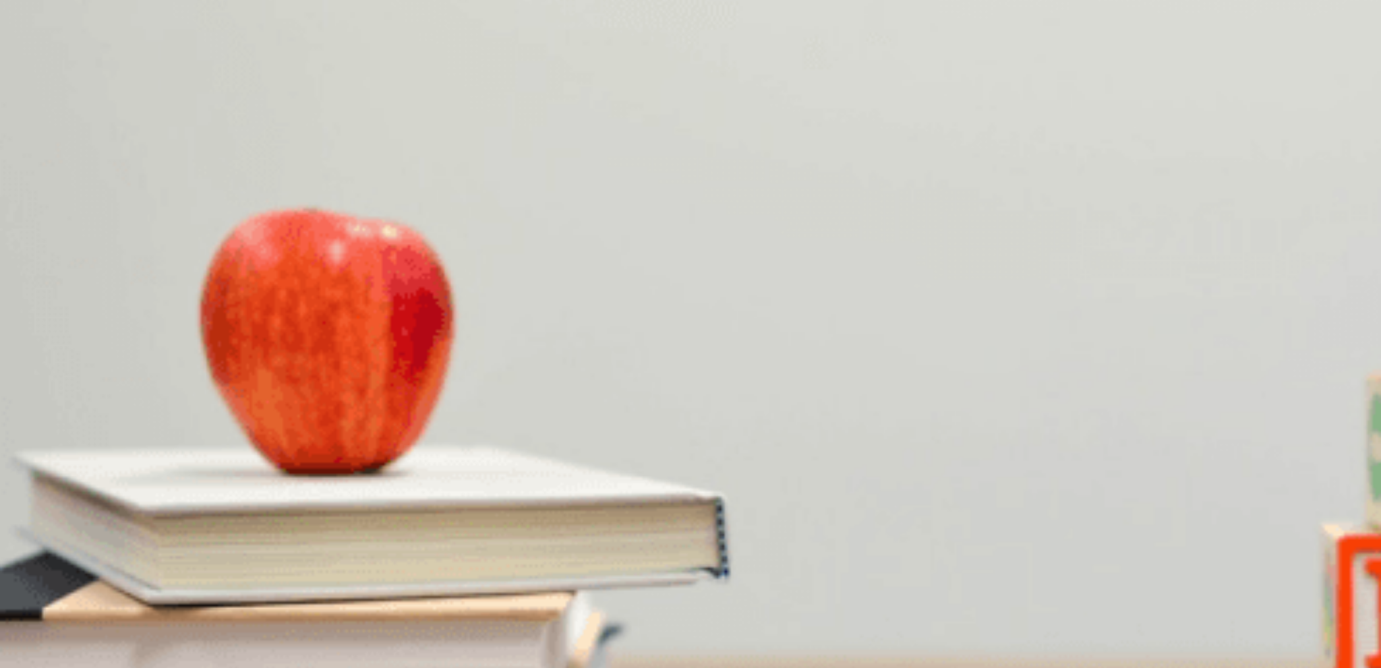
scroll to position [982, 0]
click at [110, 436] on span "Confirm with another group" at bounding box center [55, 441] width 109 height 10
click at [328, 493] on span "The food vendors" at bounding box center [293, 498] width 70 height 10
click at [147, 481] on button "B The marketing campaign" at bounding box center [96, 492] width 102 height 23
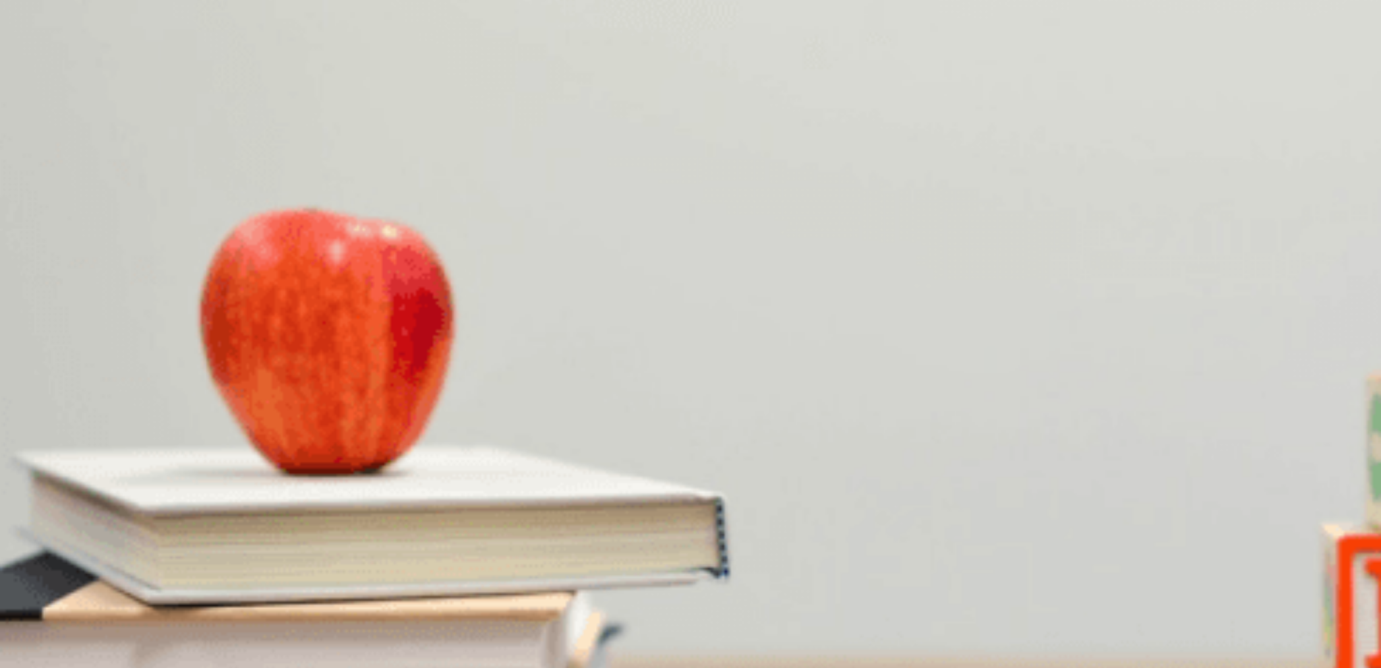
click at [38, 69] on button "Continue" at bounding box center [19, 94] width 38 height 51
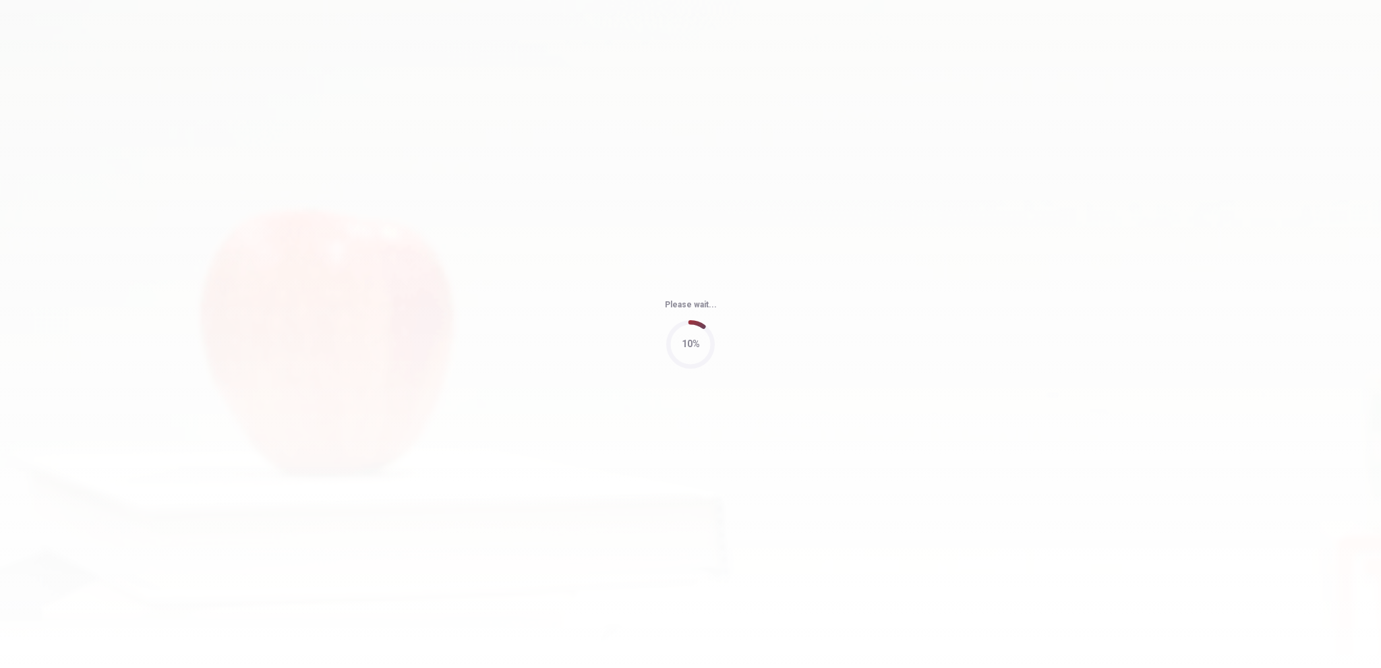
type input "98"
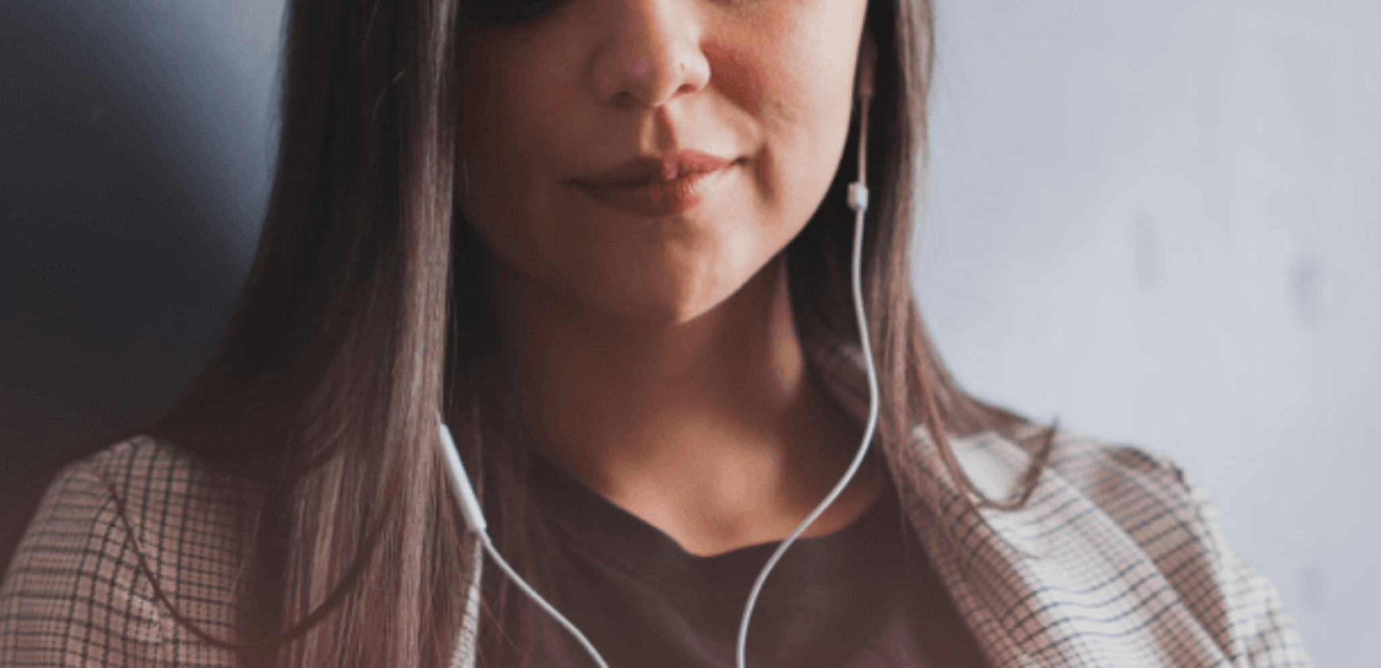
click at [179, 221] on span "The Speaking Section will begin soon." at bounding box center [89, 214] width 179 height 13
click at [1239, 206] on div "The Speaking Section will begin soon. Use a headset if available (recommended f…" at bounding box center [690, 206] width 1381 height 0
click at [38, 69] on button "Continue" at bounding box center [19, 94] width 38 height 51
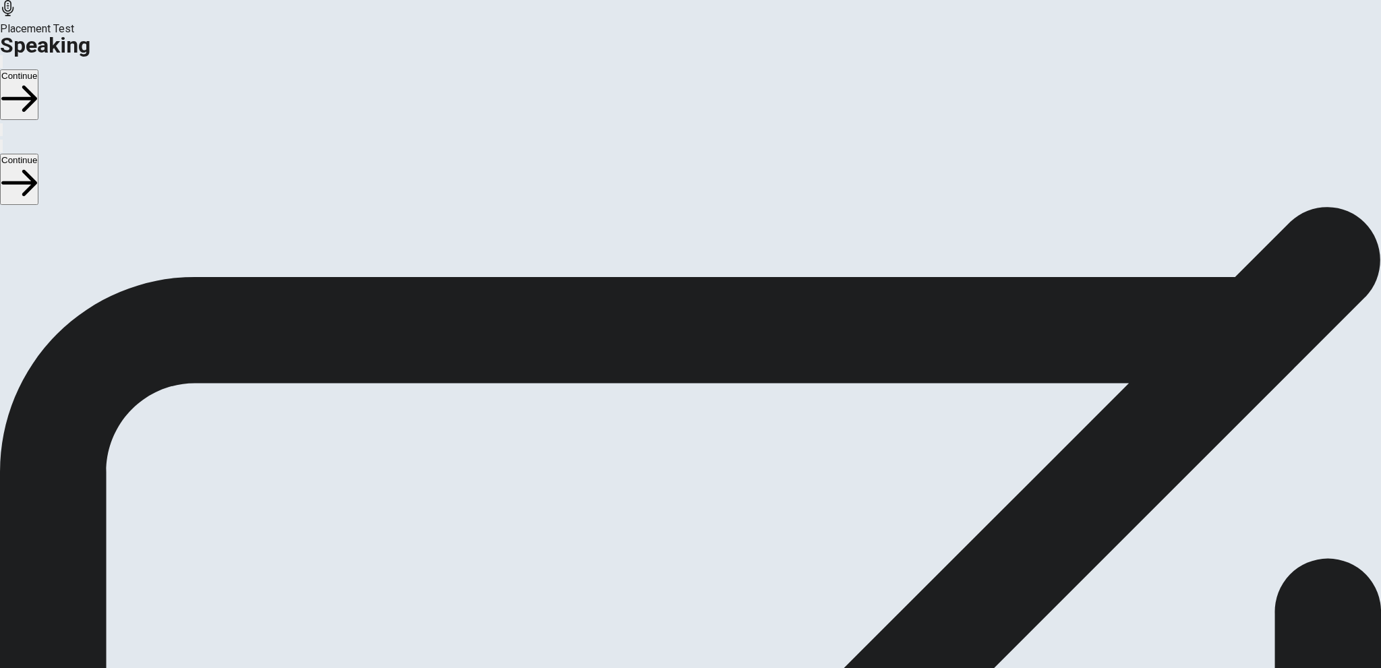
click at [676, 477] on button "Play Audio" at bounding box center [674, 483] width 3 height 13
click at [38, 69] on button "Continue" at bounding box center [19, 94] width 38 height 51
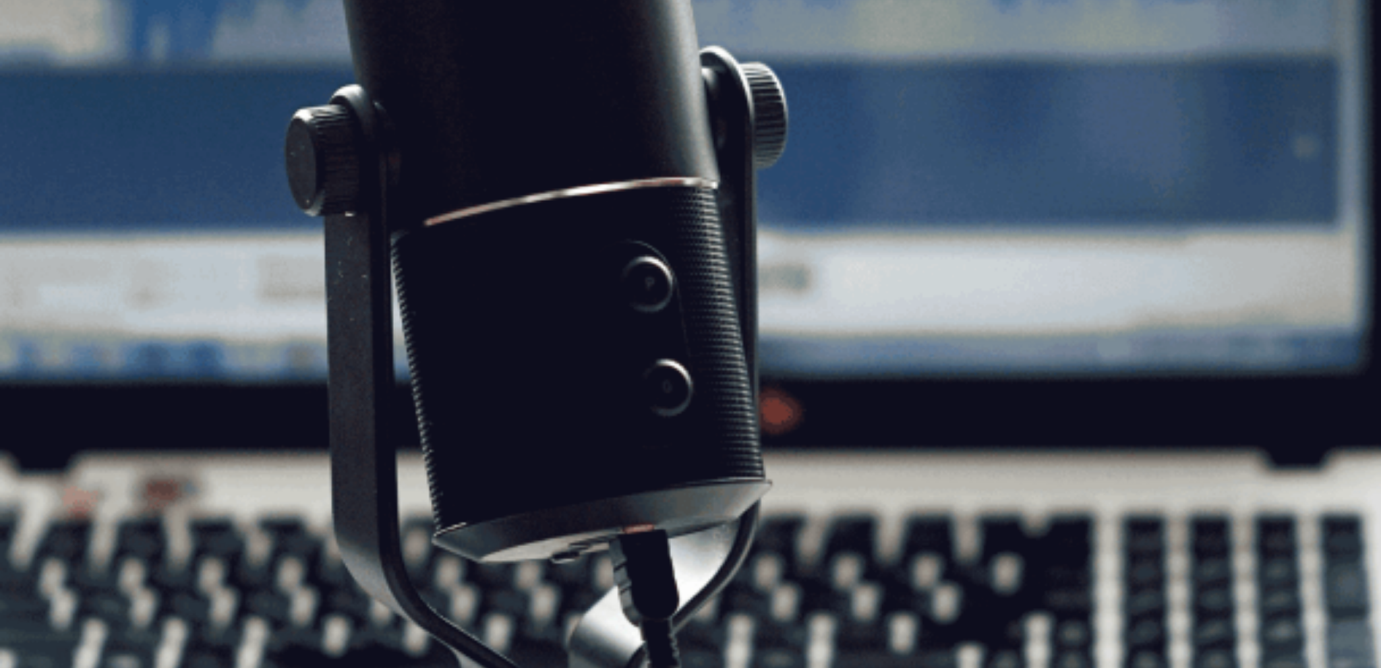
click at [38, 69] on button "Continue" at bounding box center [19, 94] width 38 height 51
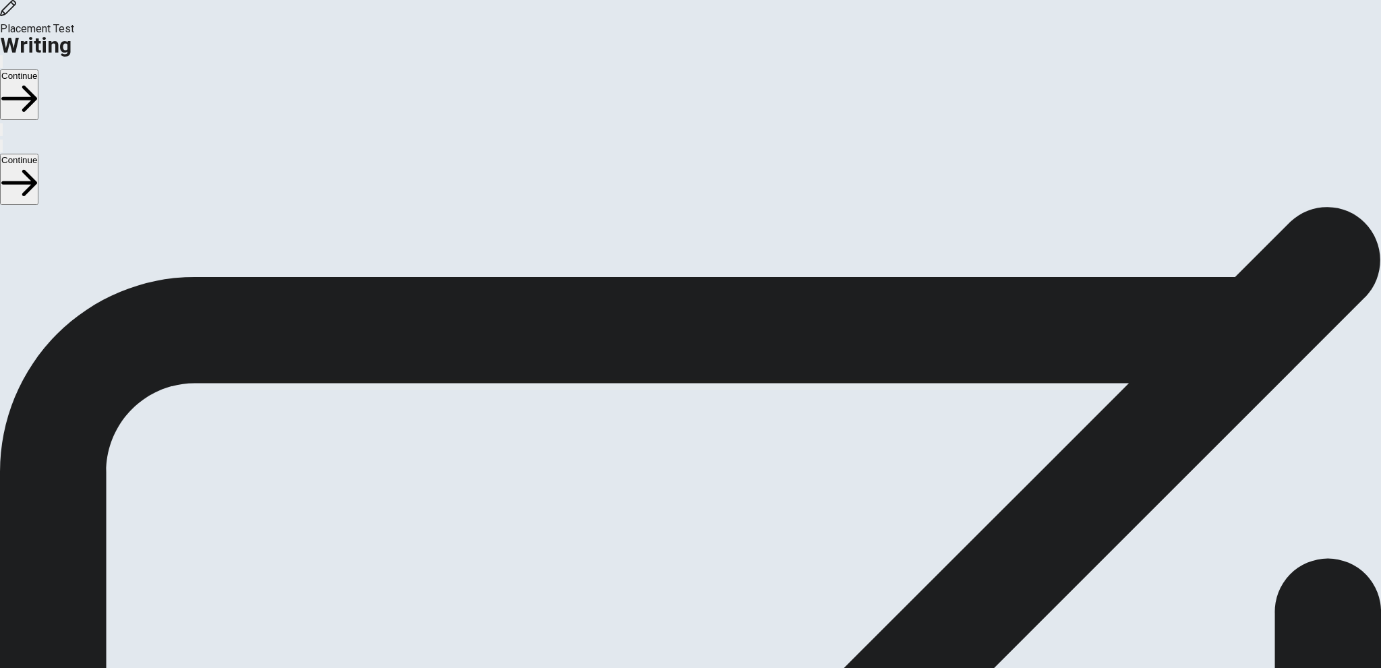
click at [38, 69] on button "Continue" at bounding box center [19, 94] width 38 height 51
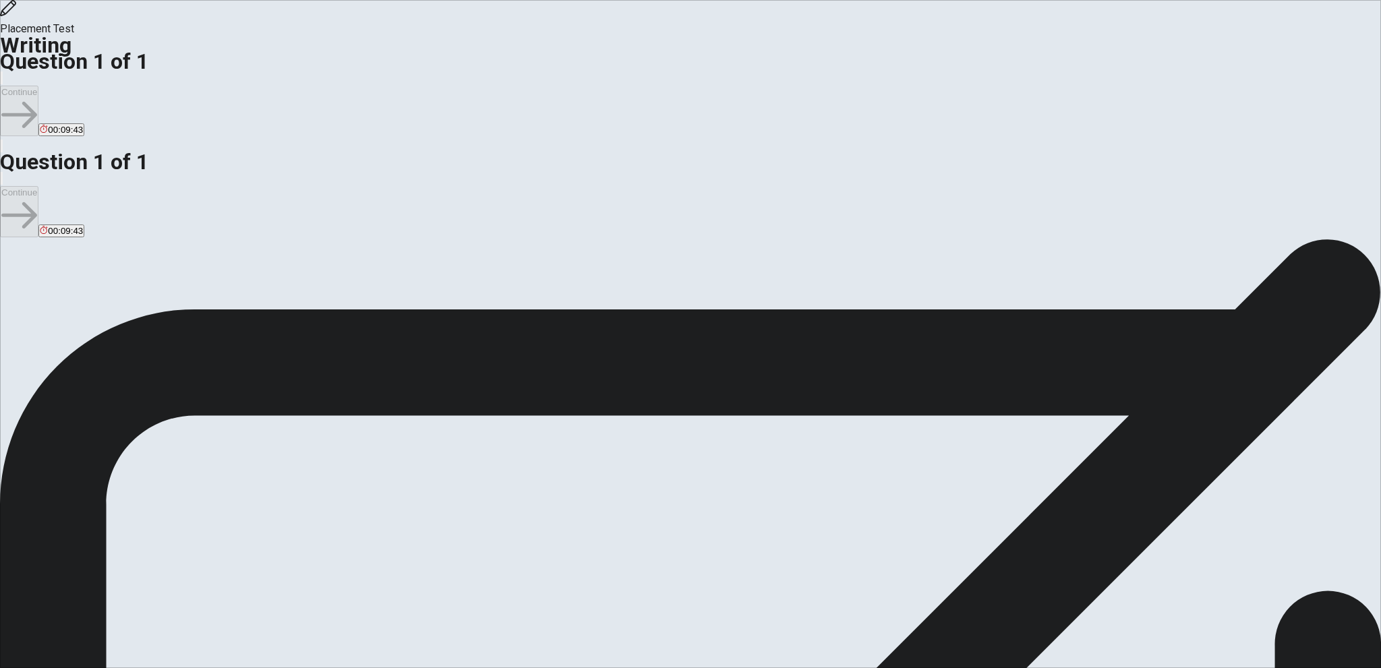
type textarea "My exciting event was the trip to [GEOGRAPHIC_DATA] [DATE]. This is my first ti…"
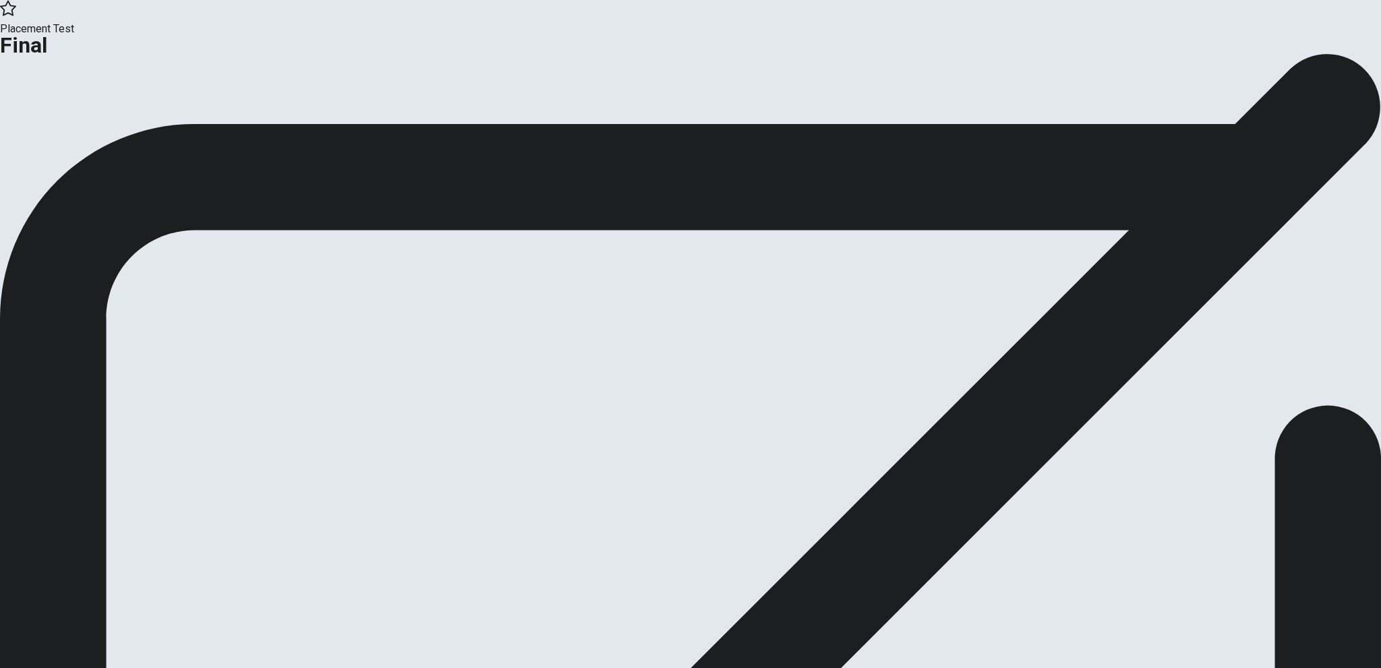
click at [55, 120] on button "Continue" at bounding box center [27, 111] width 55 height 18
